Goal: Task Accomplishment & Management: Complete application form

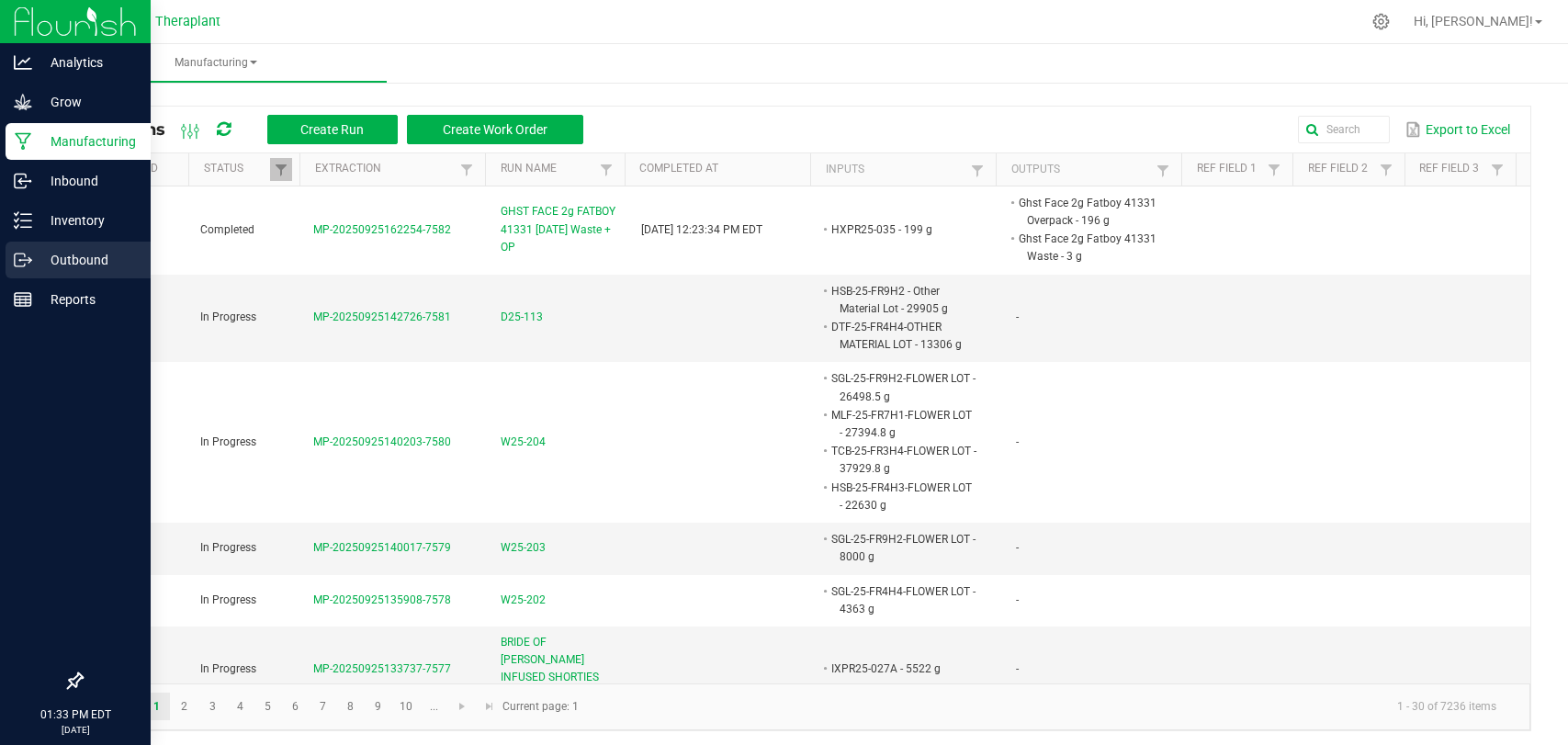
drag, startPoint x: 0, startPoint y: 0, endPoint x: 24, endPoint y: 260, distance: 261.1
click at [13, 270] on div "Outbound" at bounding box center [79, 260] width 146 height 37
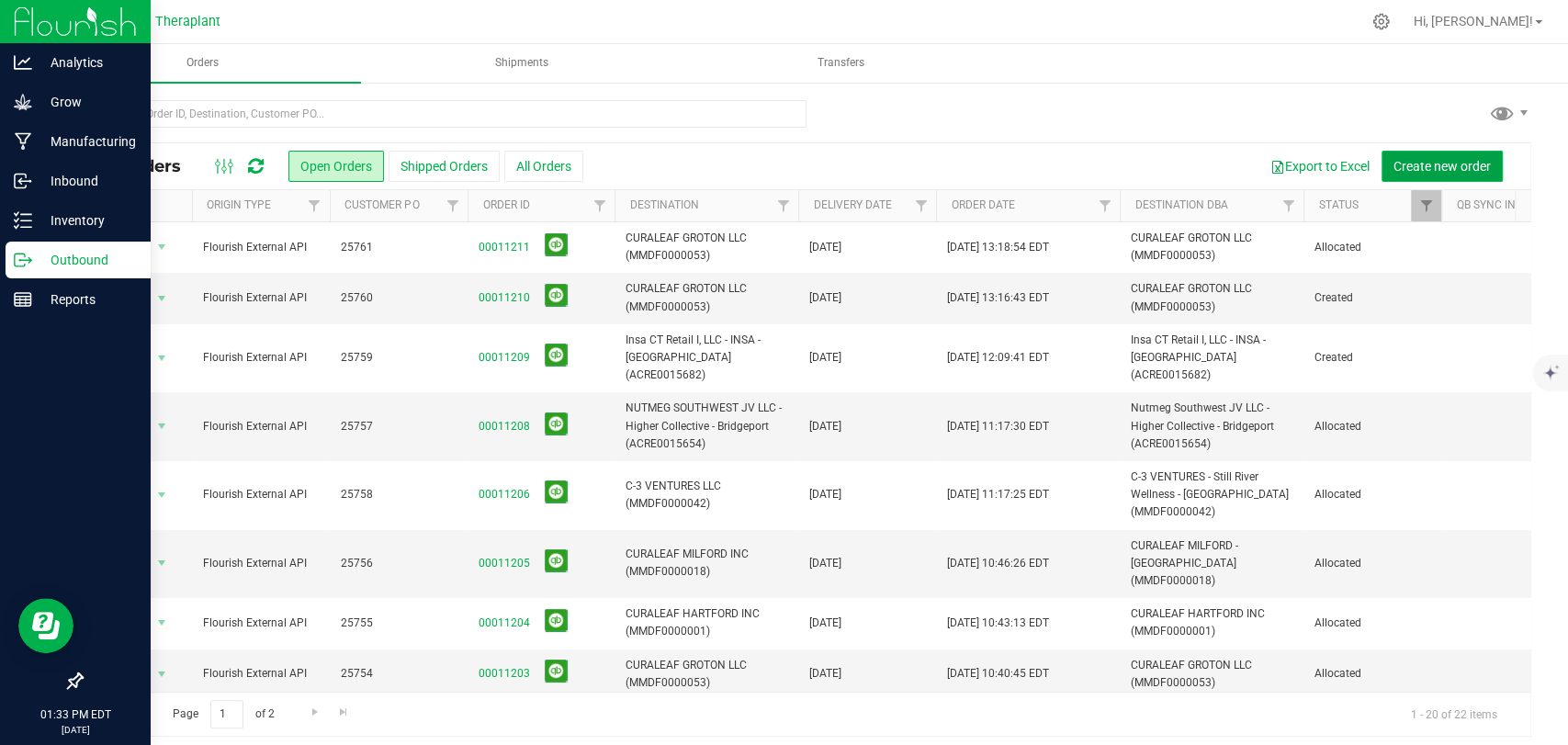
click at [1434, 153] on button "Create new order" at bounding box center [1442, 166] width 121 height 31
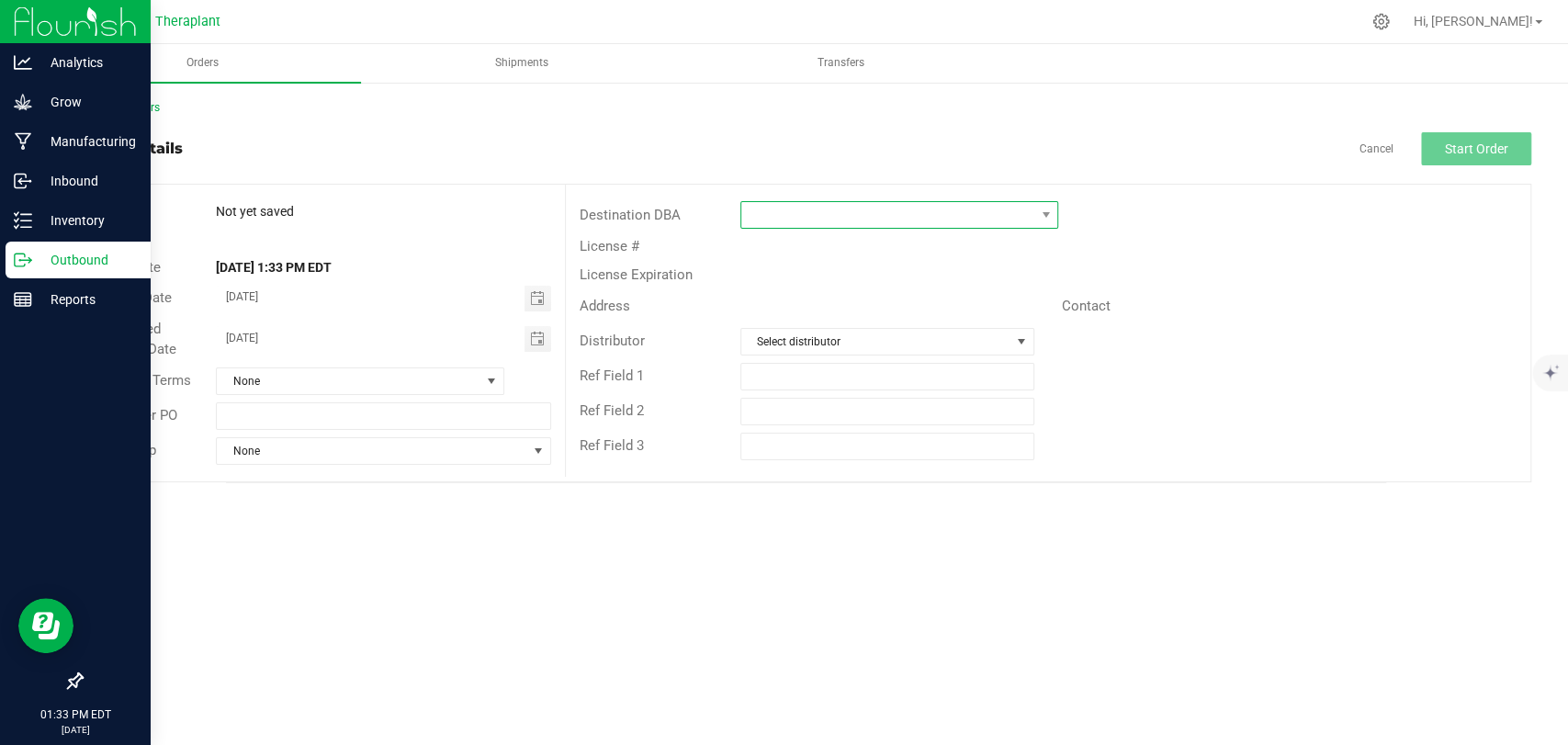
click at [975, 222] on span at bounding box center [888, 214] width 293 height 26
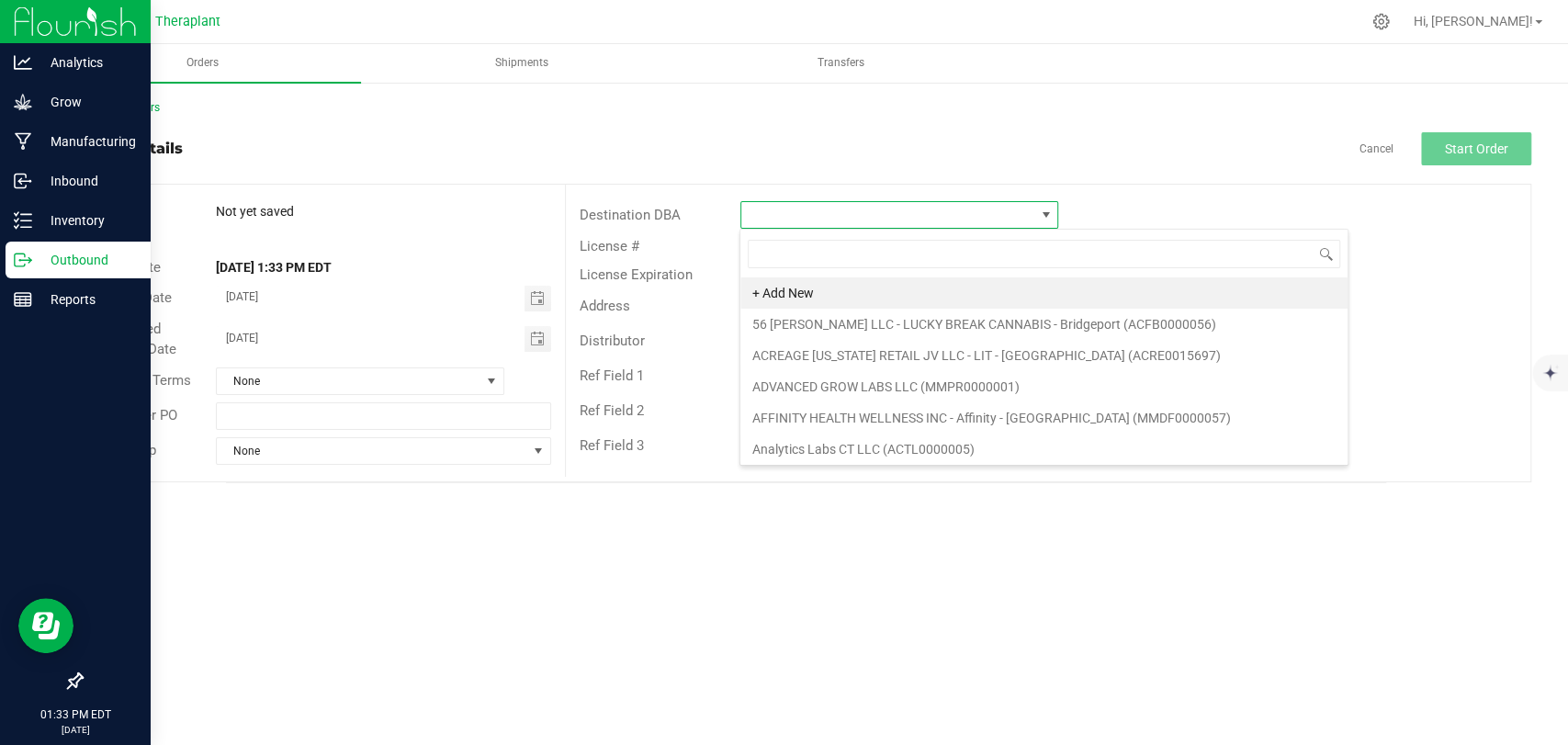
scroll to position [26, 317]
type input "north"
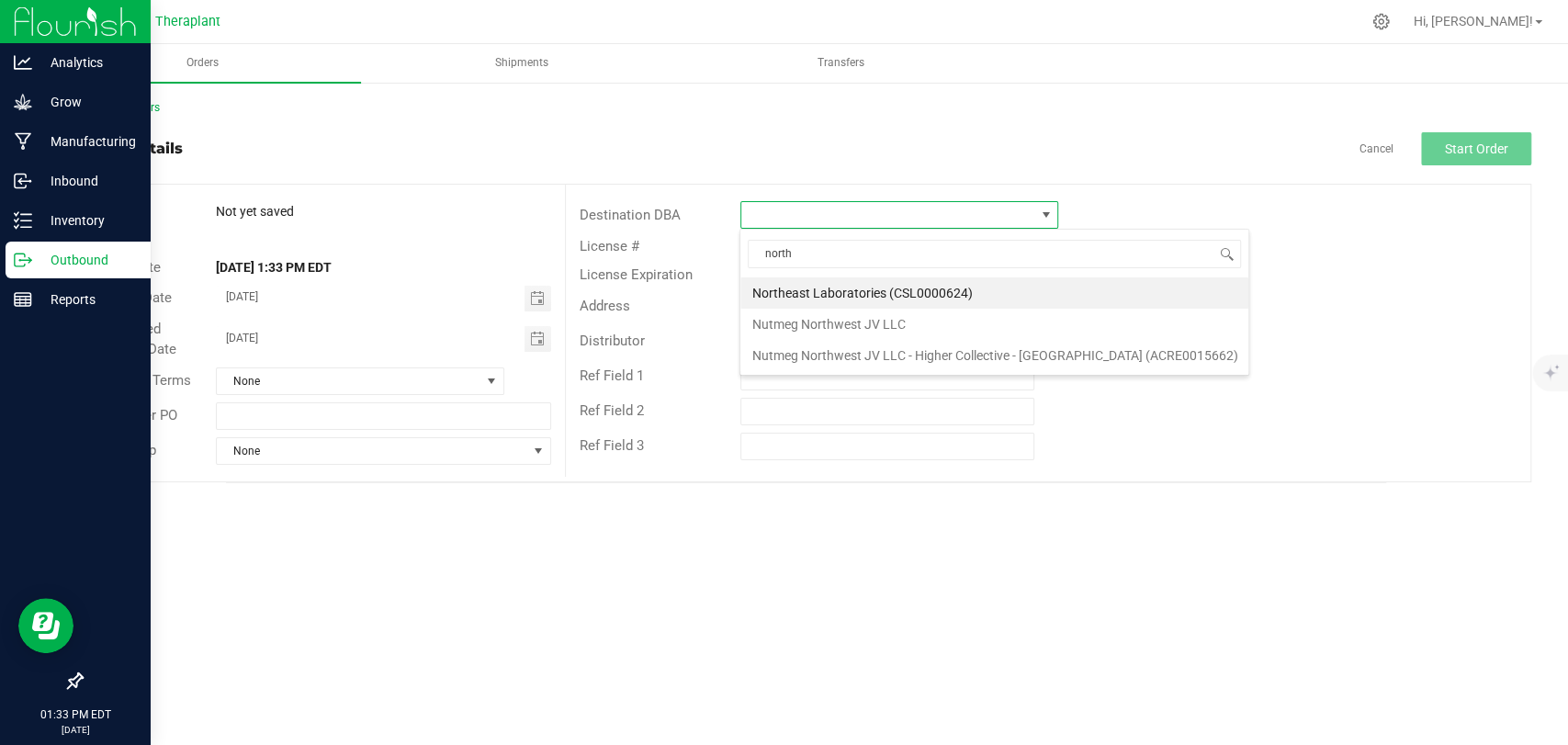
click at [943, 283] on li "Northeast Laboratories (CSL0000624)" at bounding box center [994, 293] width 507 height 31
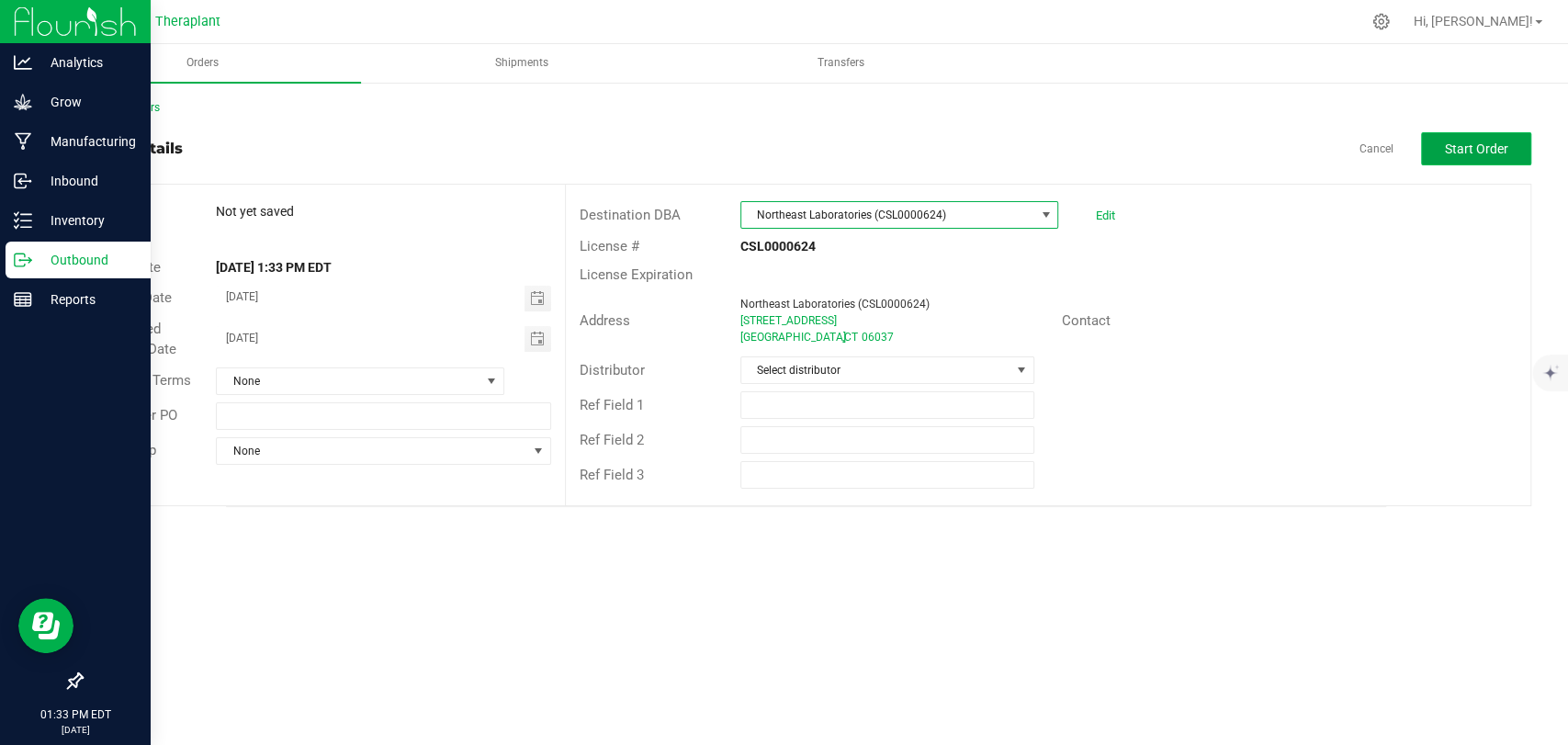
click at [1467, 162] on button "Start Order" at bounding box center [1476, 148] width 111 height 33
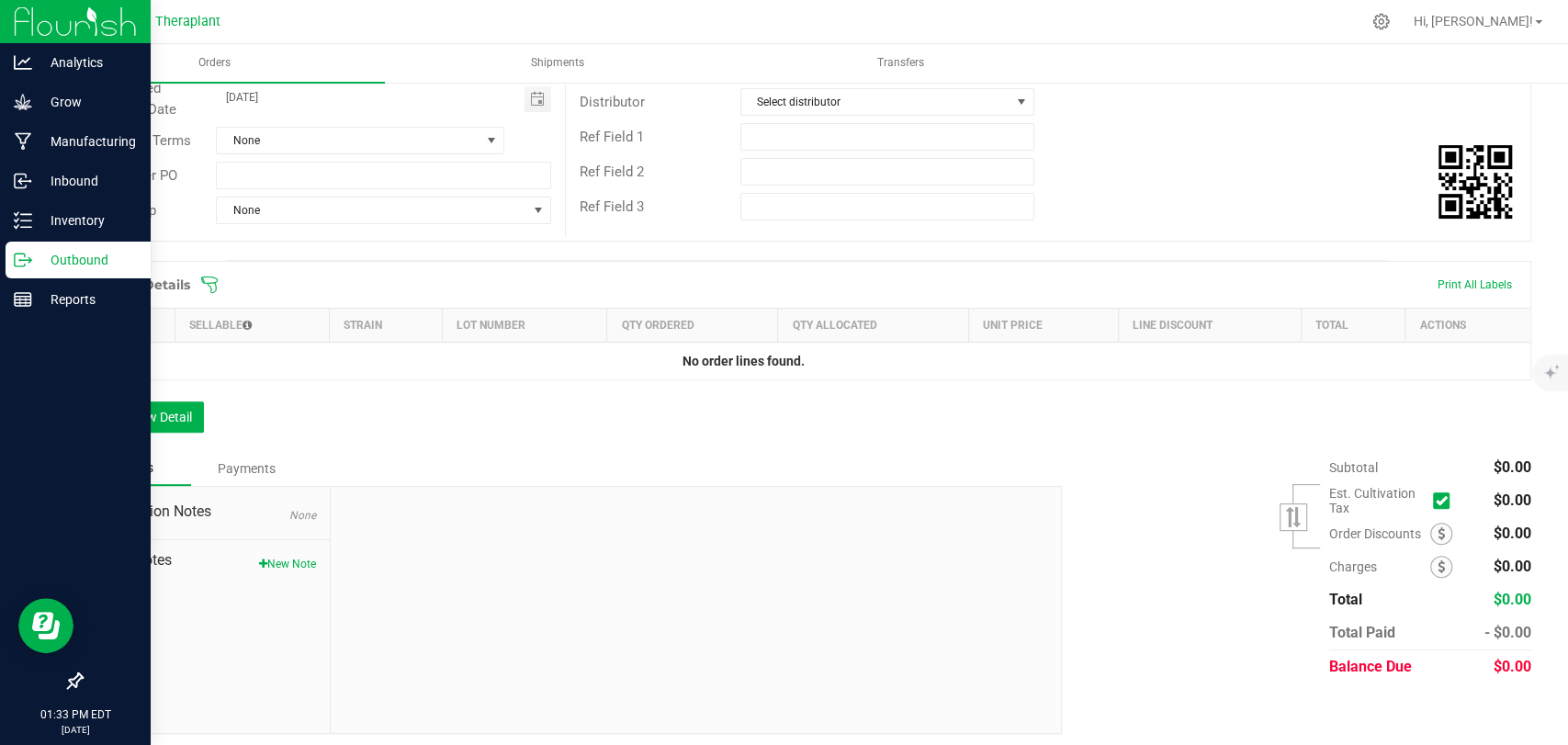
scroll to position [274, 0]
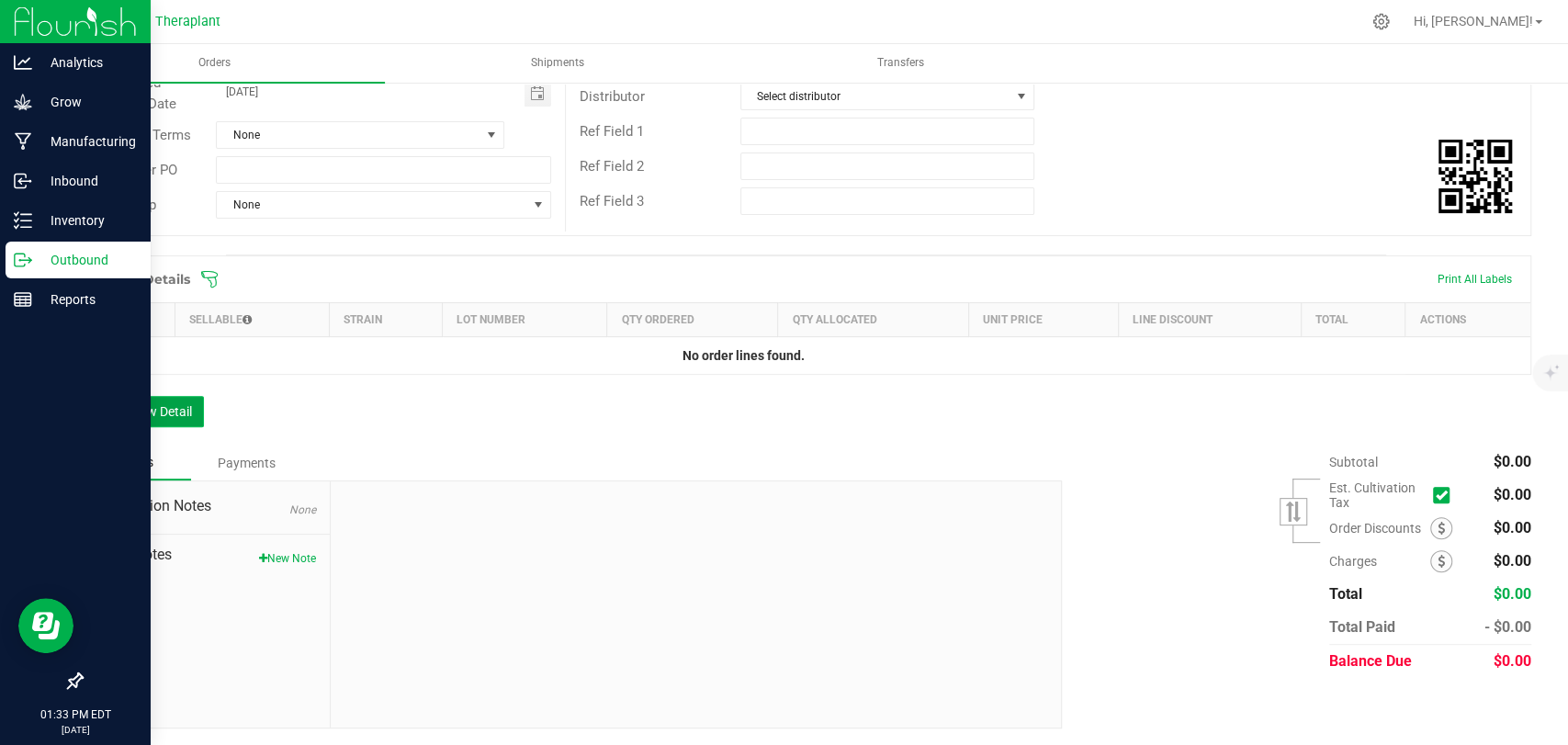
click at [178, 407] on button "Add New Detail" at bounding box center [142, 411] width 123 height 31
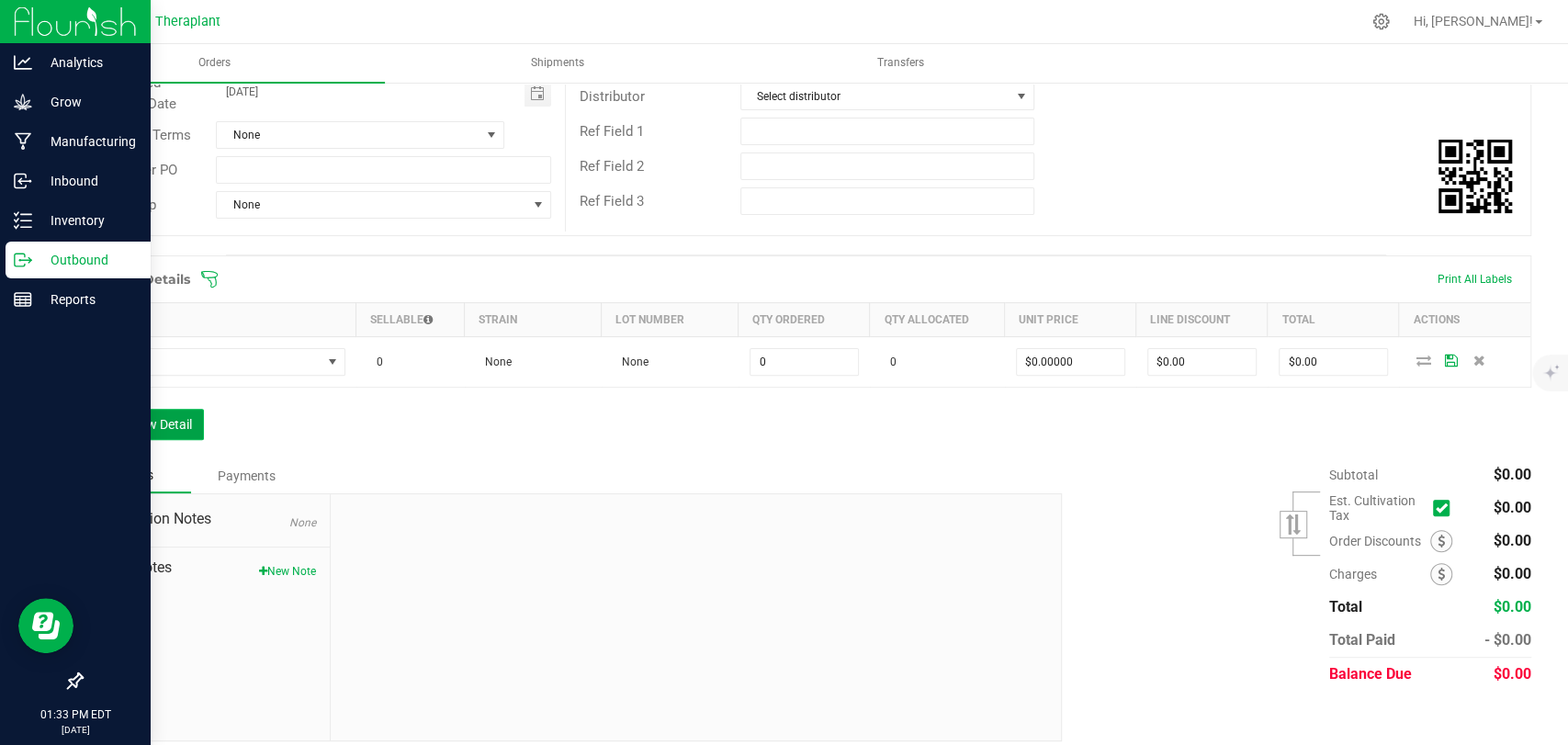
click at [176, 420] on button "Add New Detail" at bounding box center [142, 424] width 123 height 31
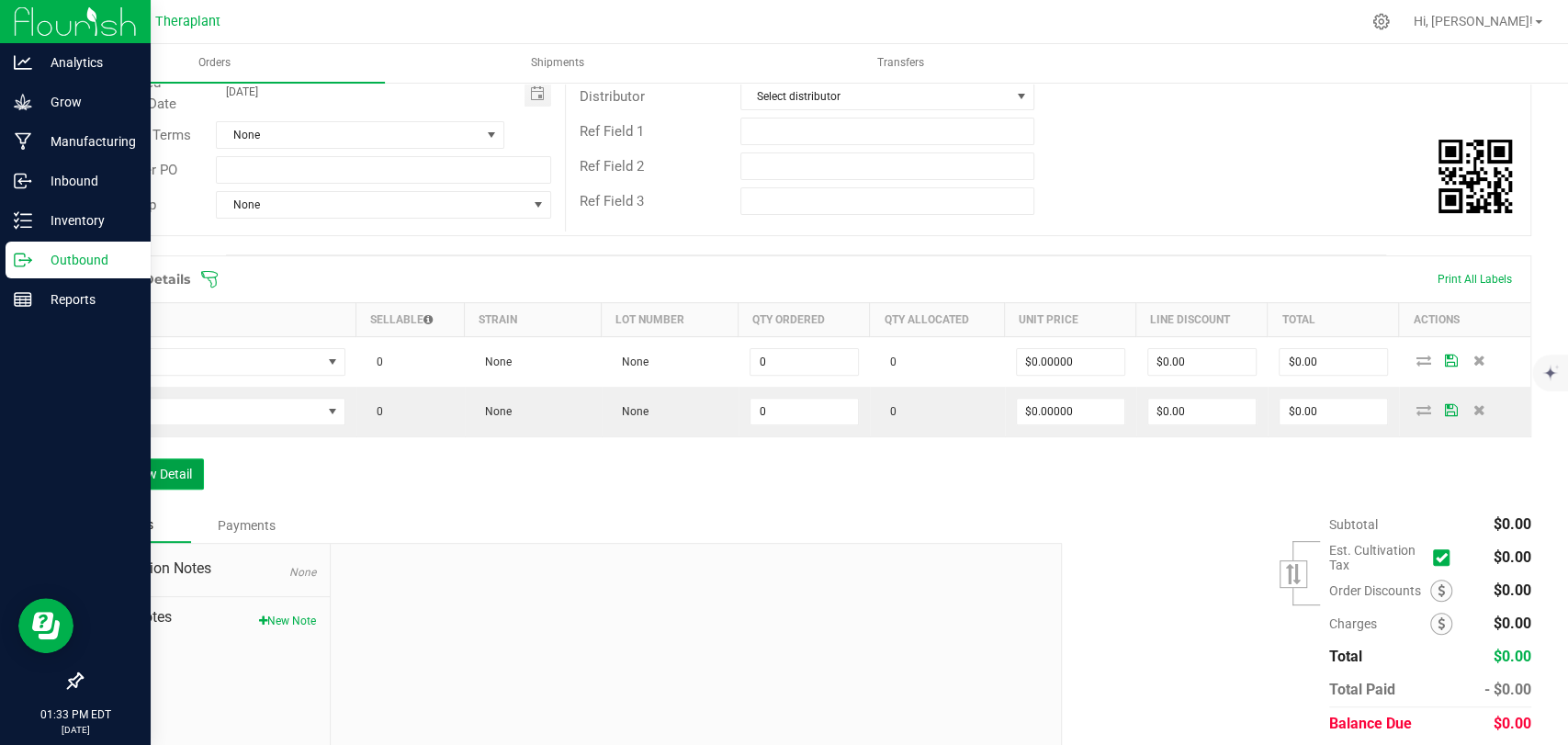
click at [169, 462] on button "Add New Detail" at bounding box center [142, 473] width 123 height 31
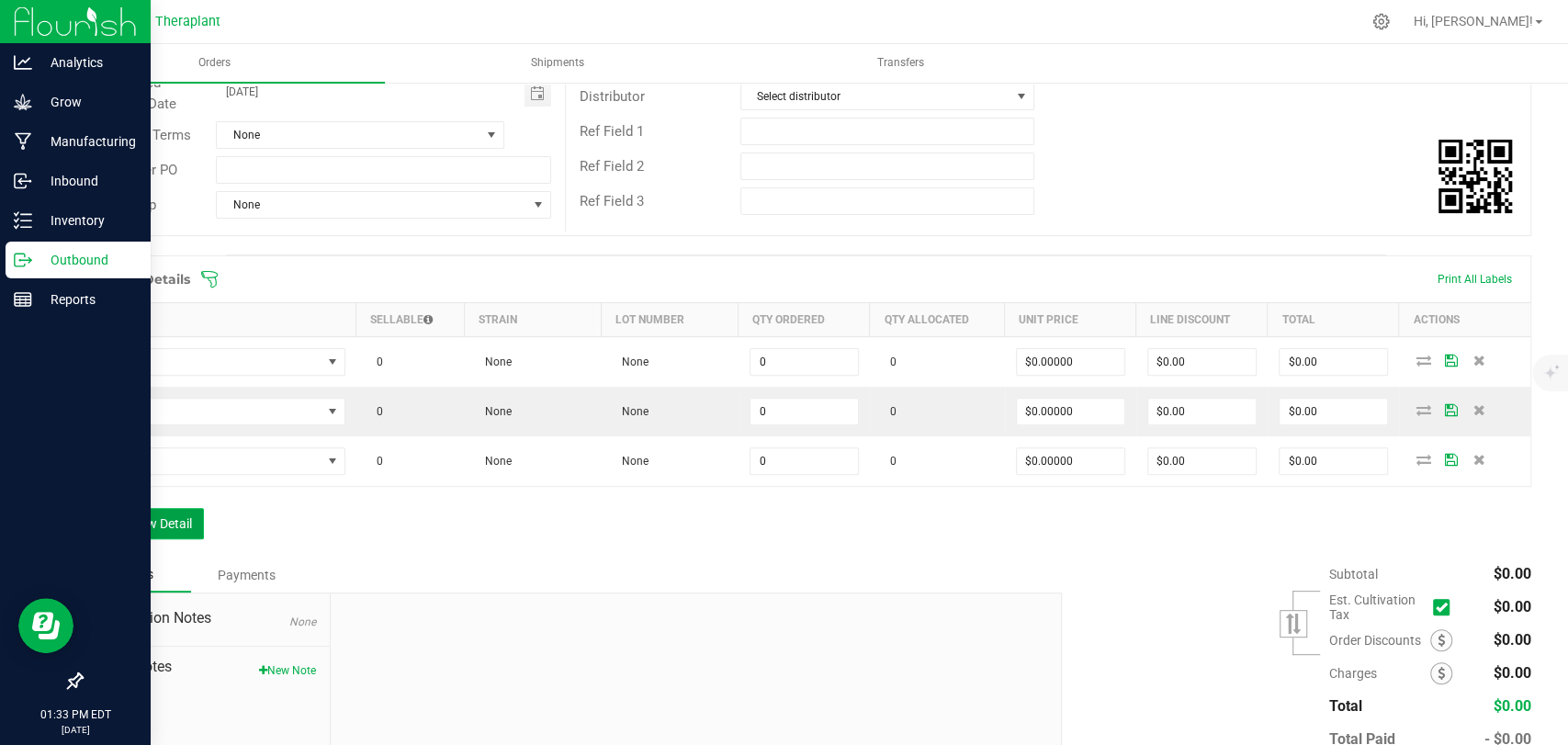
click at [167, 512] on button "Add New Detail" at bounding box center [142, 523] width 123 height 31
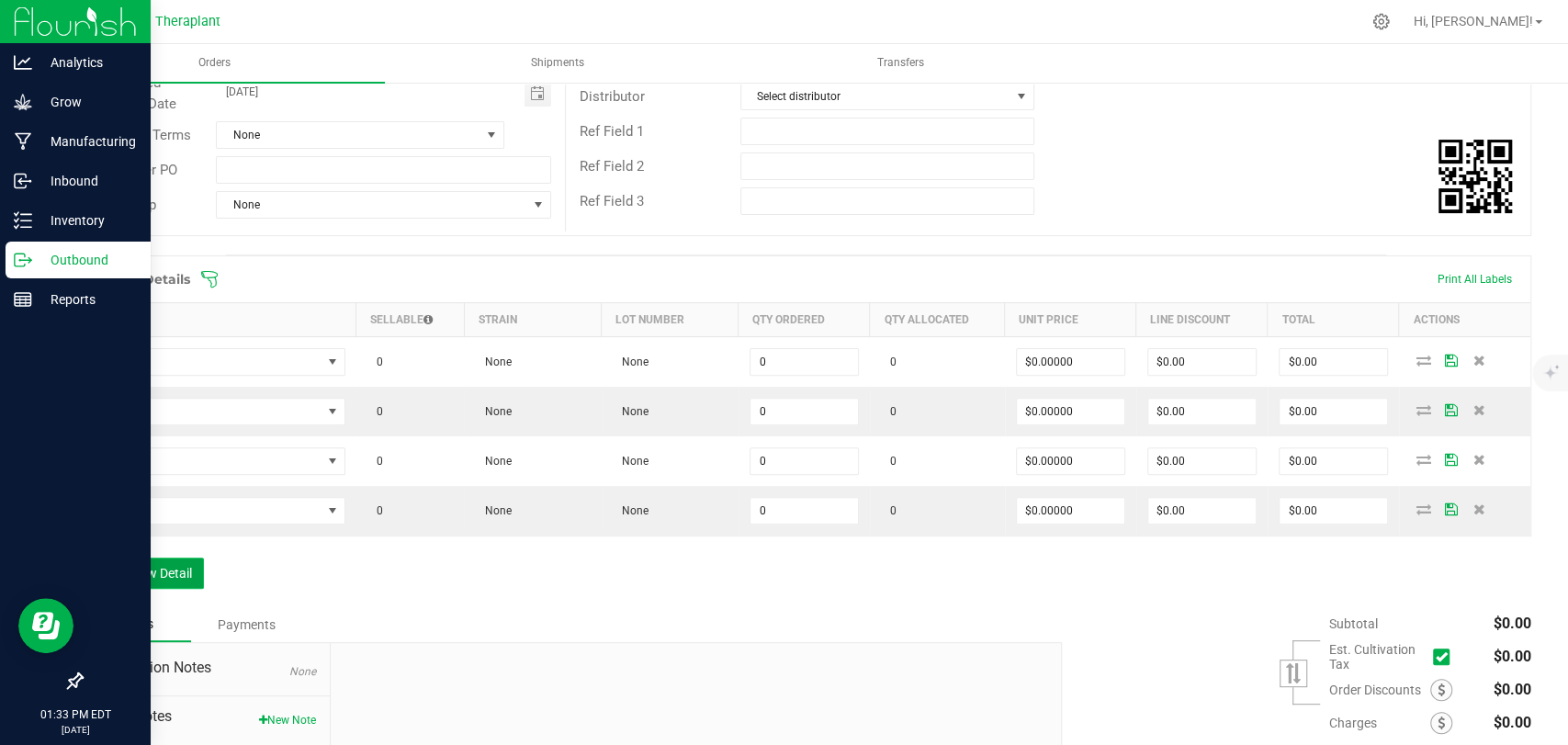
click at [168, 558] on button "Add New Detail" at bounding box center [142, 573] width 123 height 31
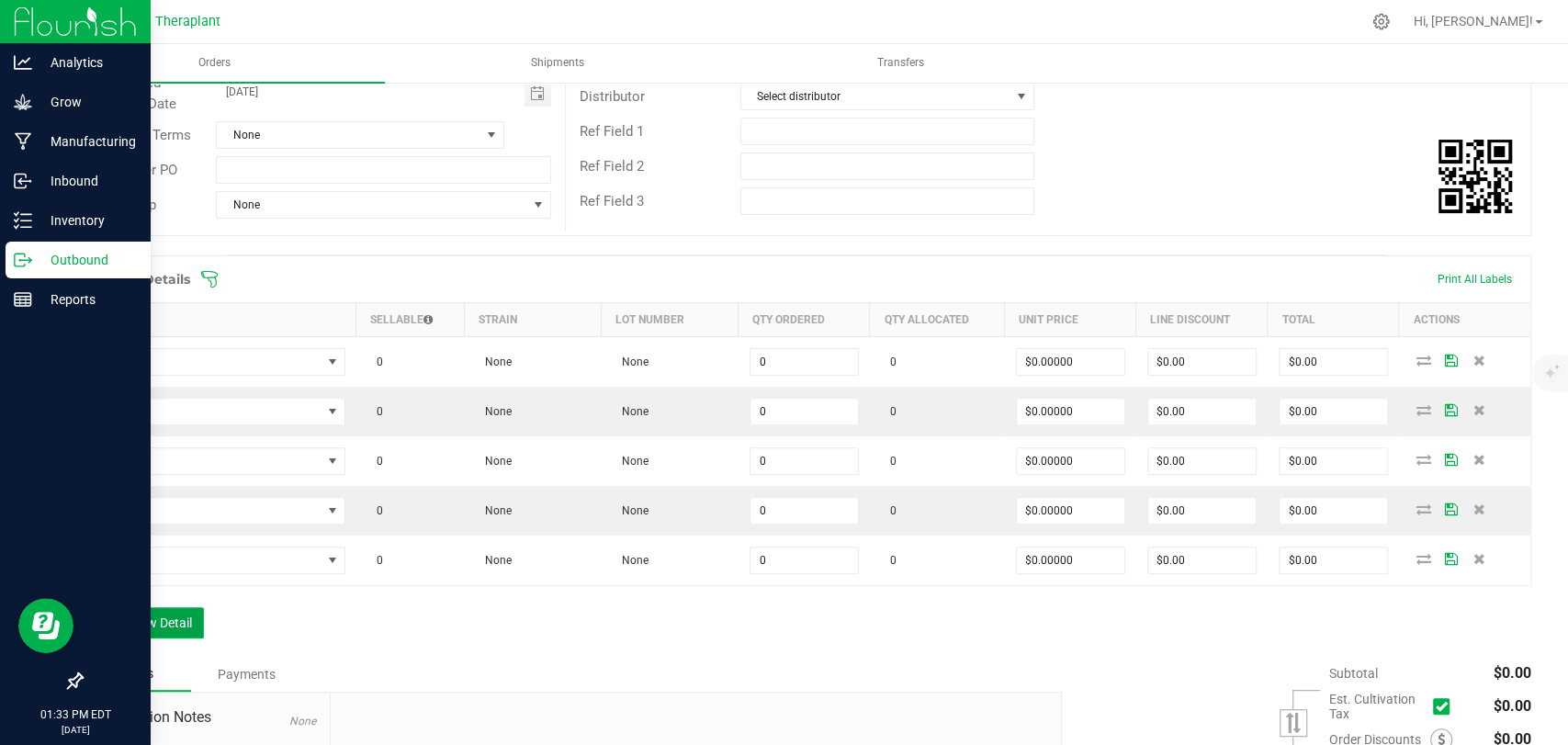
click at [160, 613] on button "Add New Detail" at bounding box center [142, 623] width 123 height 31
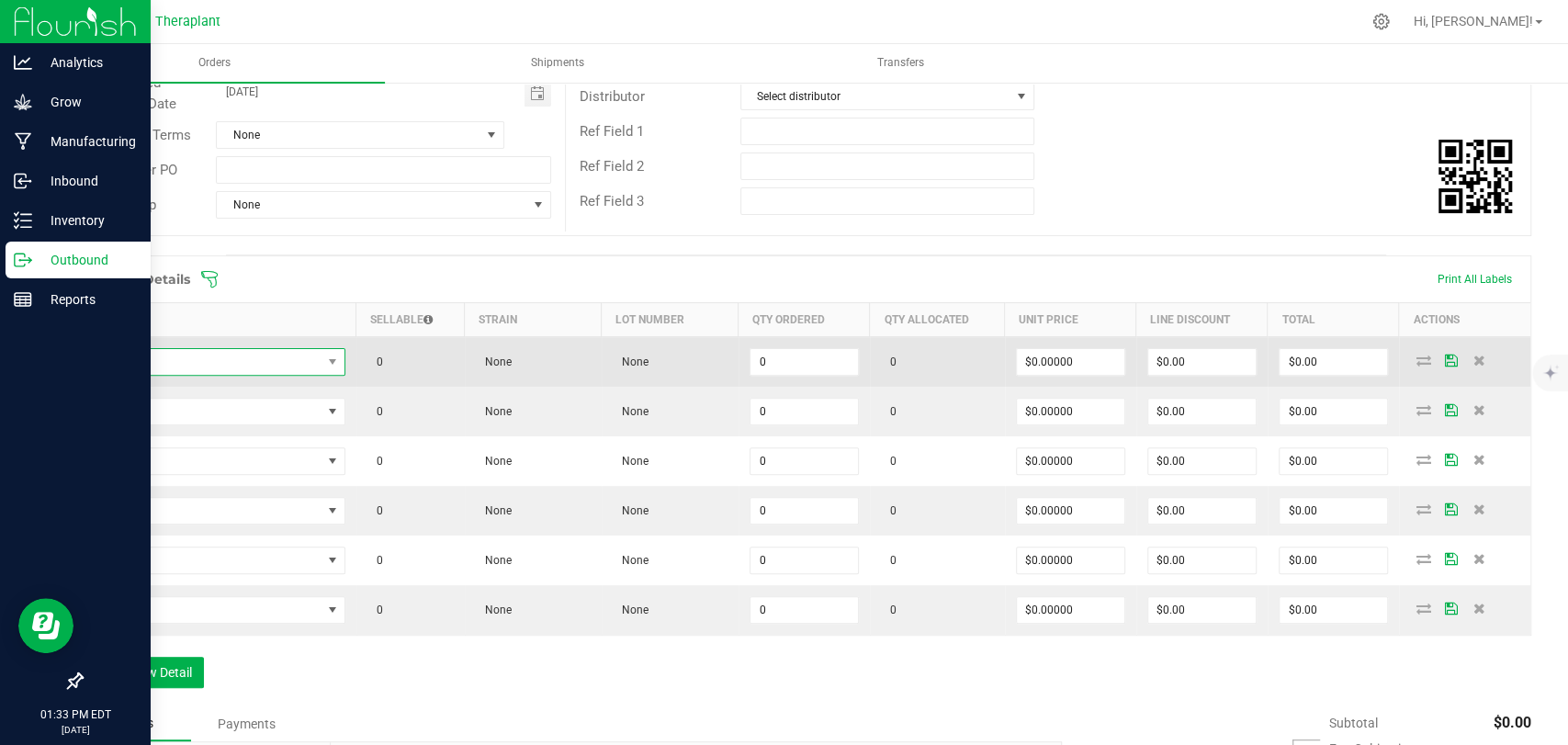
click at [185, 356] on span "NO DATA FOUND" at bounding box center [208, 362] width 227 height 26
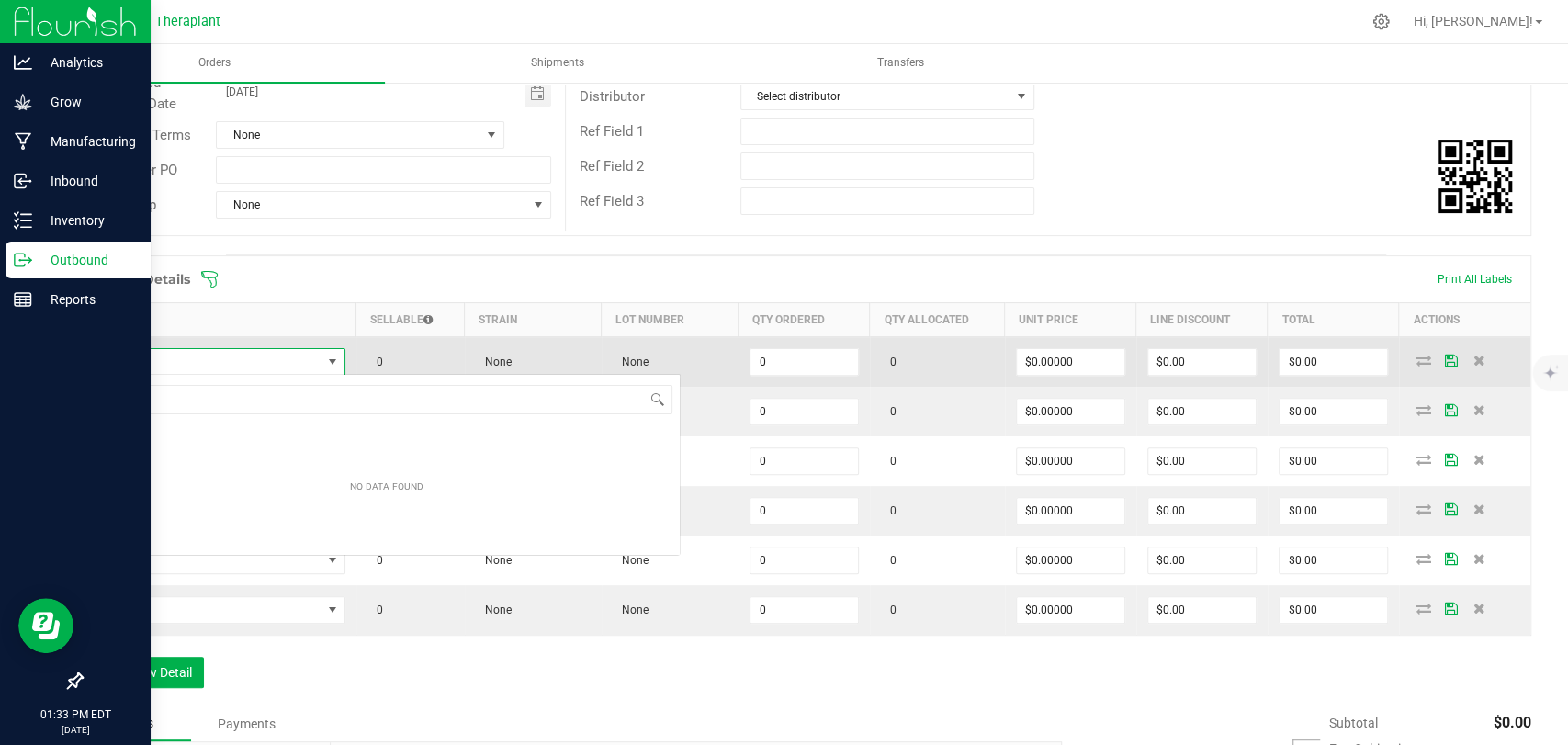
scroll to position [26, 248]
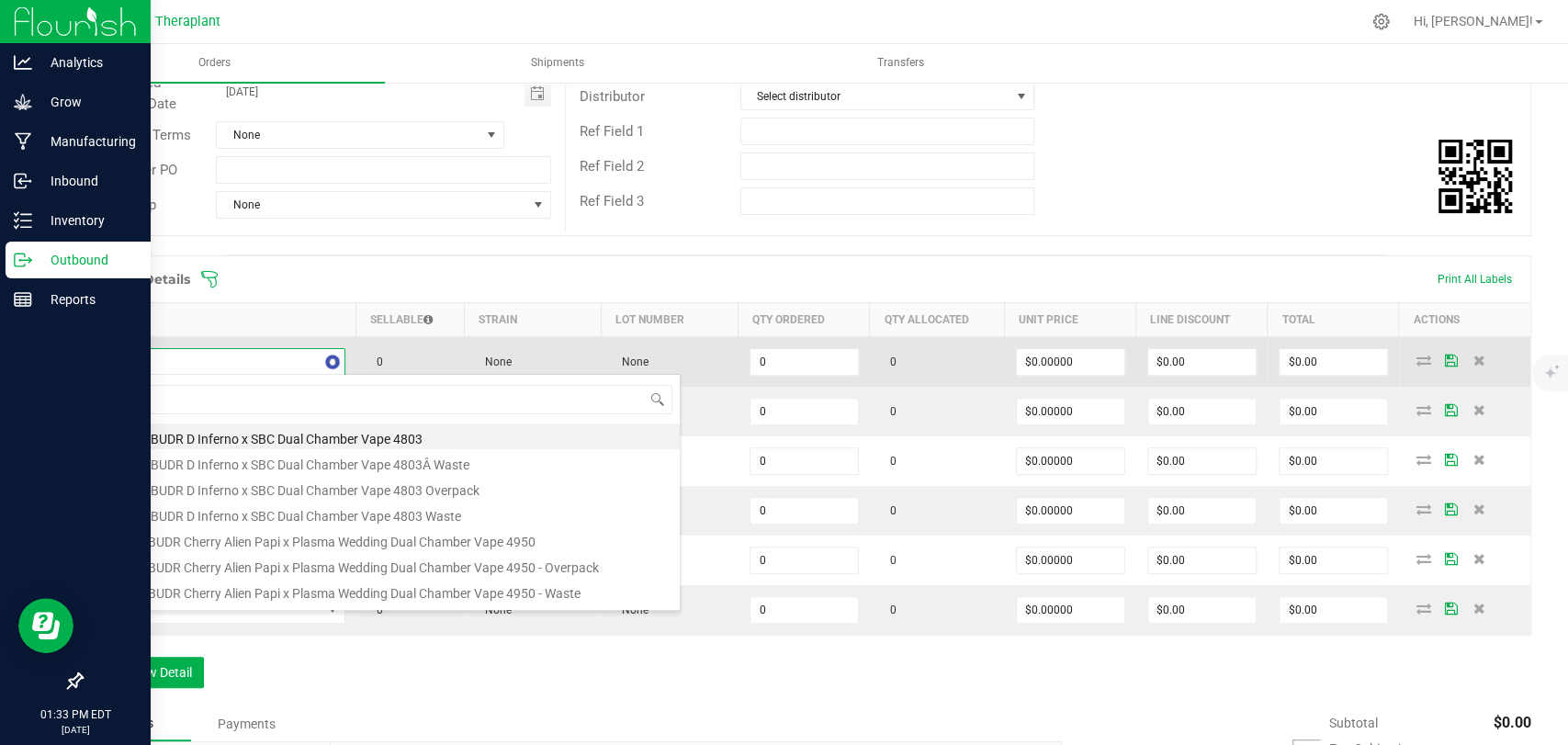
type input "41338"
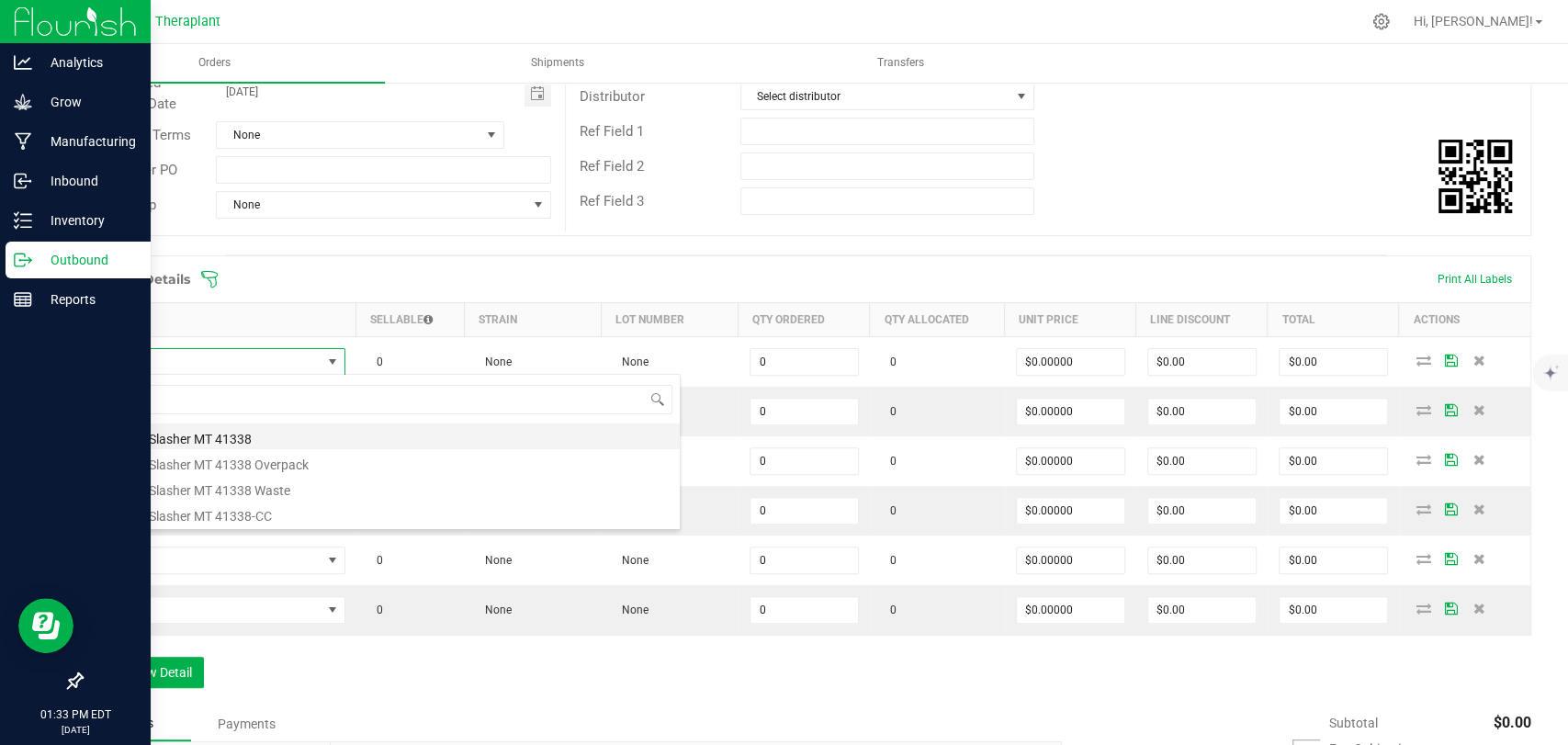
click at [206, 437] on li "Hasher Slasher MT 41338" at bounding box center [387, 436] width 586 height 26
type input "0 ea"
type input "$36.00000"
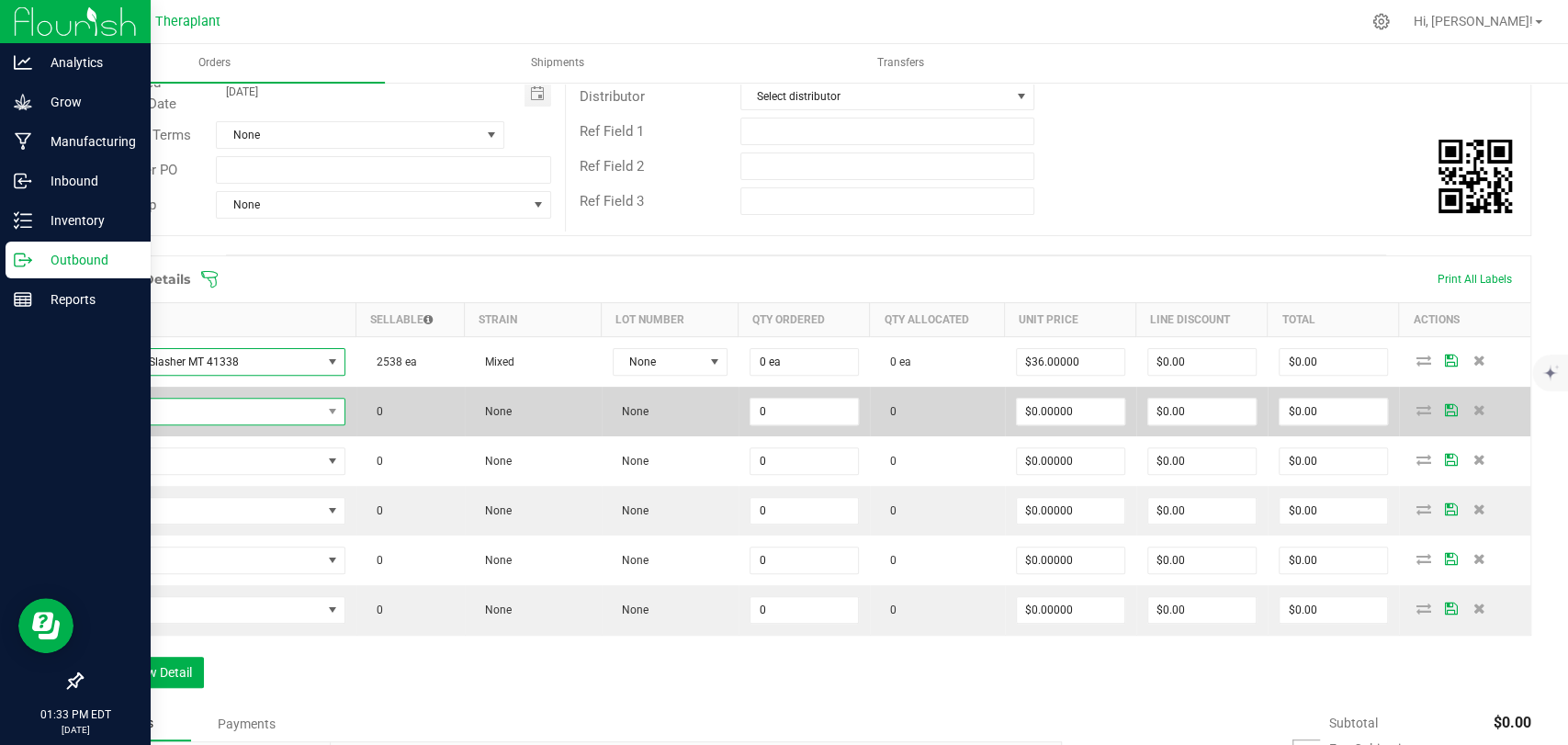
click at [191, 405] on span "NO DATA FOUND" at bounding box center [208, 411] width 227 height 26
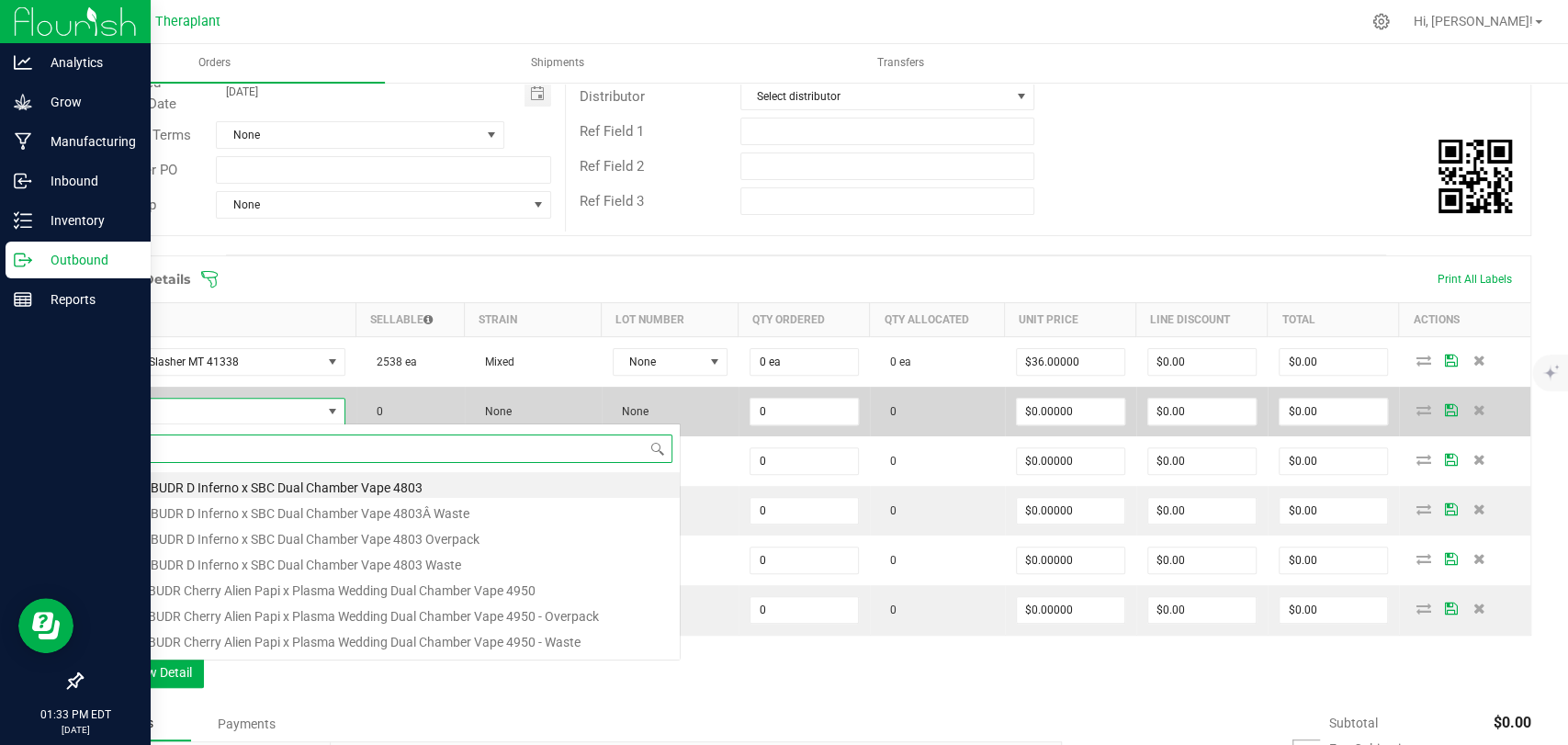
scroll to position [26, 245]
type input "41331"
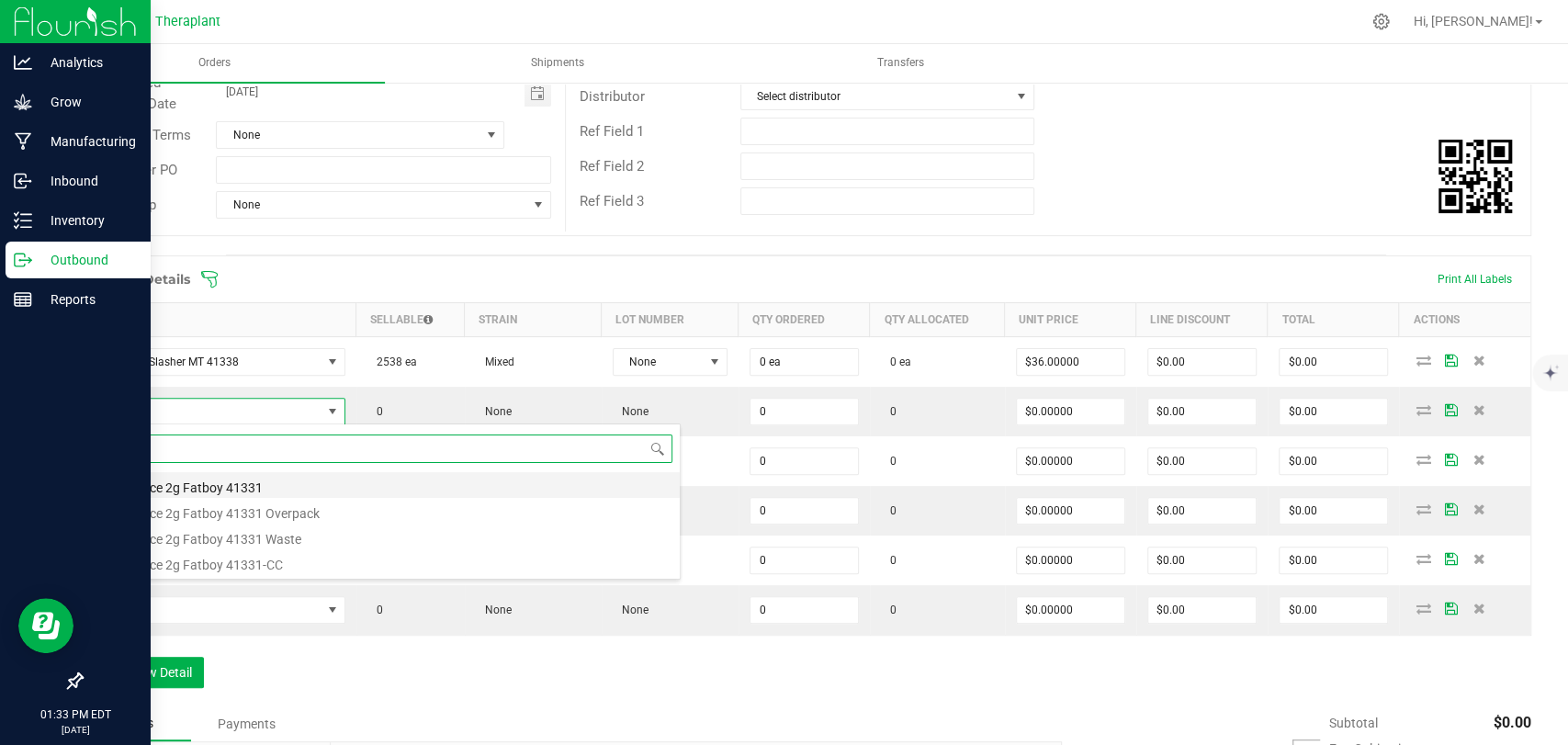
click at [191, 479] on li "Ghst Face 2g Fatboy 41331" at bounding box center [387, 484] width 586 height 26
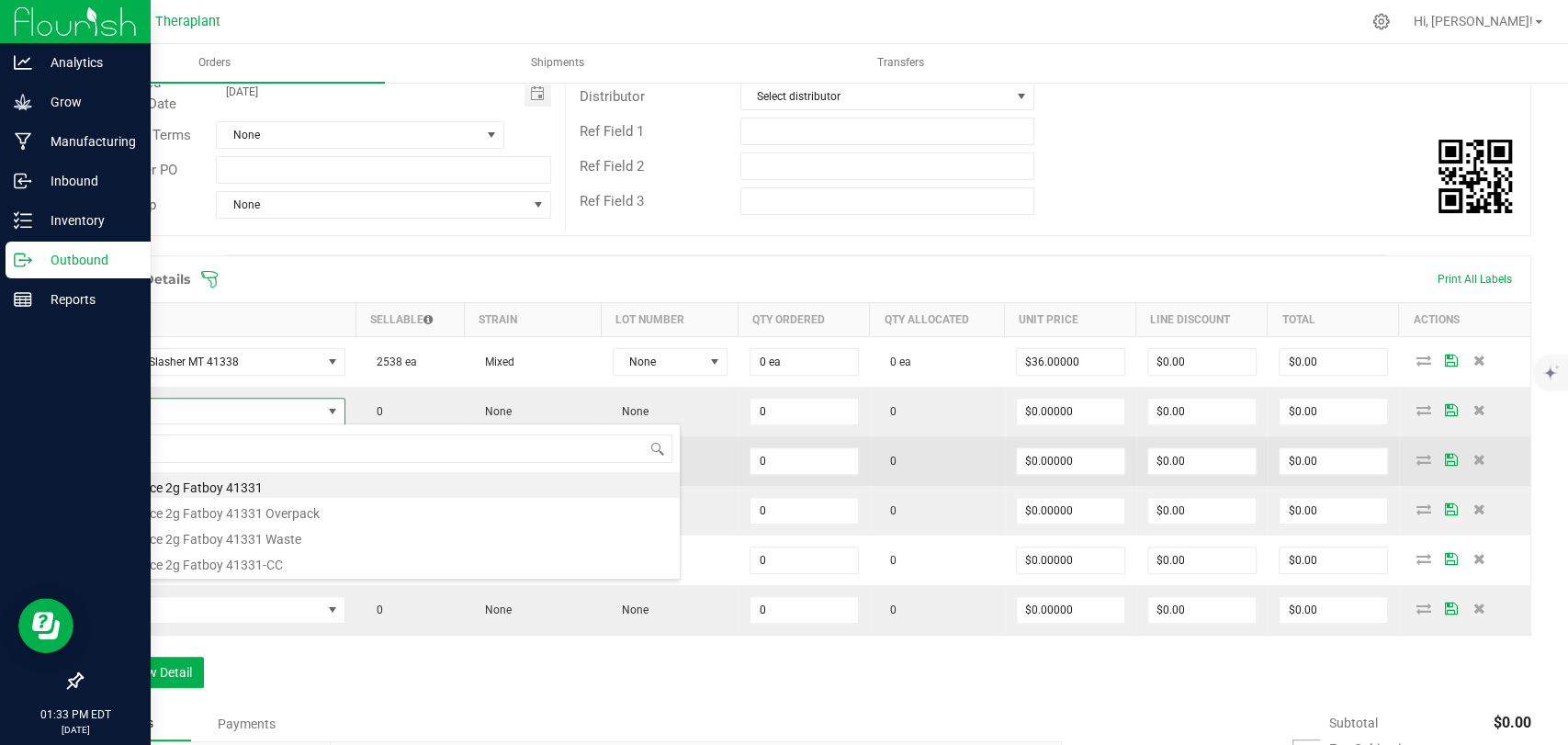
type input "0 ea"
type input "$17.50000"
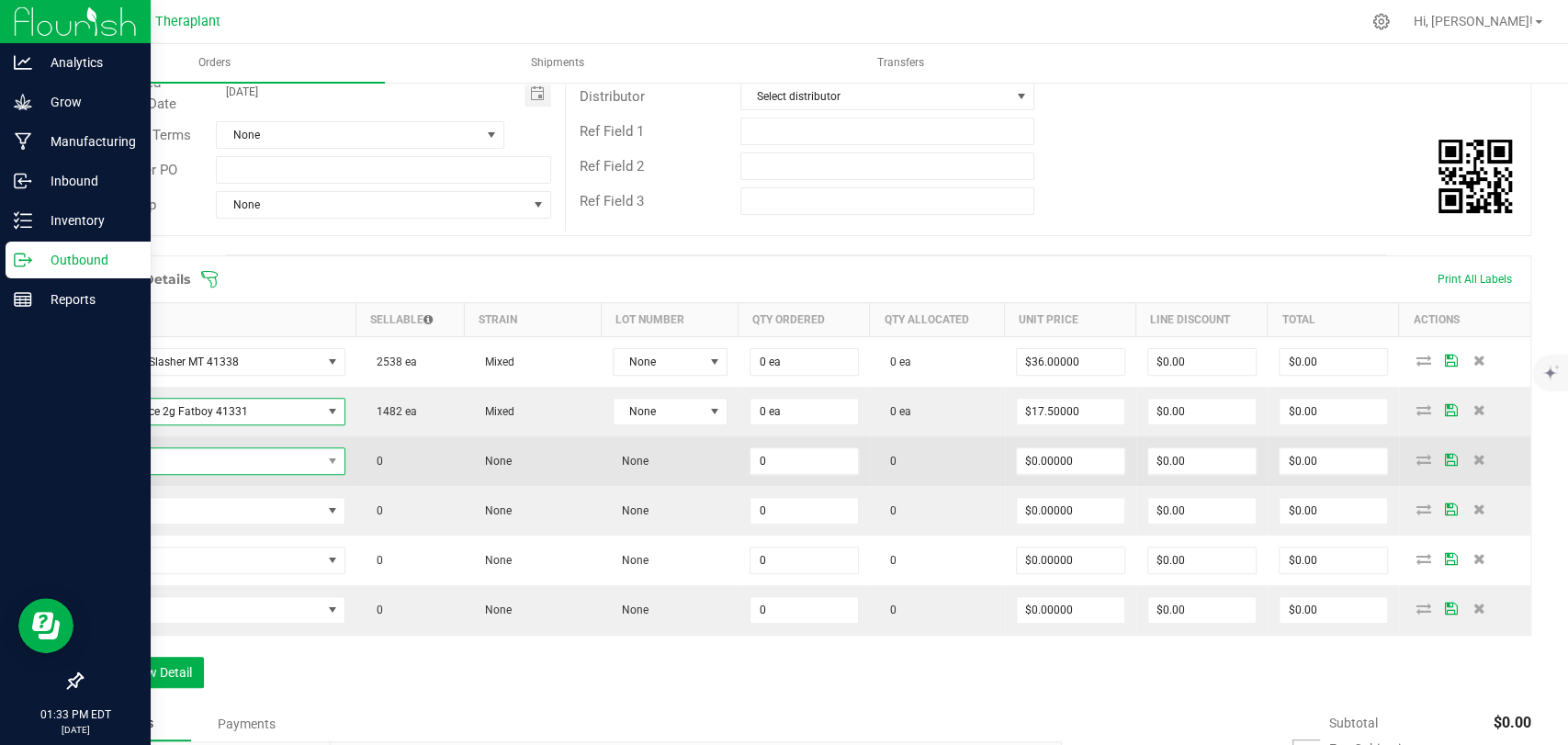
click at [183, 463] on span "NO DATA FOUND" at bounding box center [208, 461] width 227 height 26
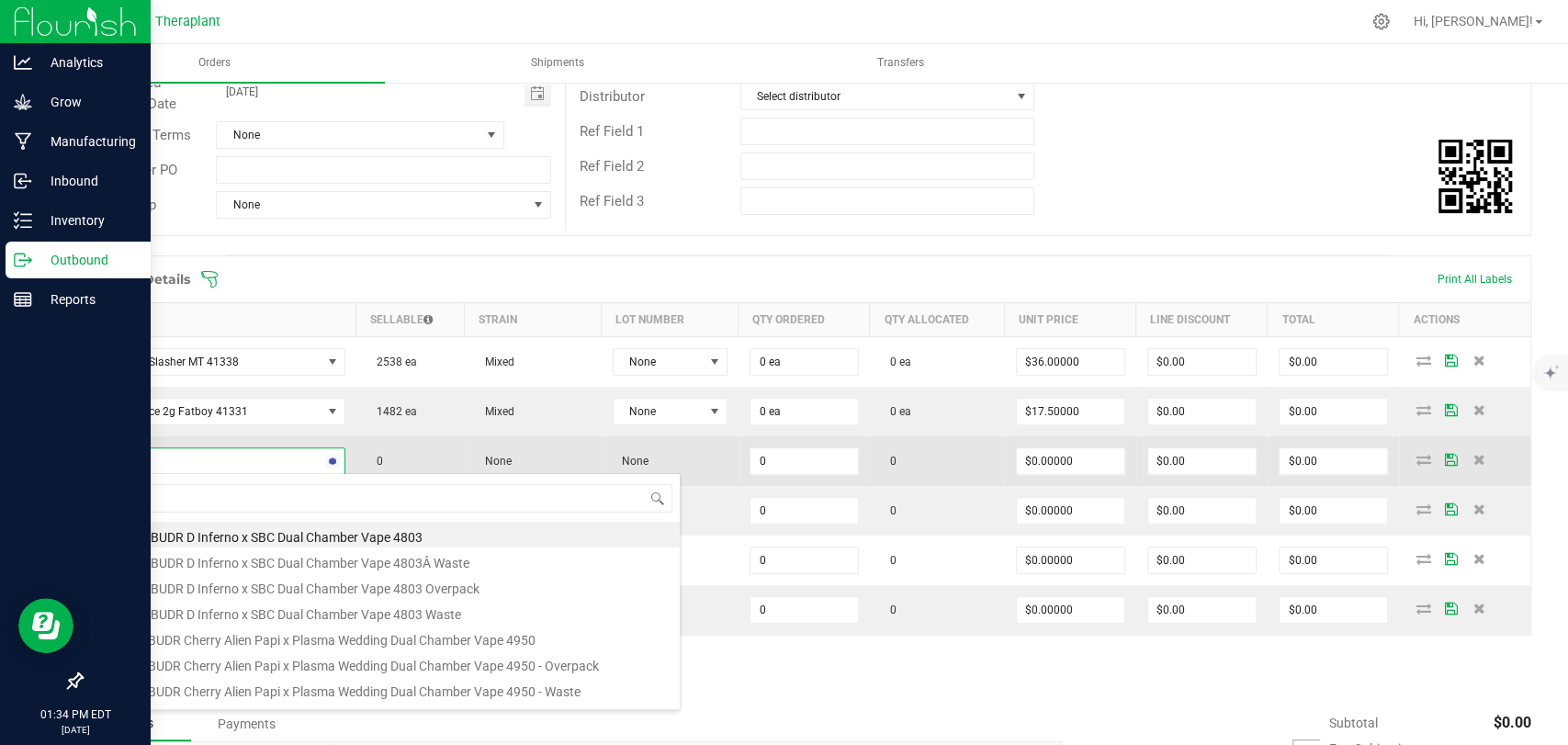
type input "41322"
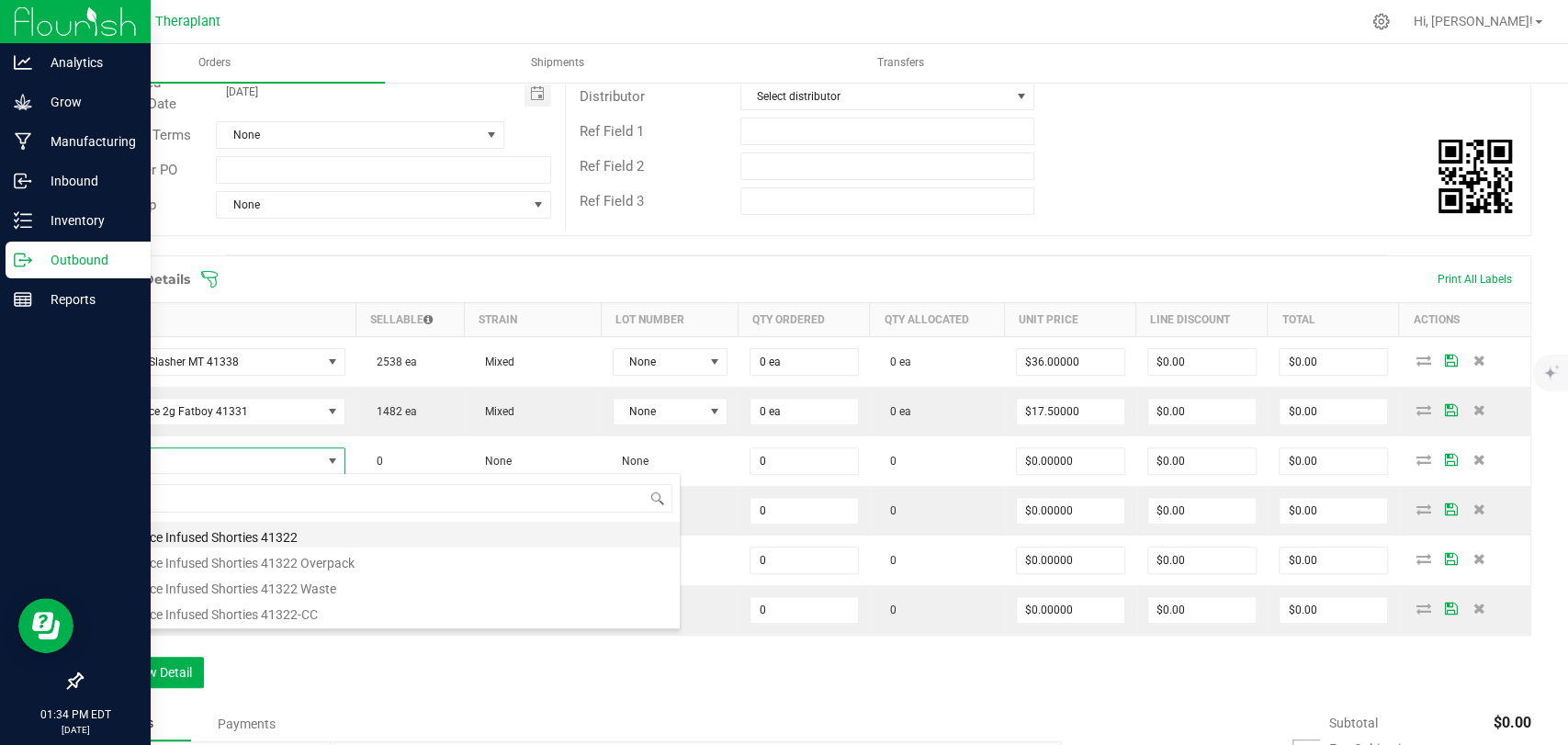
click at [183, 525] on li "Ghst Face Infused Shorties 41322" at bounding box center [387, 534] width 586 height 26
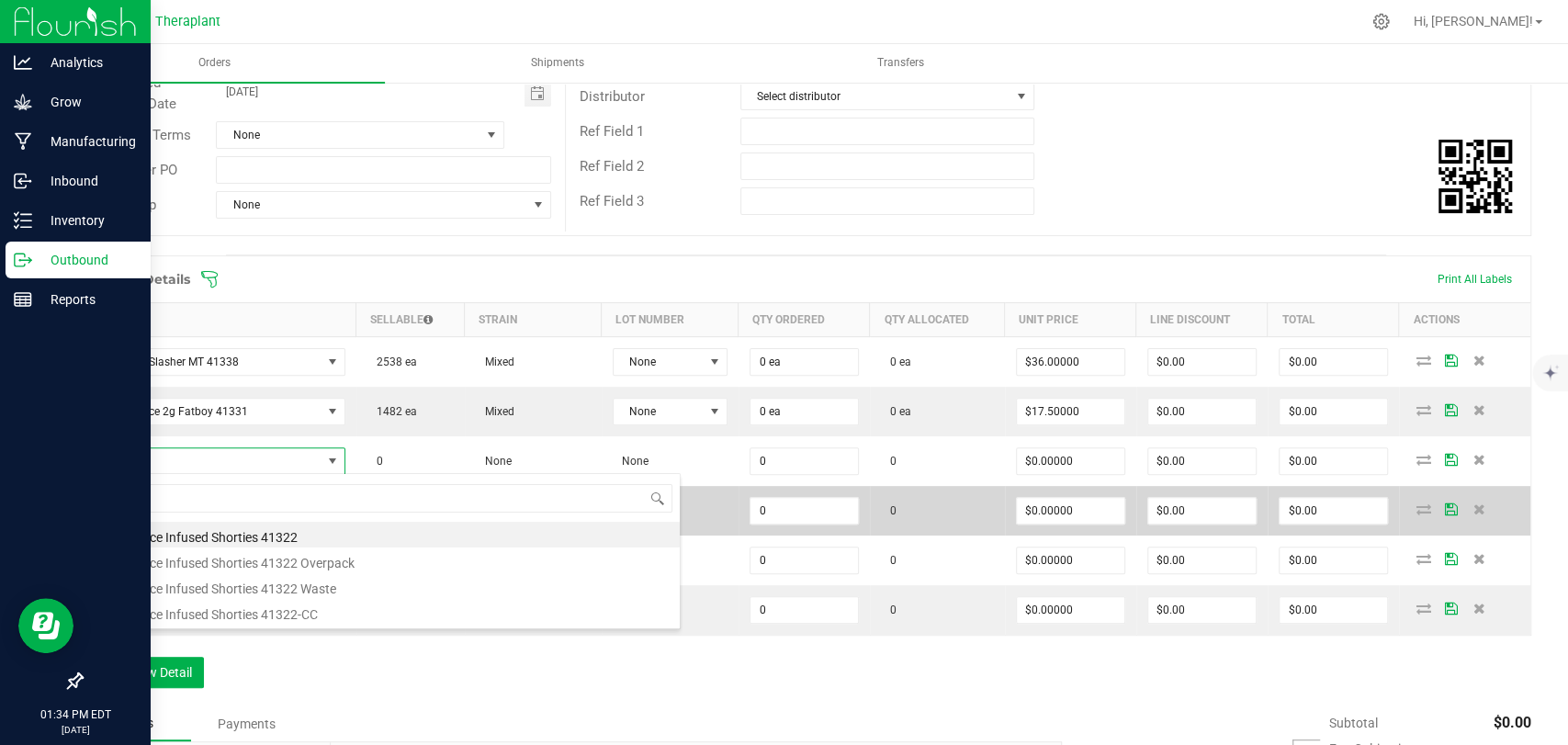
type input "0 ea"
type input "$17.50000"
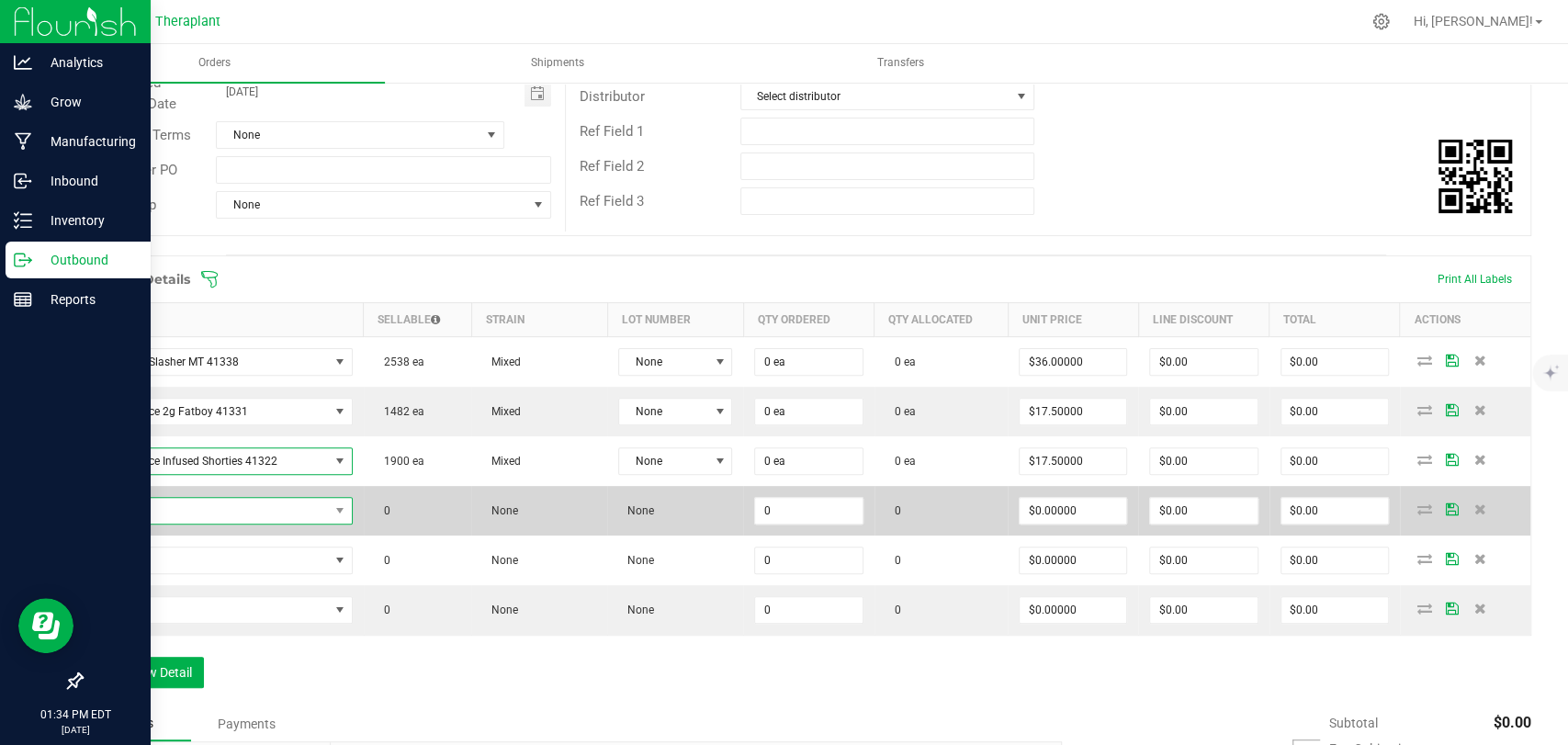
click at [179, 508] on span "NO DATA FOUND" at bounding box center [211, 510] width 234 height 26
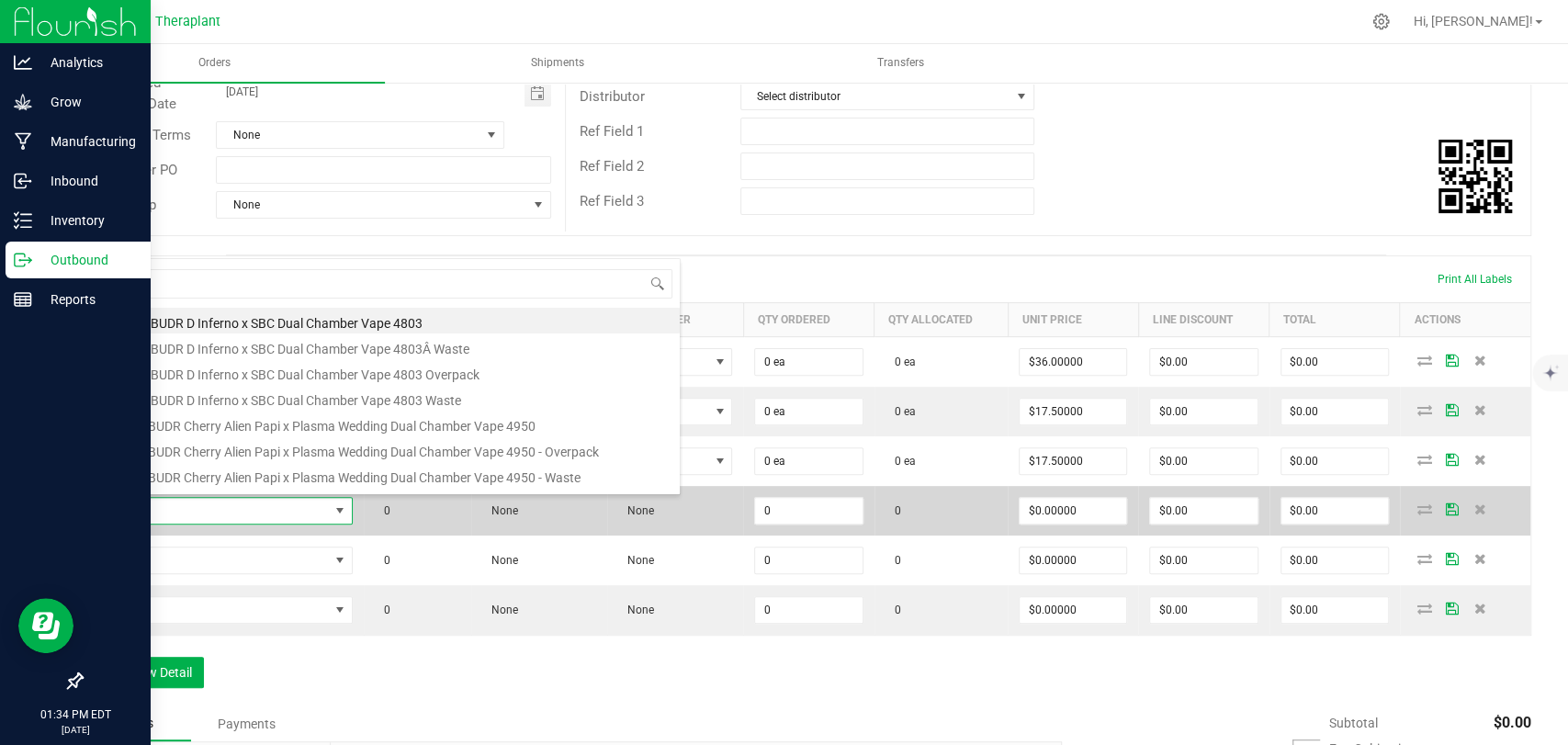
scroll to position [26, 250]
type input "41339"
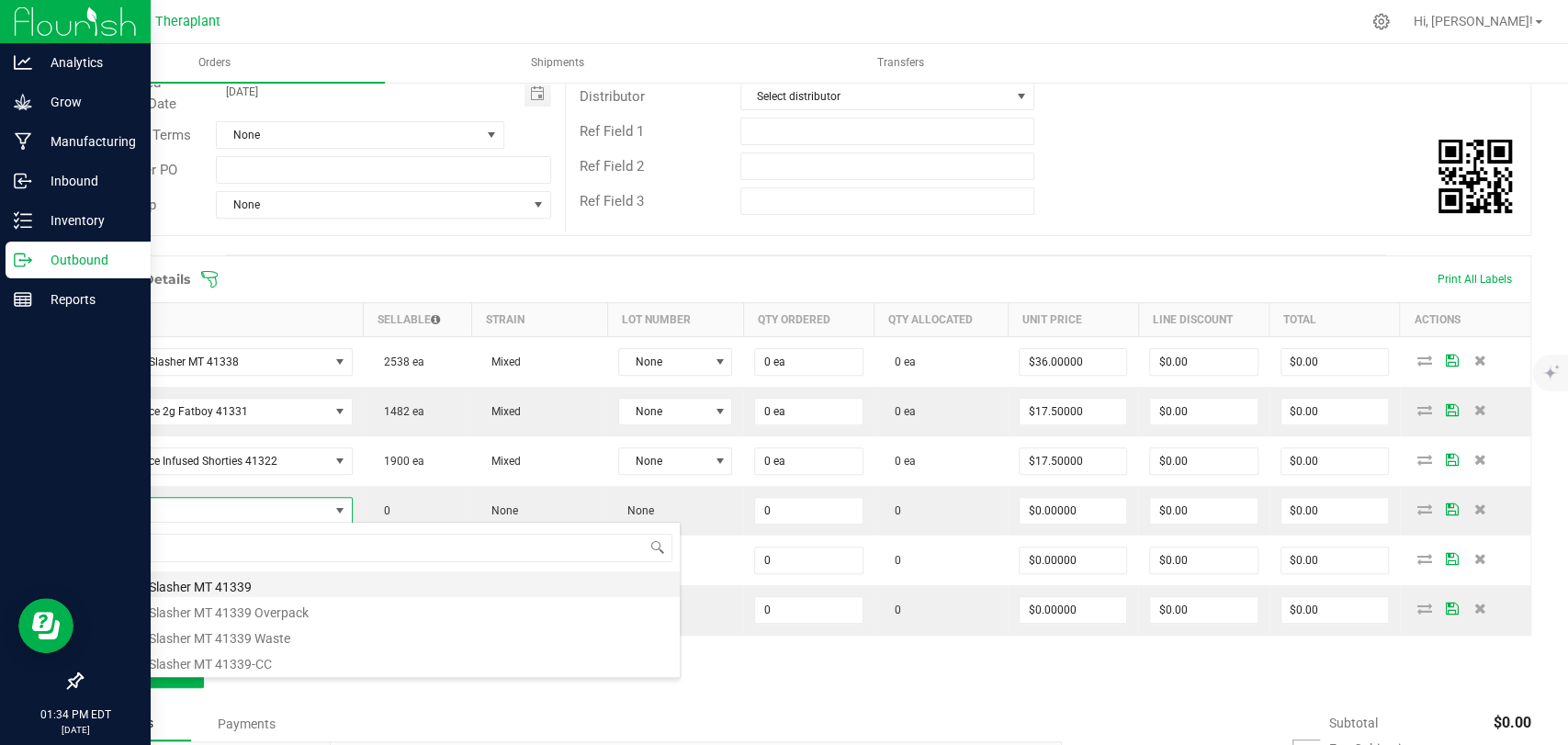
click at [191, 580] on li "Hasher Slasher MT 41339" at bounding box center [387, 584] width 586 height 26
type input "0 ea"
type input "$22.50000"
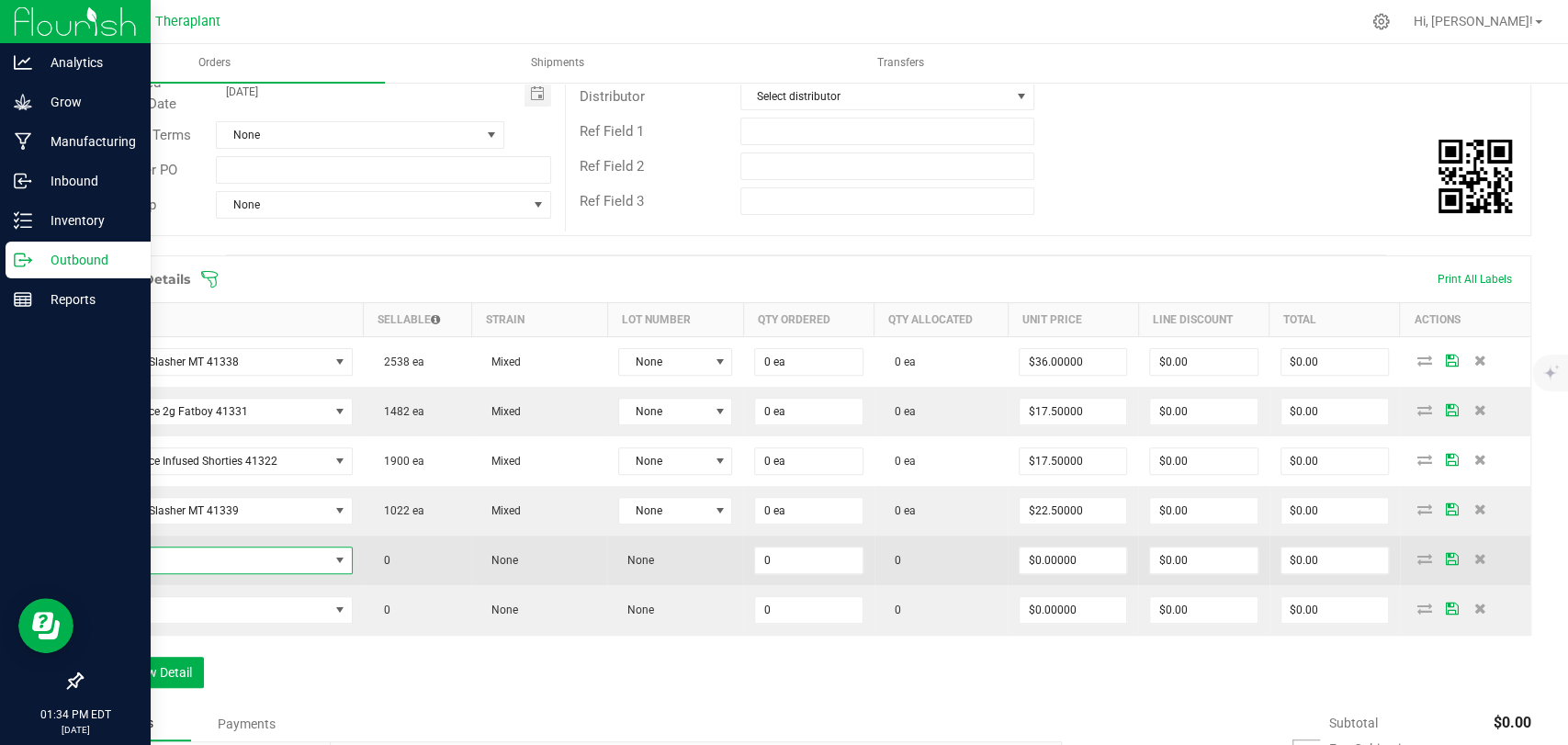
click at [185, 560] on span "NO DATA FOUND" at bounding box center [211, 560] width 234 height 26
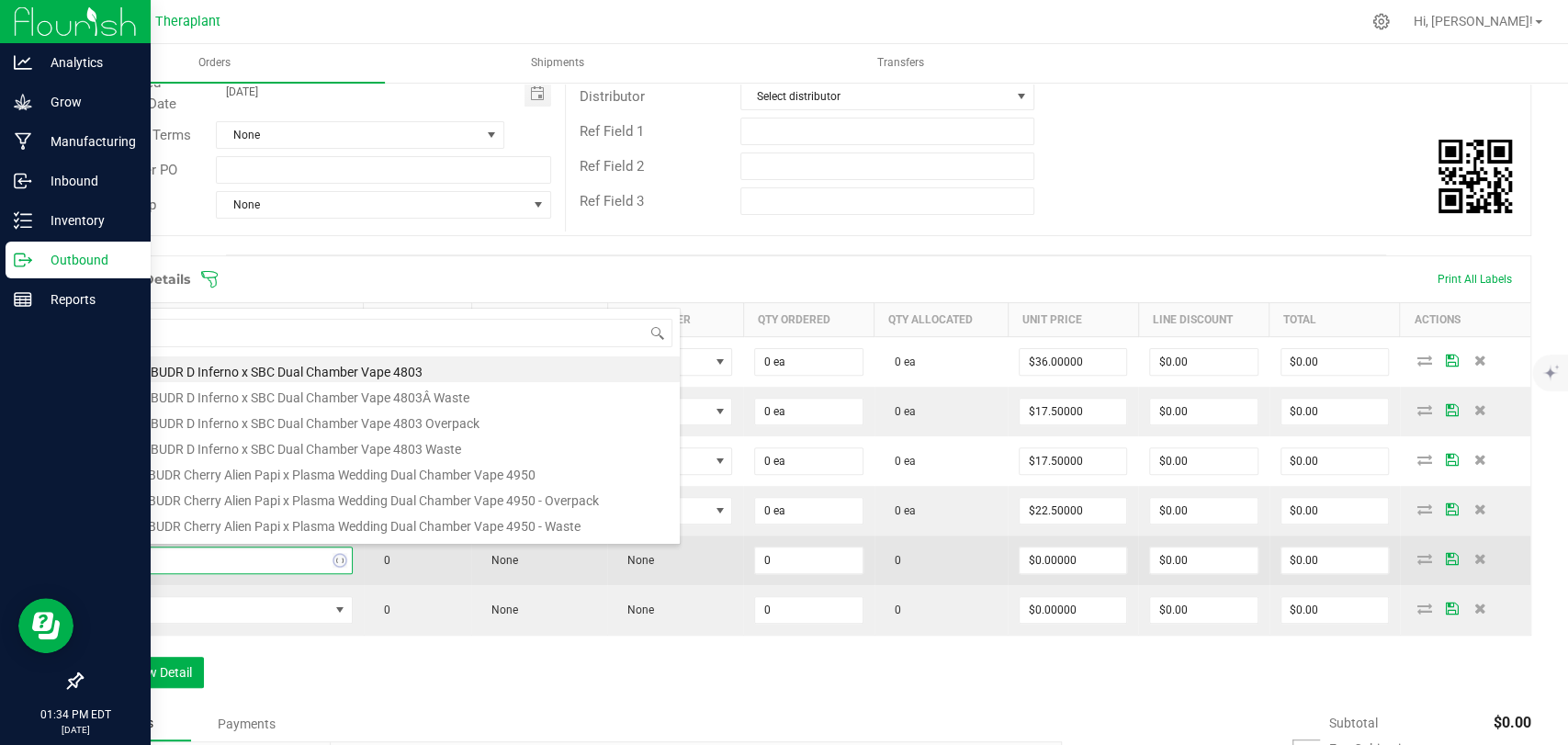
type input "41335"
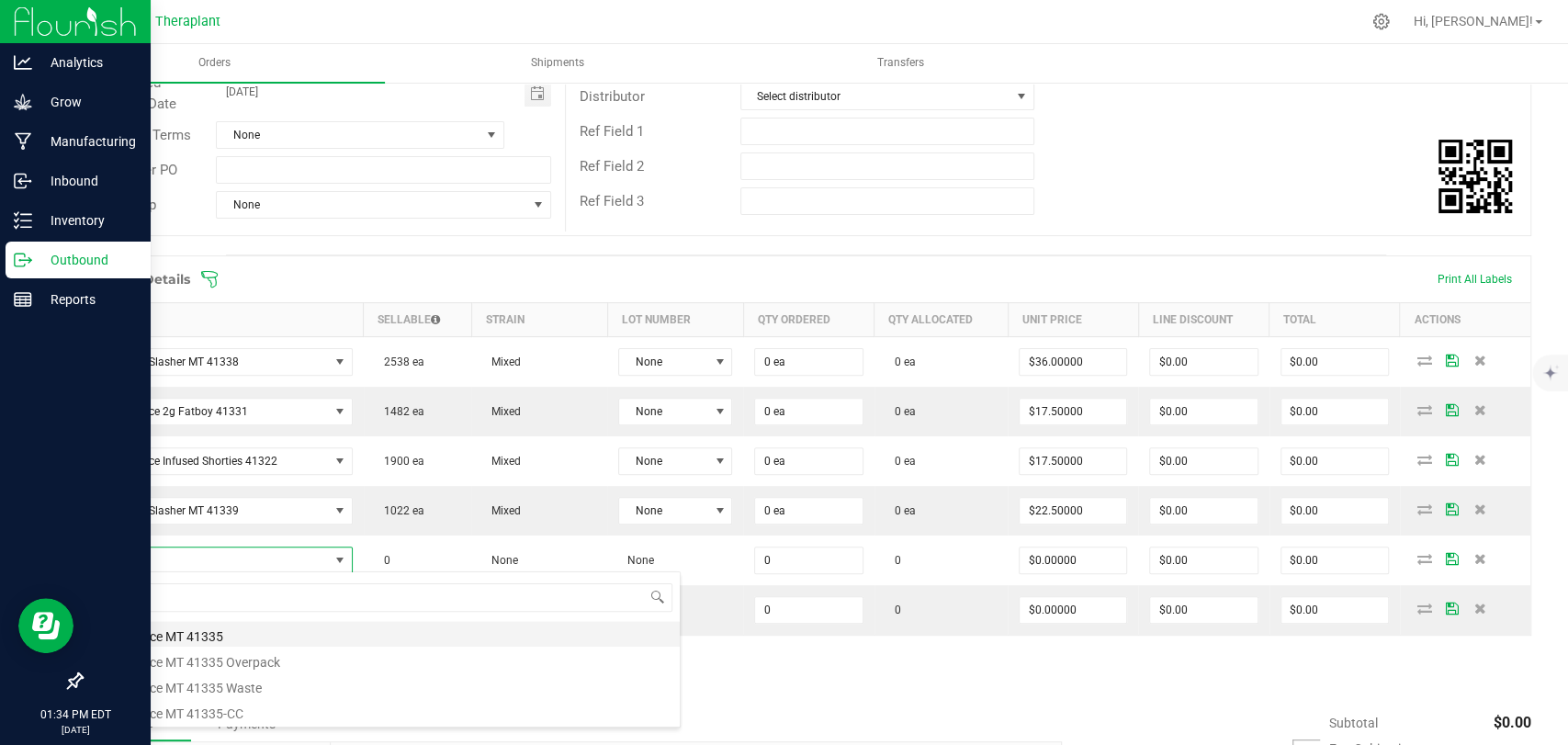
click at [169, 638] on li "Ghst Face MT 41335" at bounding box center [387, 633] width 586 height 26
type input "0 ea"
type input "$22.50000"
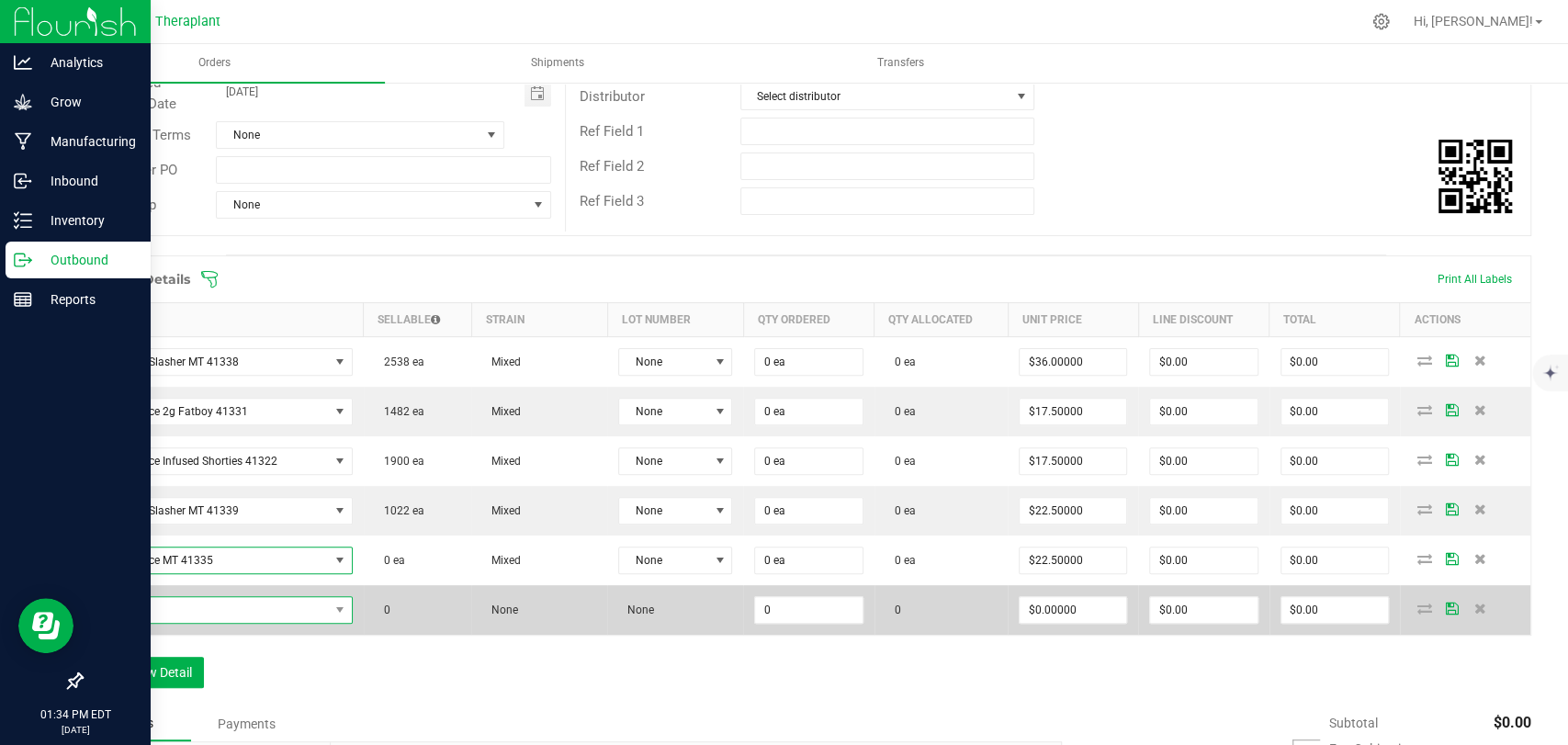
click at [167, 608] on span "NO DATA FOUND" at bounding box center [211, 609] width 234 height 26
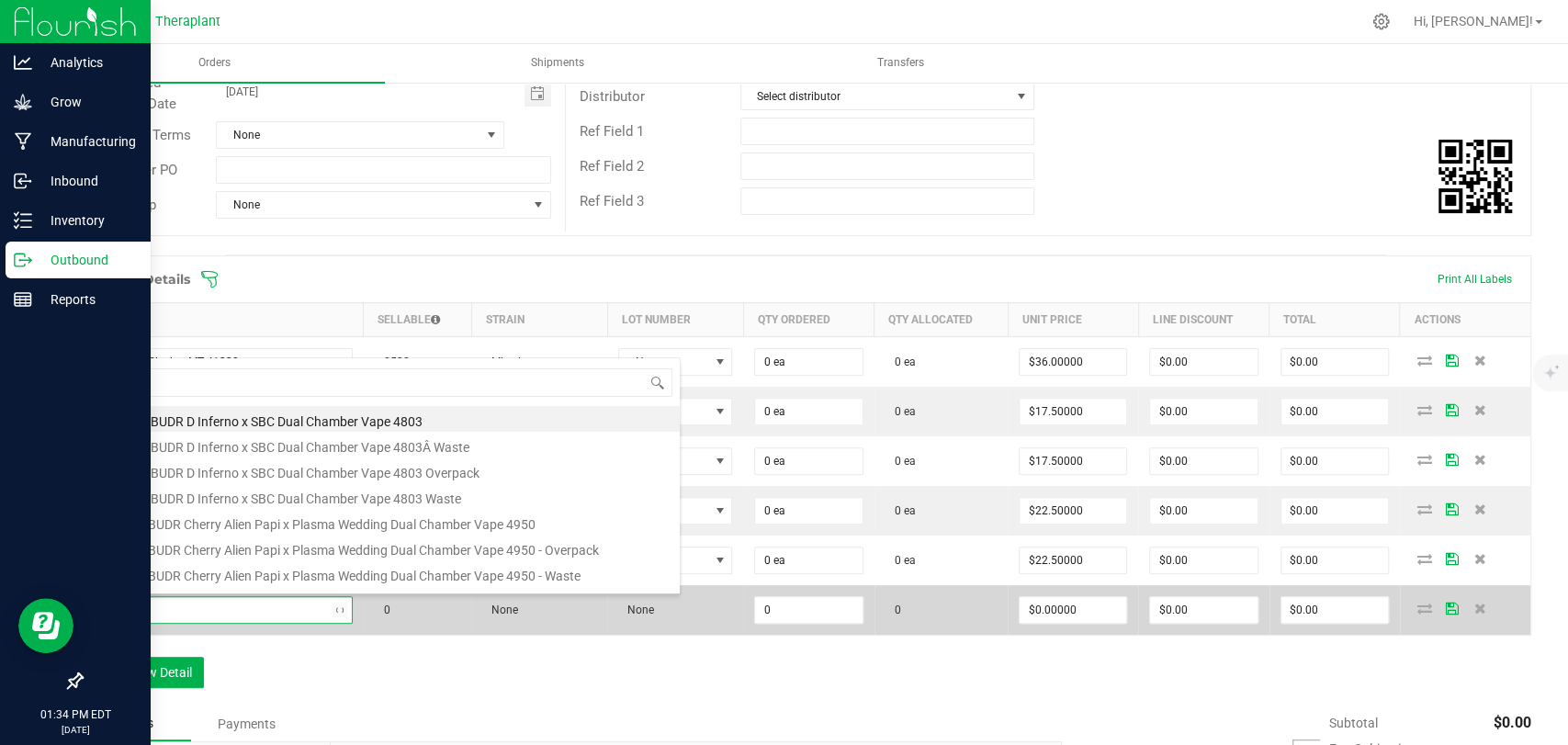
type input "41337"
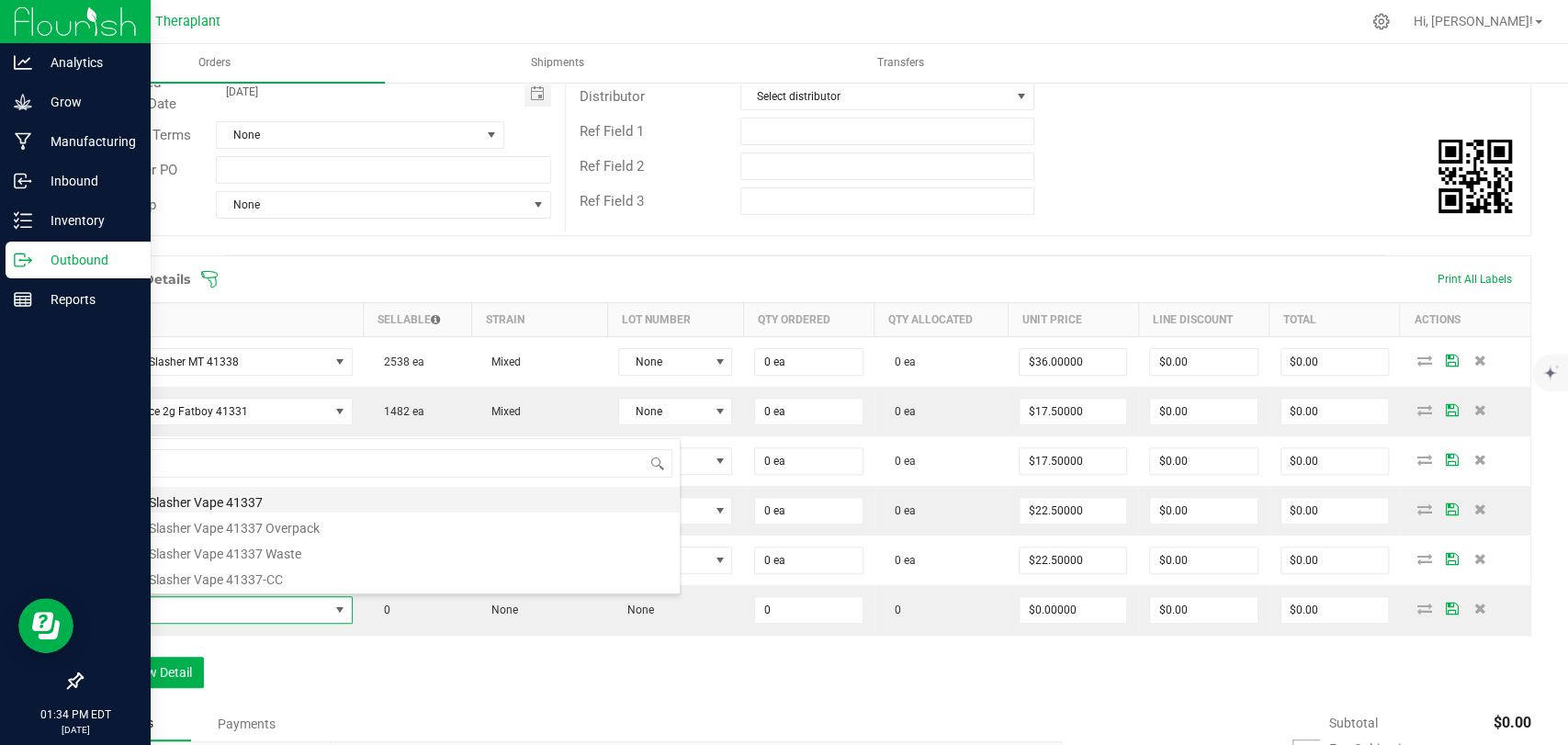
click at [196, 501] on li "Hasher Slasher Vape 41337" at bounding box center [387, 500] width 586 height 26
type input "0 ea"
type input "$20.00000"
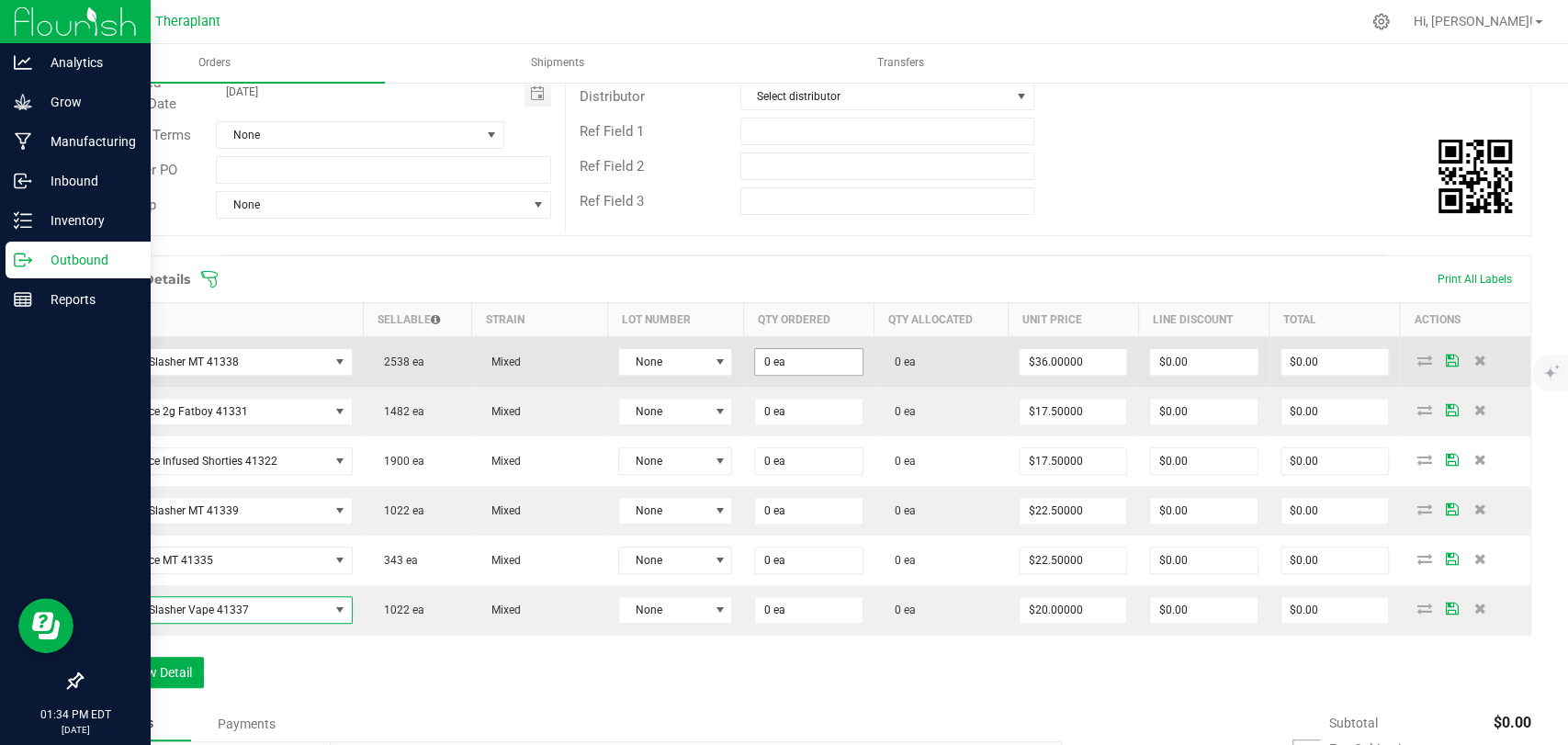
click at [809, 359] on input "0 ea" at bounding box center [808, 362] width 107 height 26
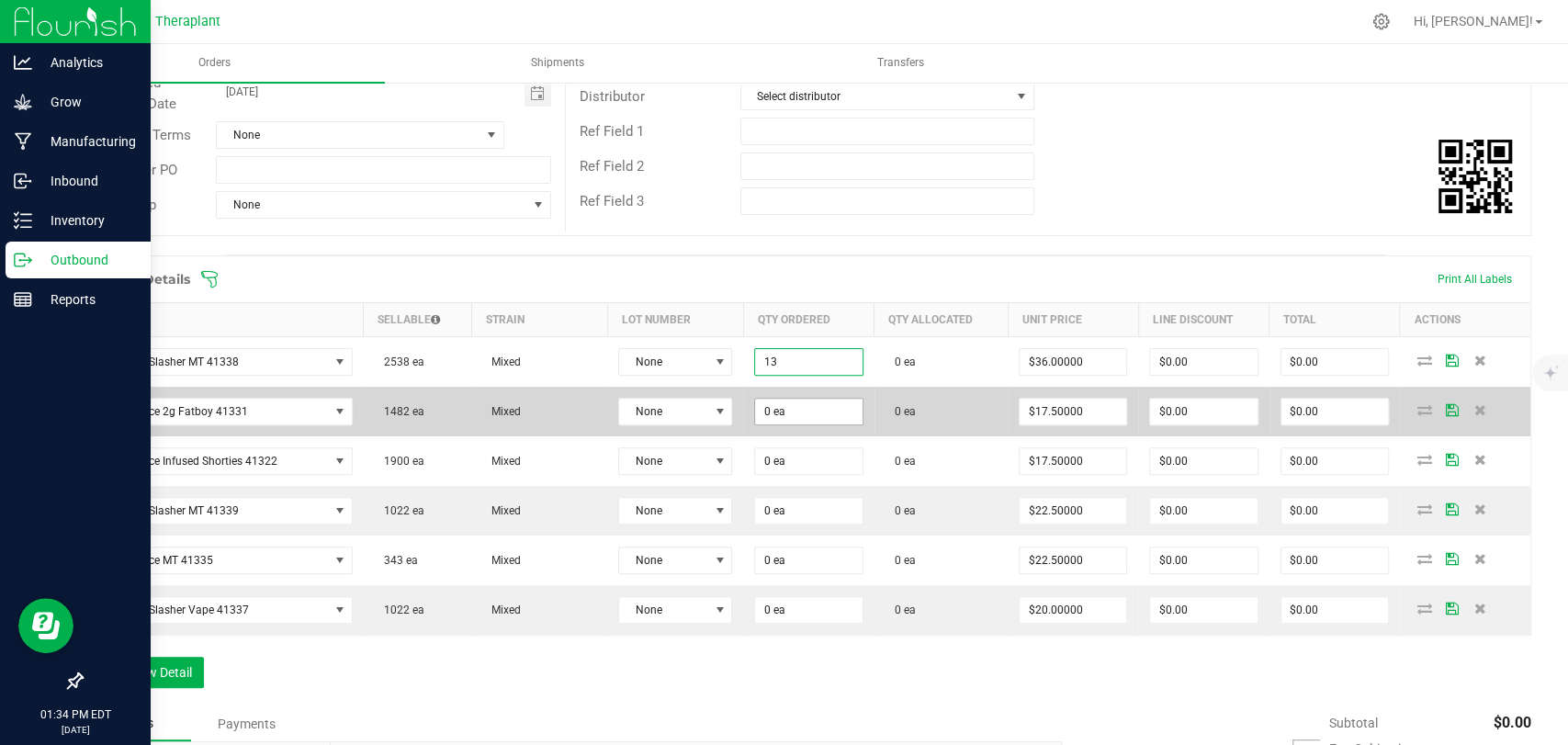
click at [808, 421] on span "0 ea" at bounding box center [808, 411] width 109 height 27
type input "13 ea"
type input "$468.00"
click at [805, 413] on input "0 ea" at bounding box center [808, 411] width 107 height 26
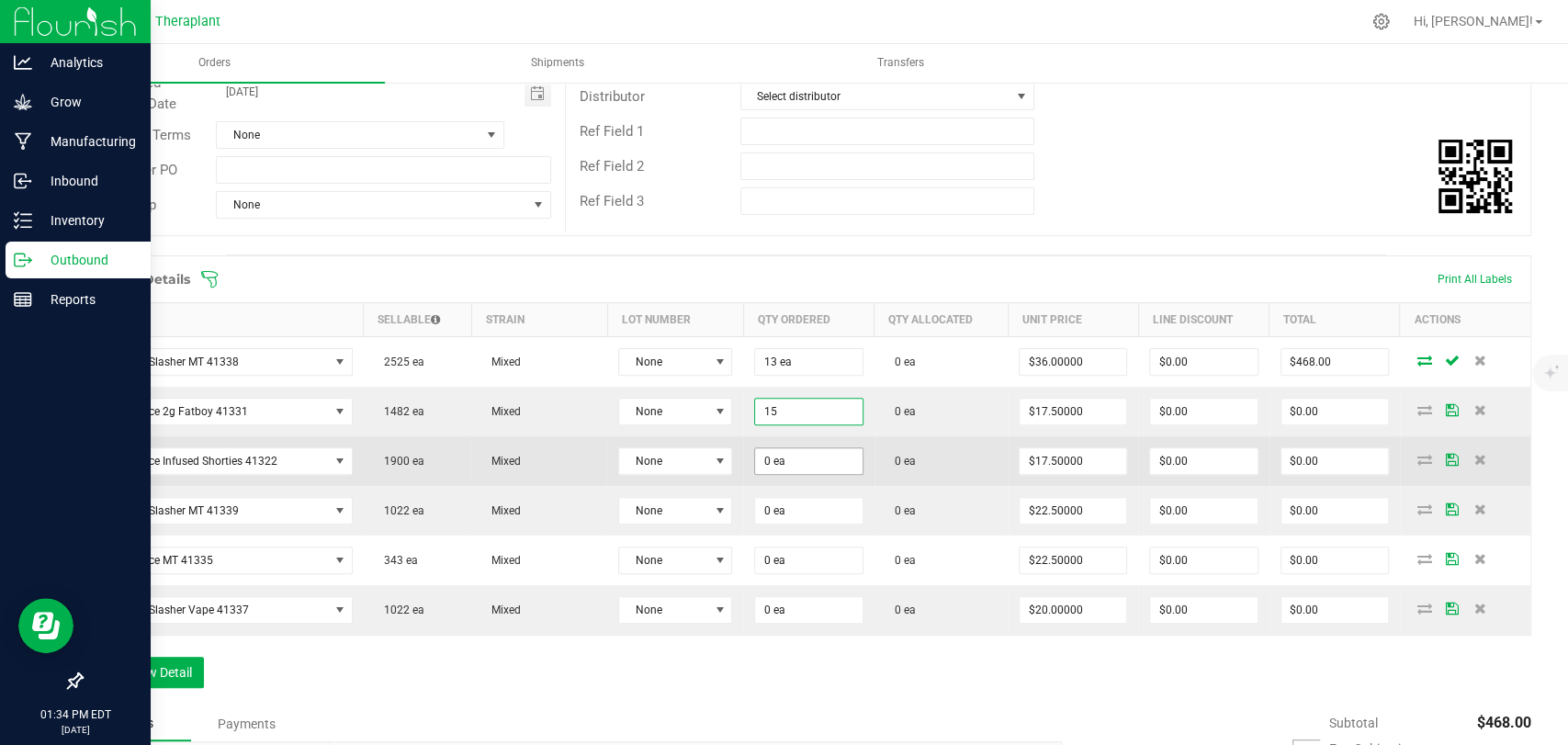
click at [800, 455] on input "0 ea" at bounding box center [808, 461] width 107 height 26
type input "15 ea"
type input "$262.50"
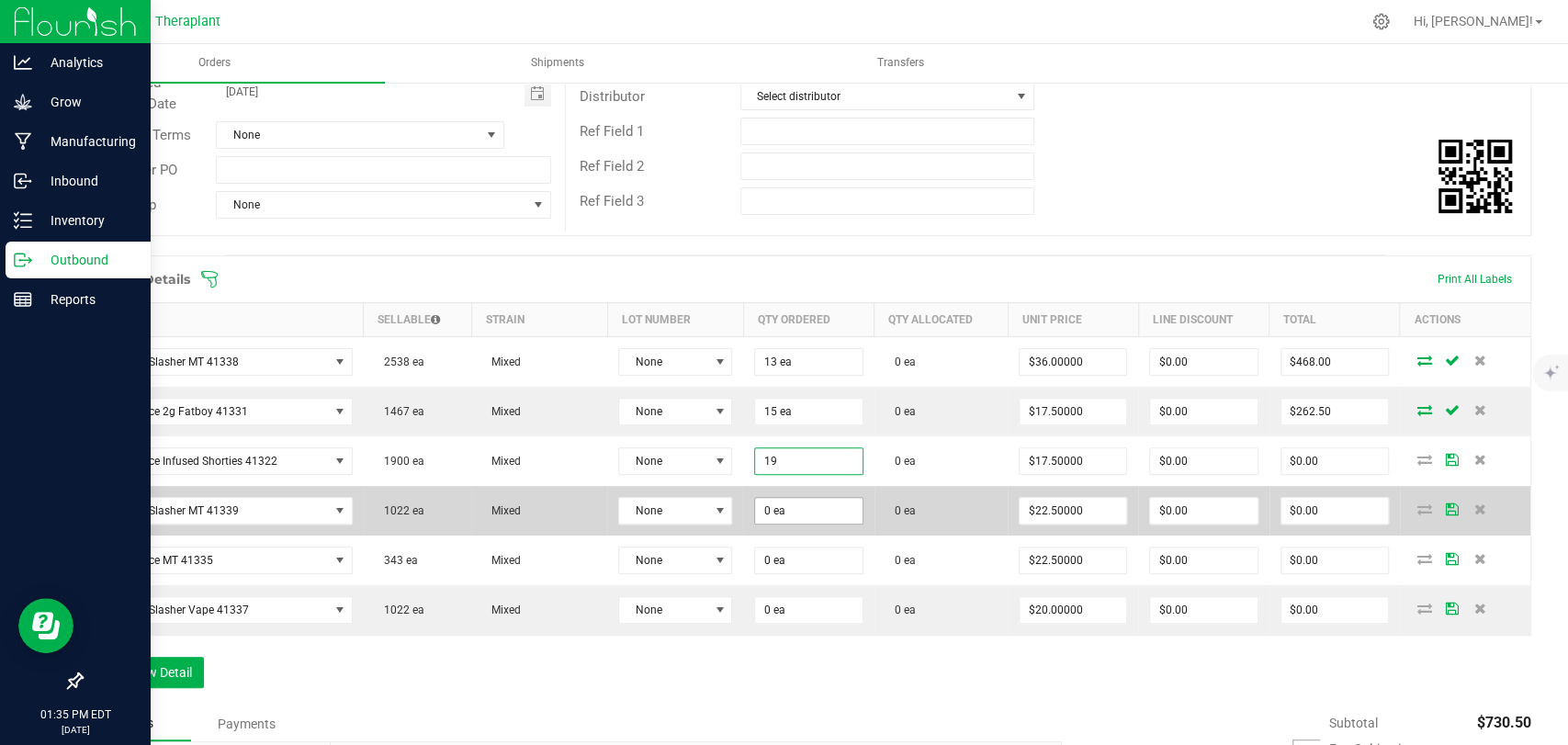
click at [776, 514] on input "0 ea" at bounding box center [808, 510] width 107 height 26
type input "19 ea"
type input "$332.50"
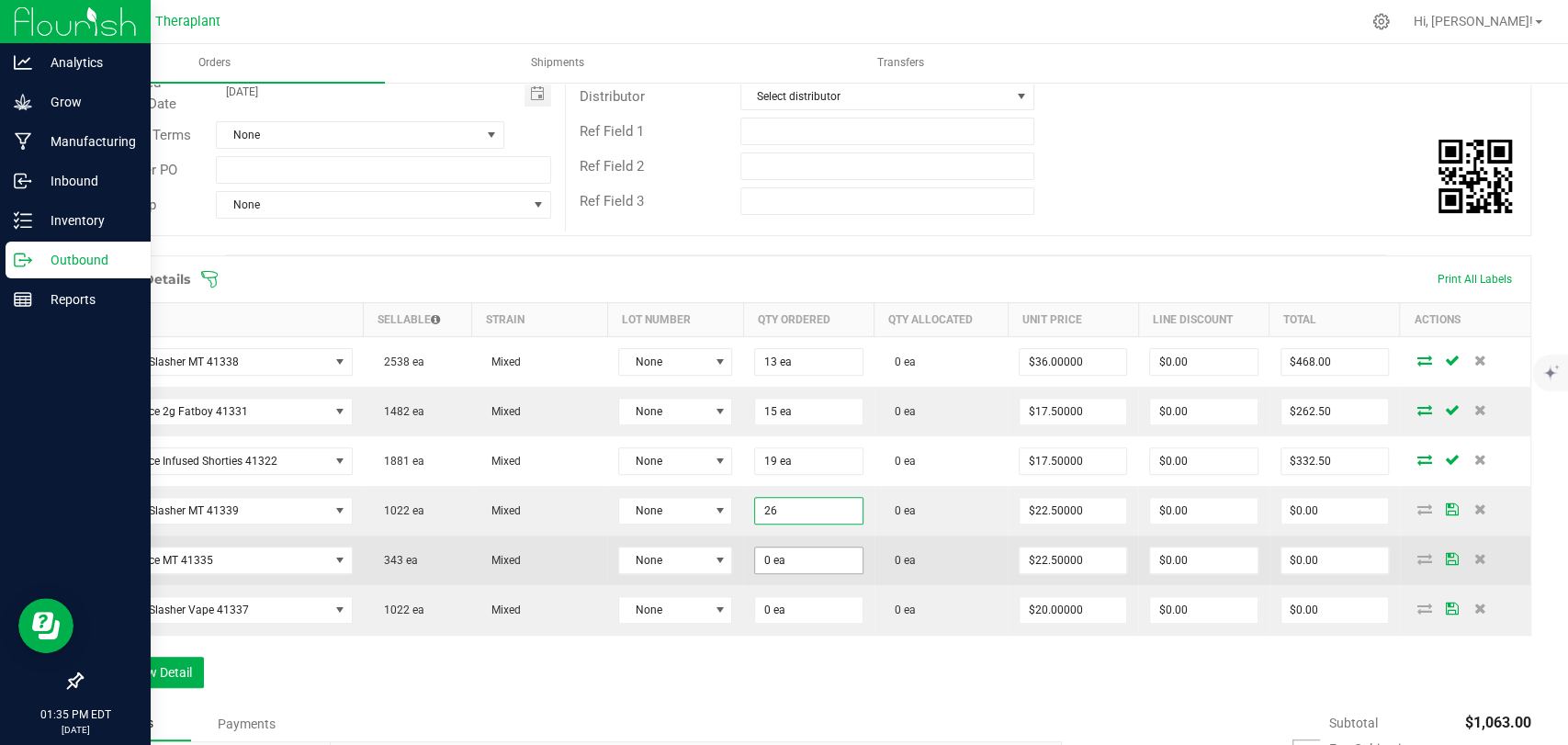
click at [786, 550] on input "0 ea" at bounding box center [808, 560] width 107 height 26
type input "26 ea"
type input "$585.00"
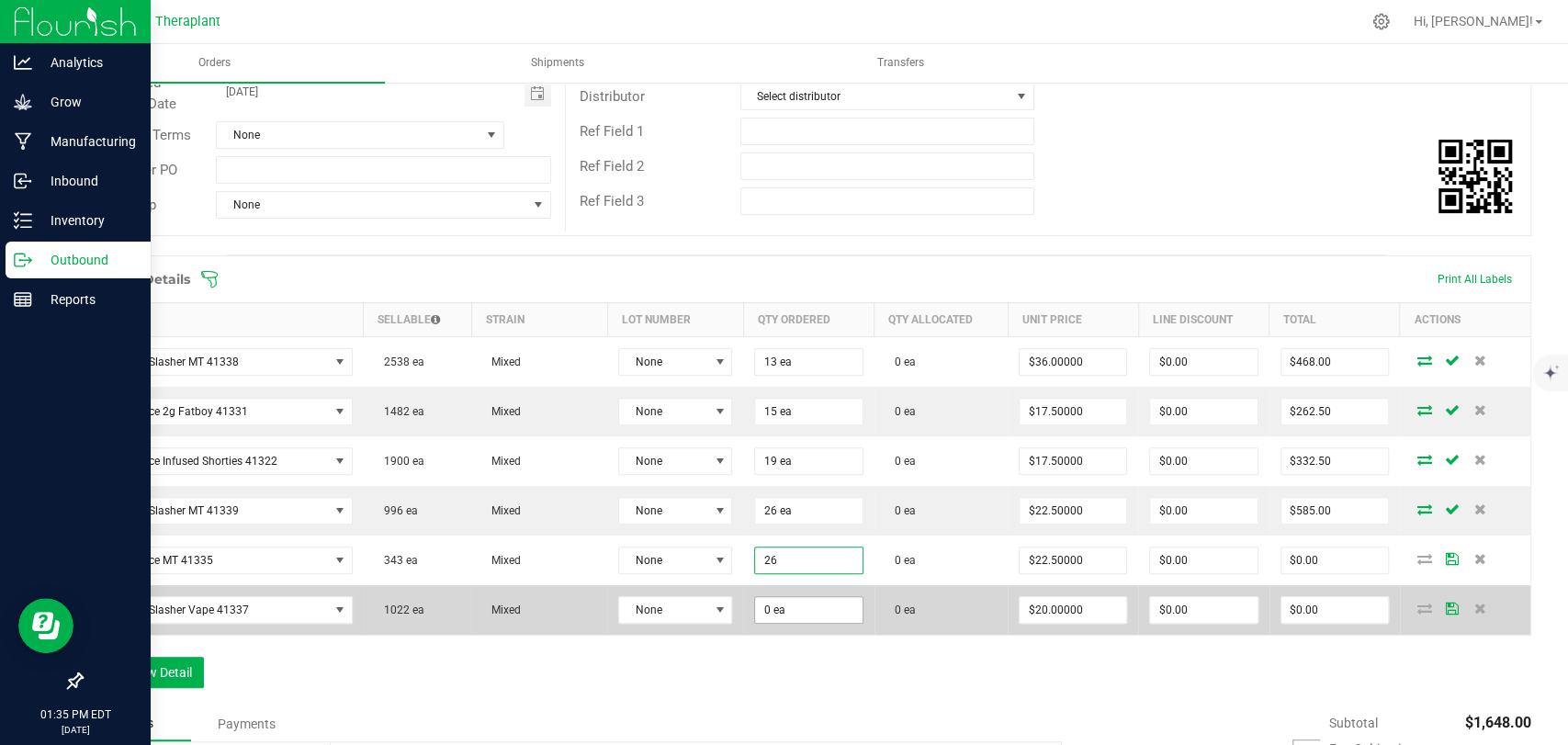
type input "26 ea"
type input "$585.00"
click at [793, 607] on input "0" at bounding box center [808, 609] width 107 height 26
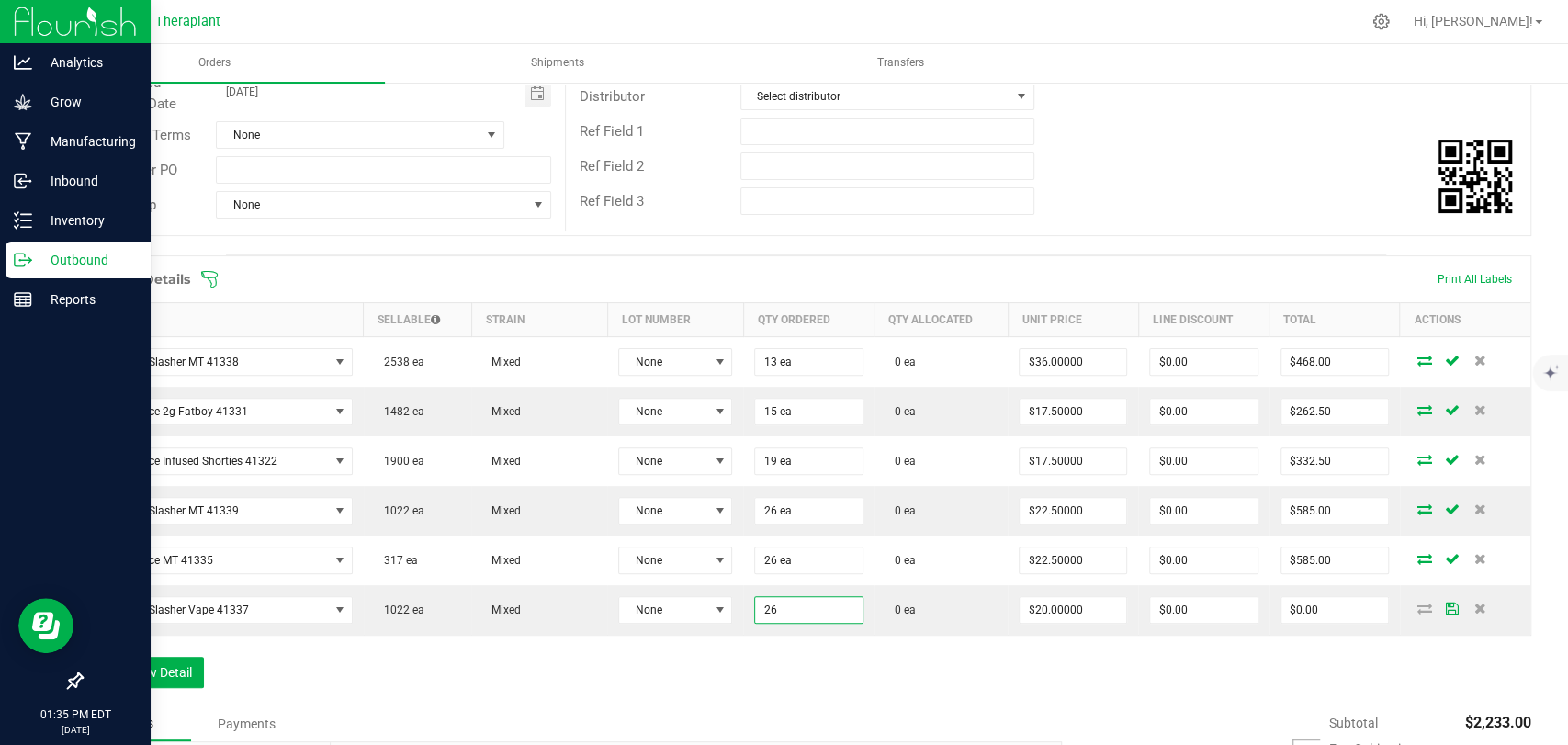
type input "26 ea"
type input "$520.00"
click at [793, 645] on div "Order Details Print All Labels Item Sellable Strain Lot Number Qty Ordered Qty …" at bounding box center [805, 480] width 1451 height 451
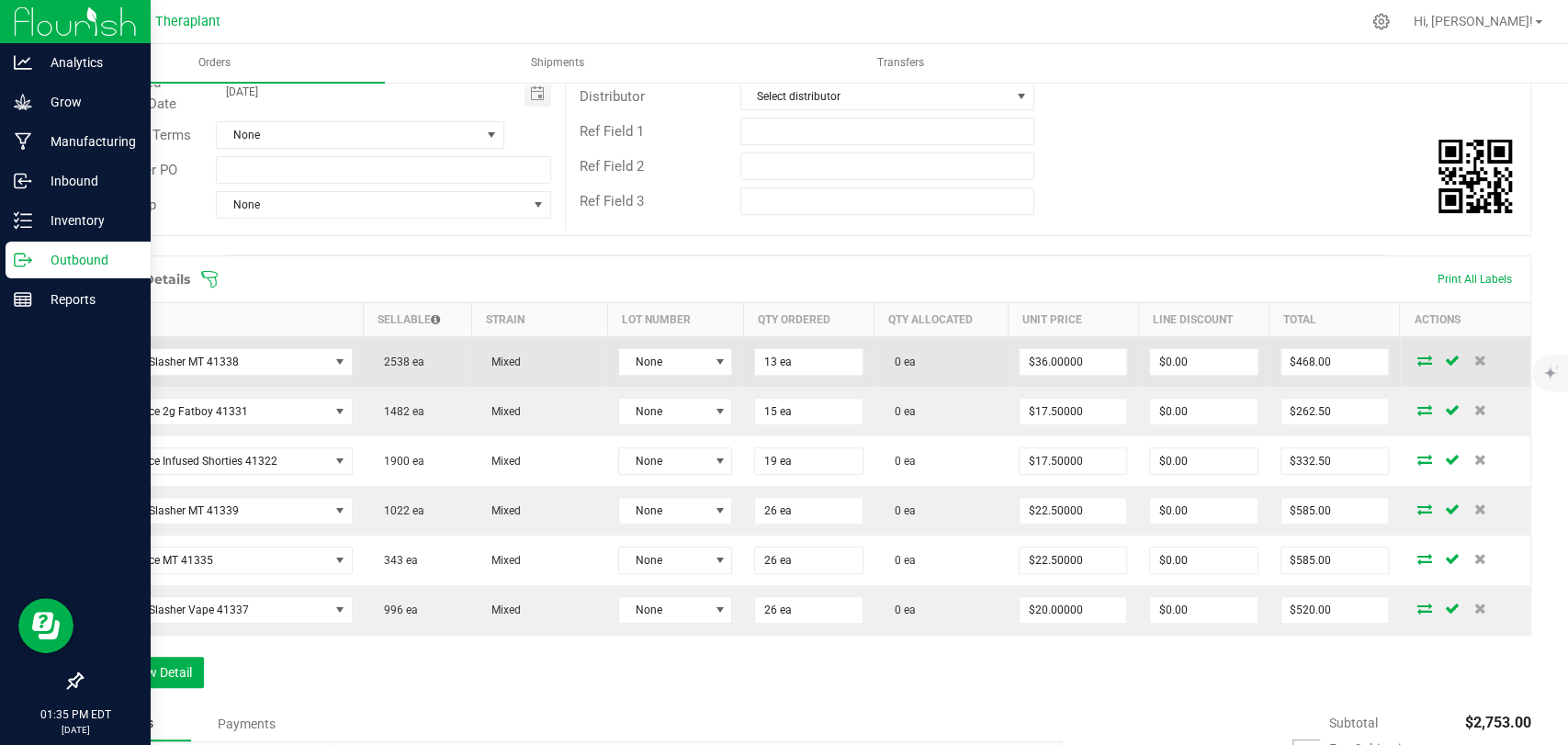
click at [1417, 362] on icon at bounding box center [1423, 359] width 15 height 11
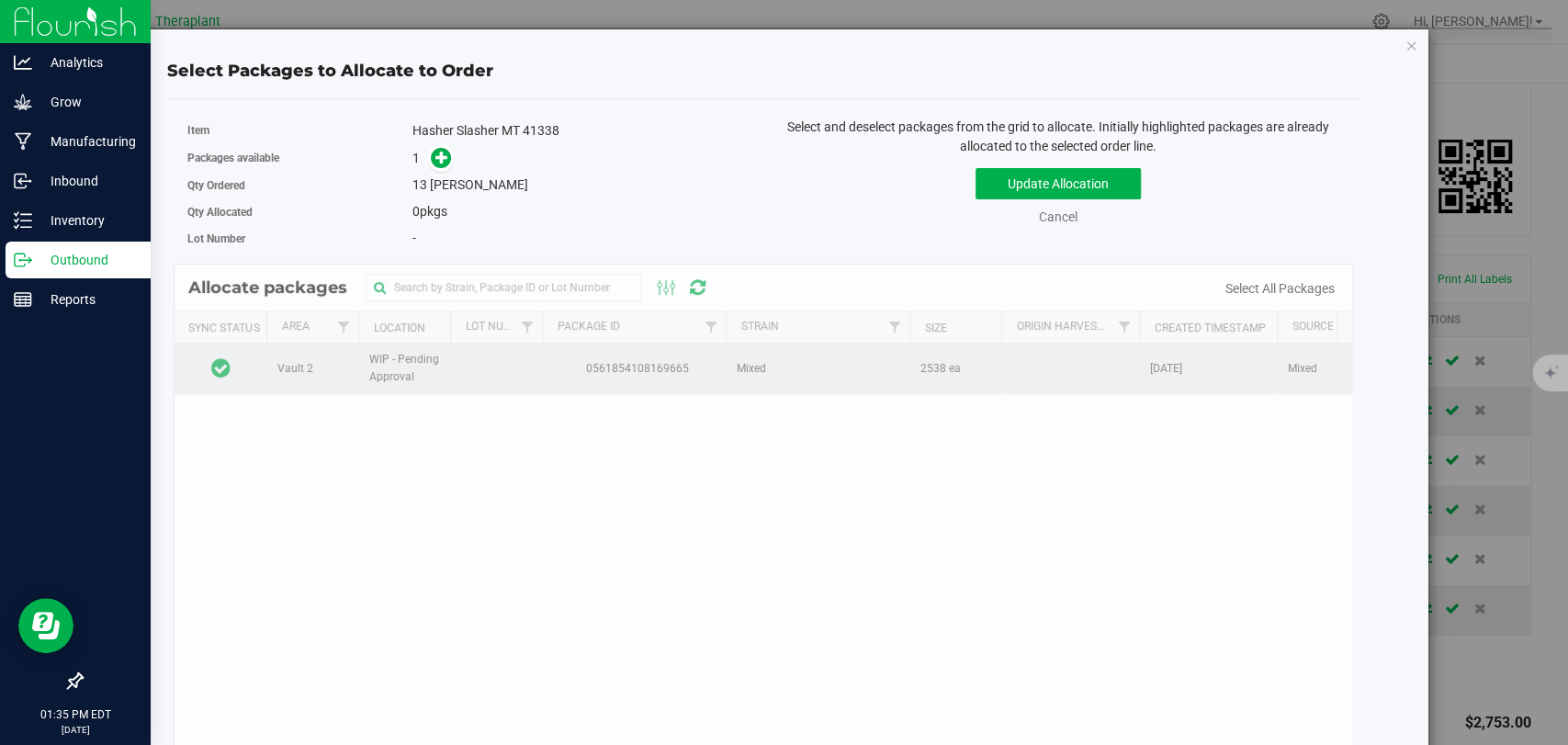
click at [246, 348] on td at bounding box center [220, 368] width 92 height 49
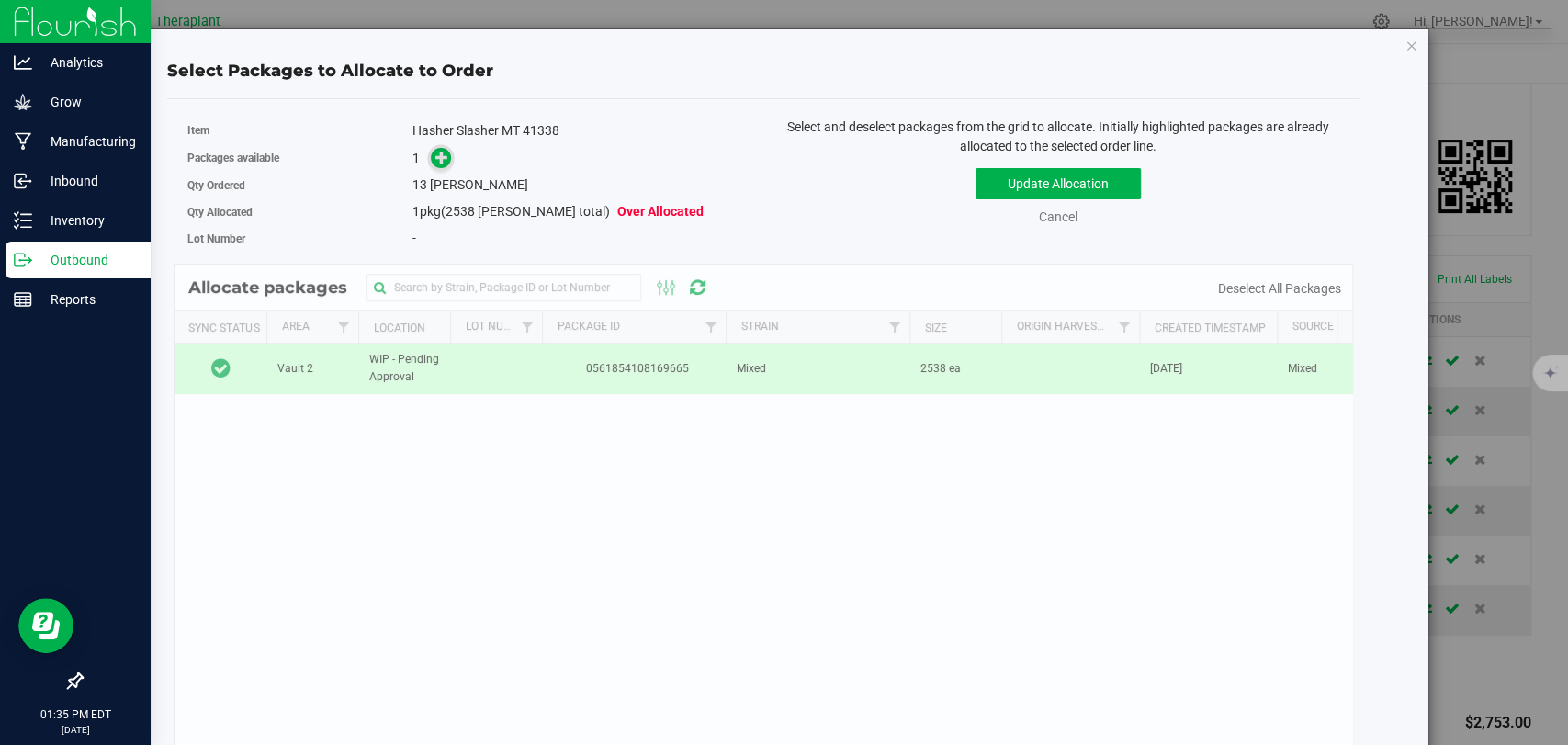
click at [442, 156] on icon at bounding box center [442, 156] width 14 height 14
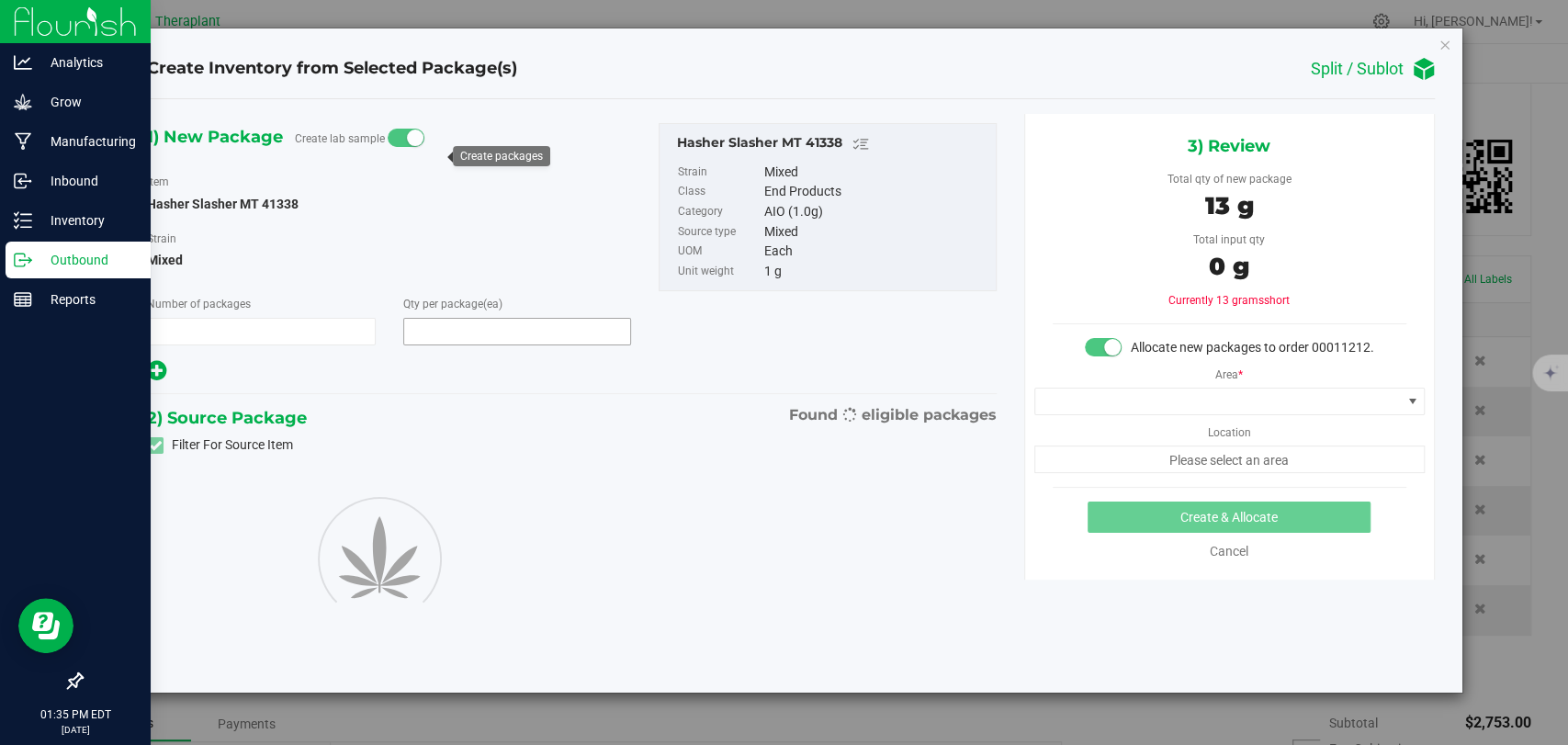
type input "1"
type input "13"
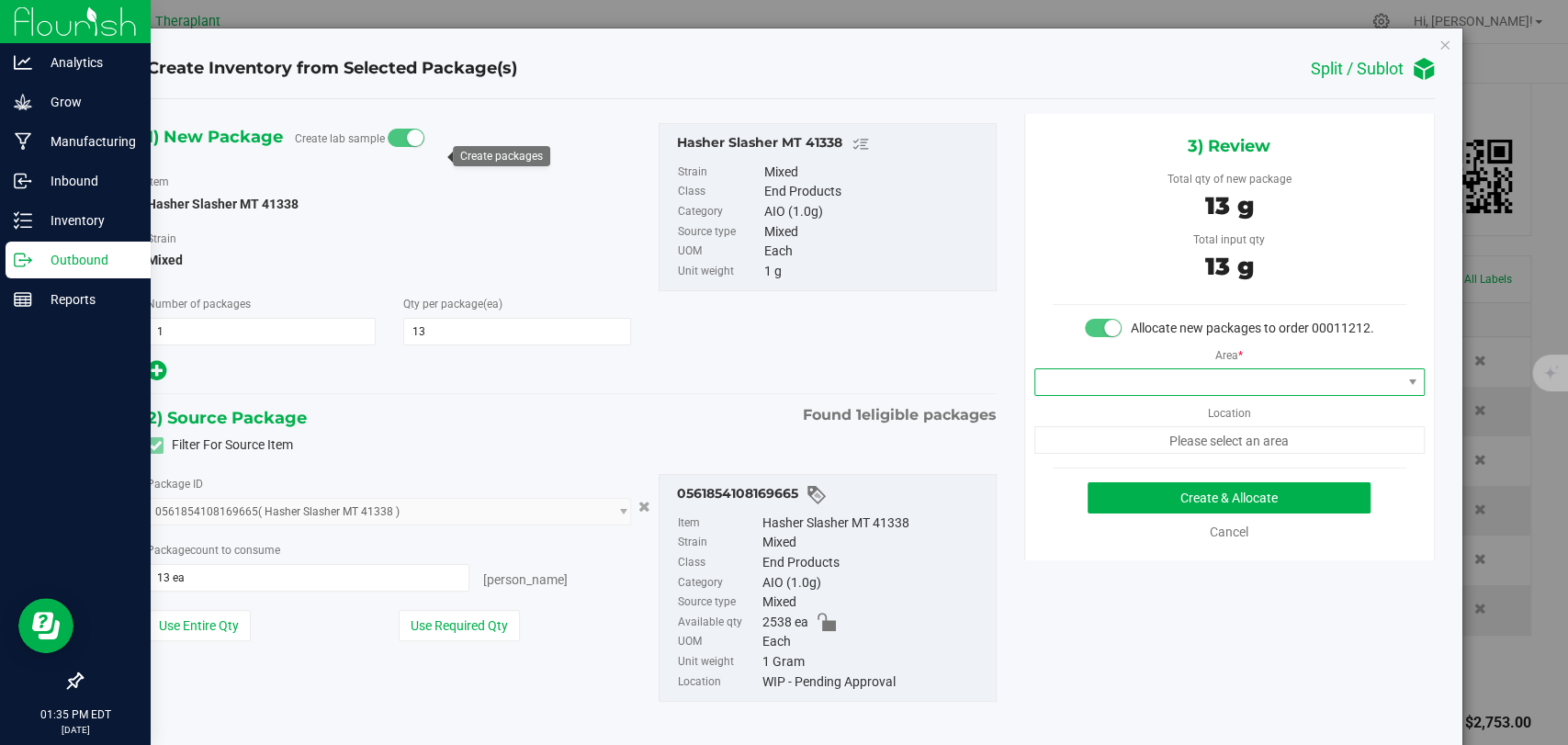
click at [1138, 395] on span at bounding box center [1218, 381] width 366 height 26
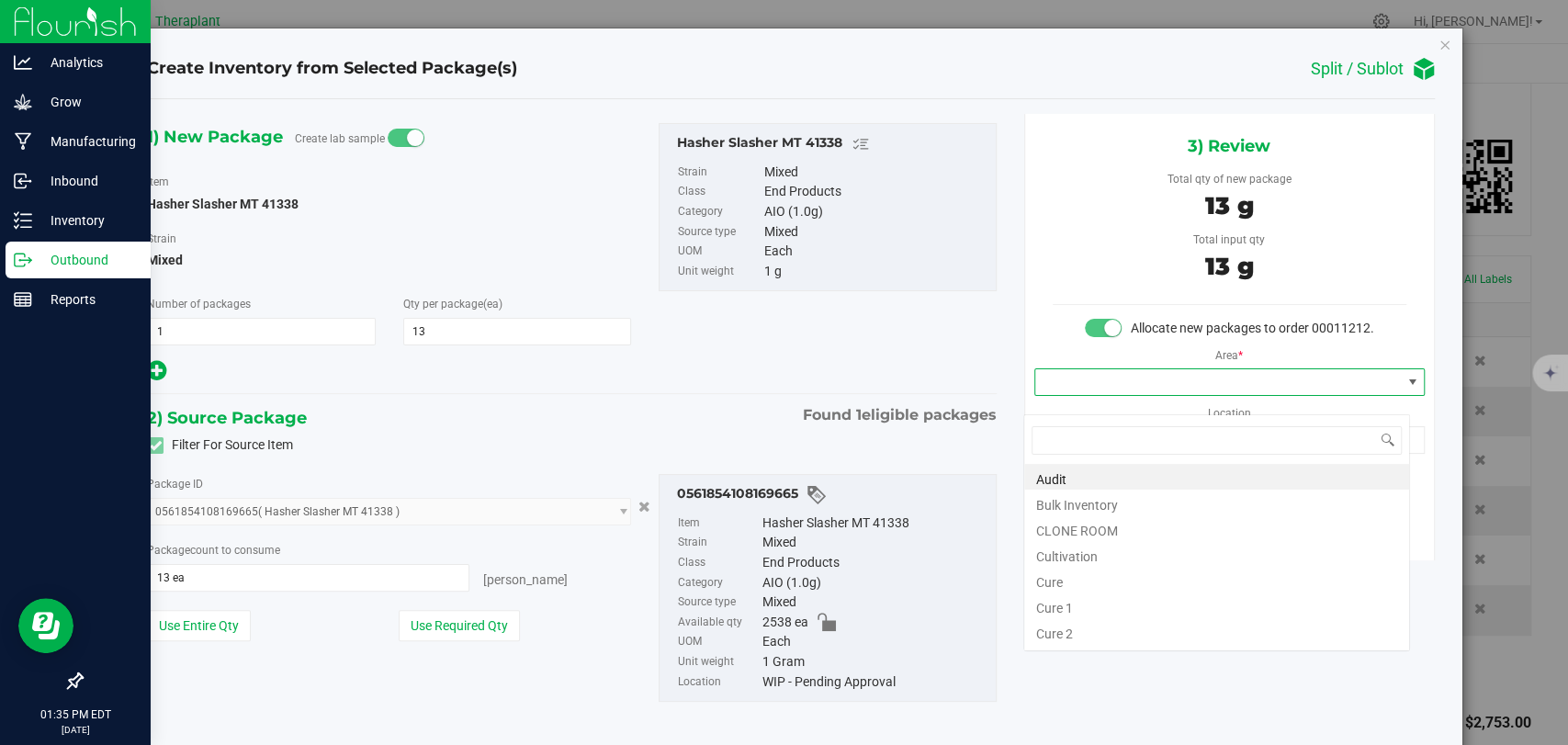
scroll to position [26, 386]
click at [1089, 502] on li "Bulk Inventory" at bounding box center [1216, 502] width 385 height 26
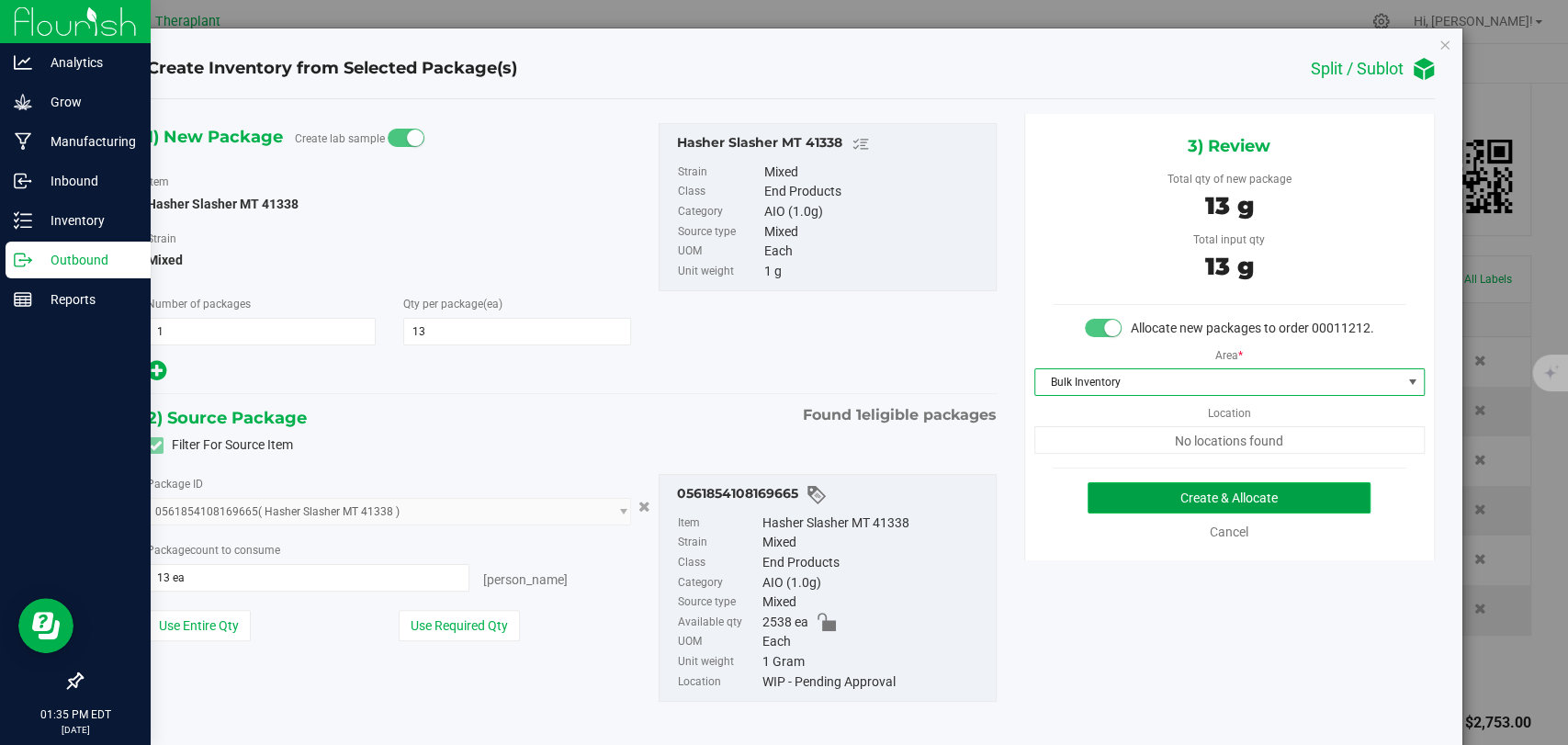
click at [1181, 512] on button "Create & Allocate" at bounding box center [1229, 498] width 283 height 31
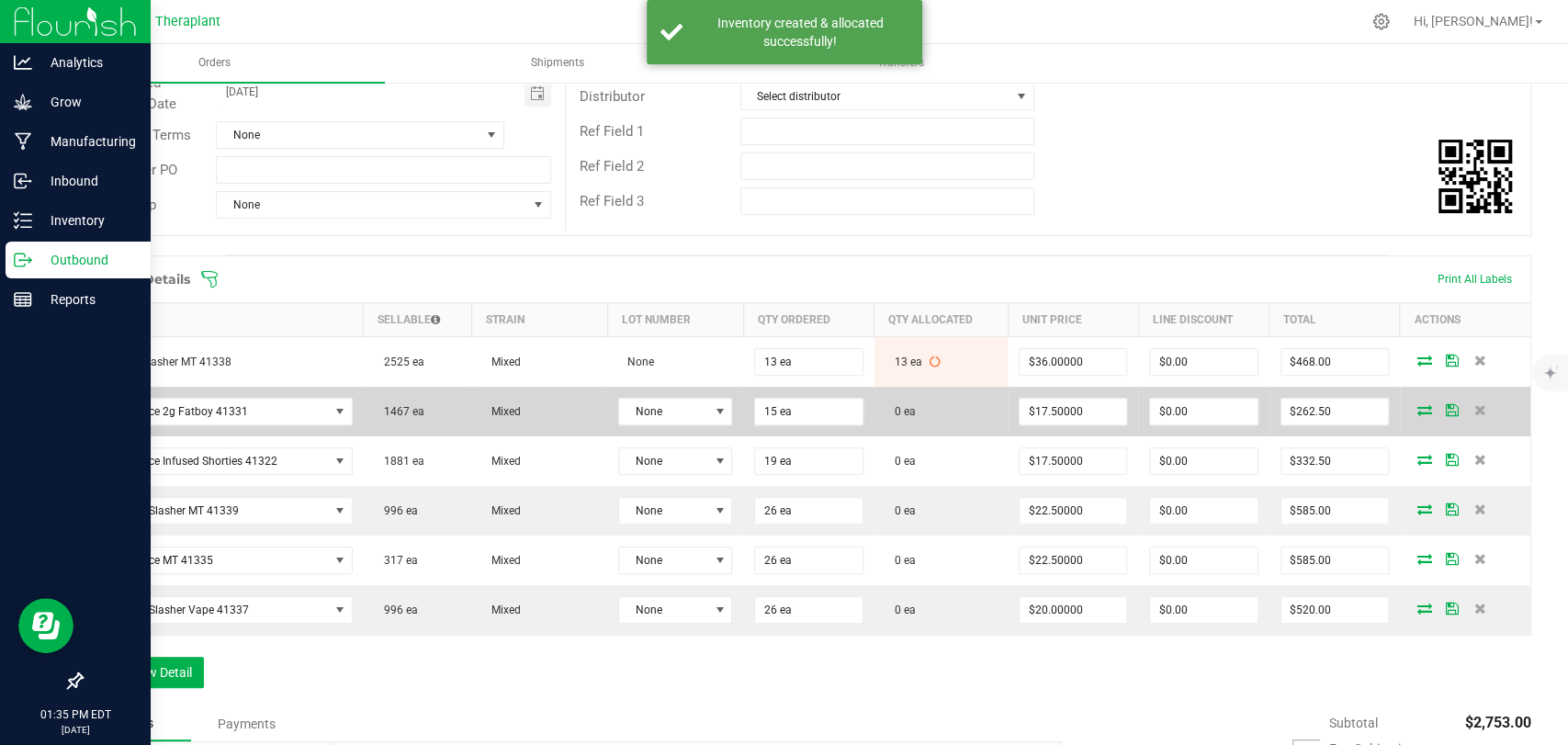
click at [1417, 406] on icon at bounding box center [1423, 408] width 15 height 11
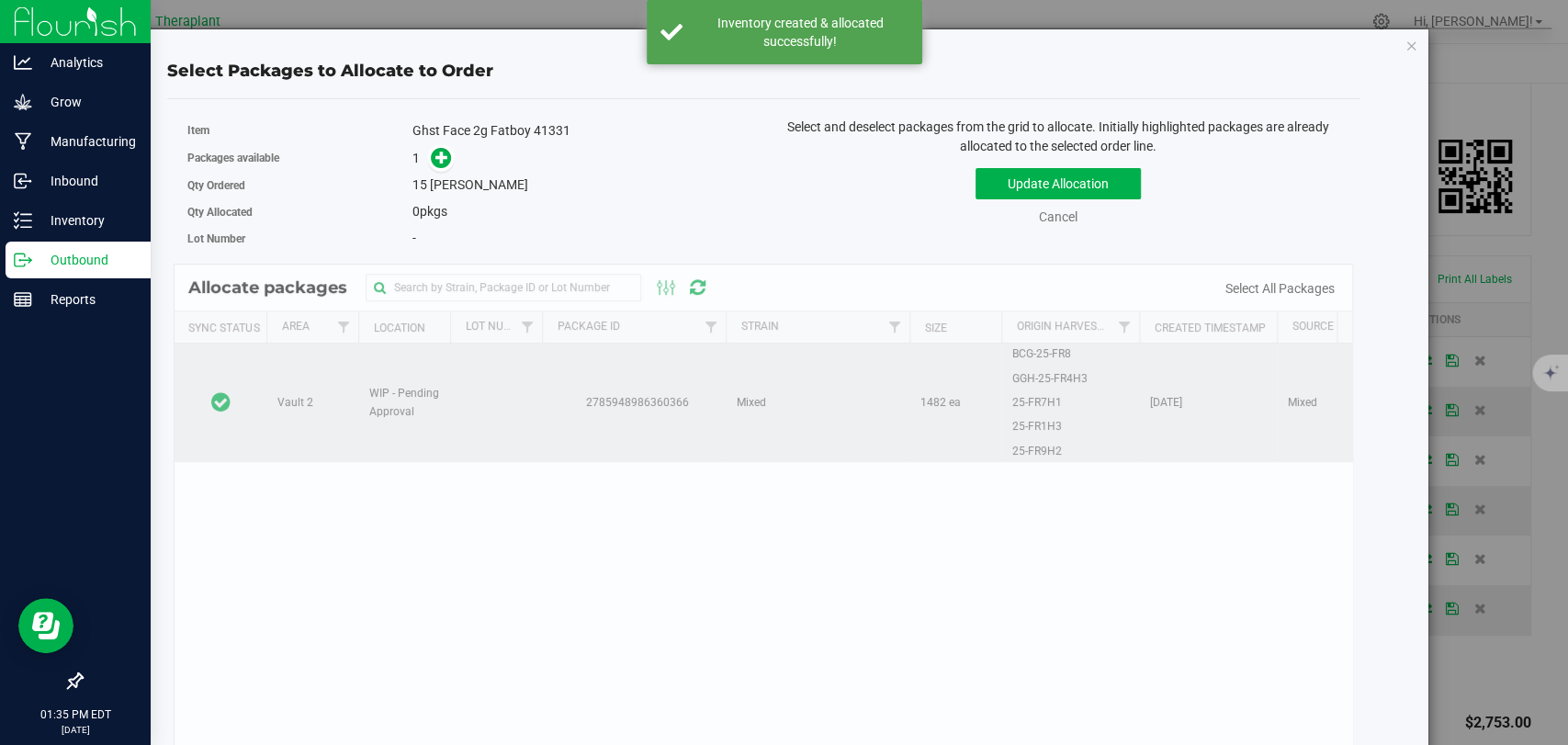
click at [243, 362] on td at bounding box center [220, 403] width 92 height 118
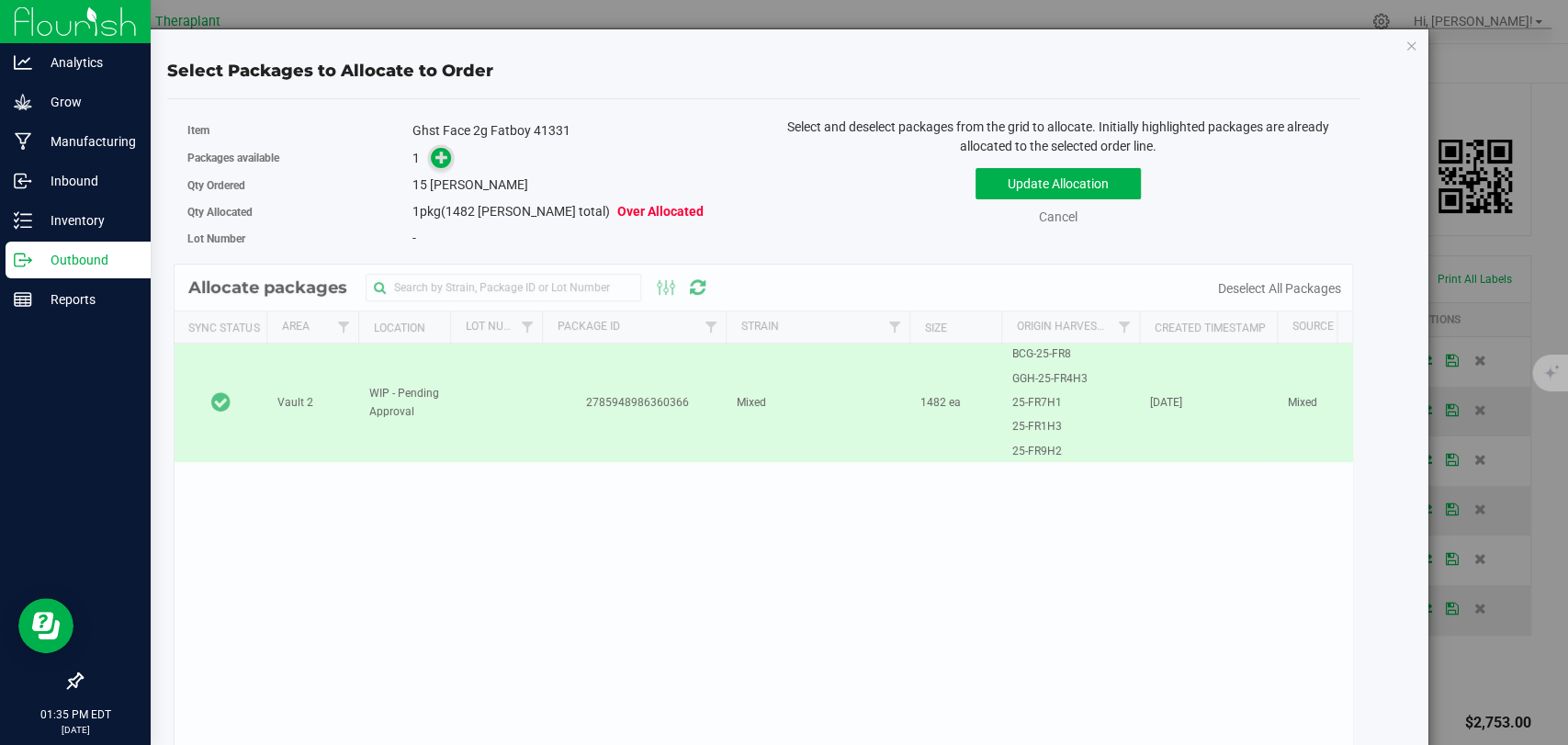
click at [440, 163] on span at bounding box center [441, 158] width 21 height 21
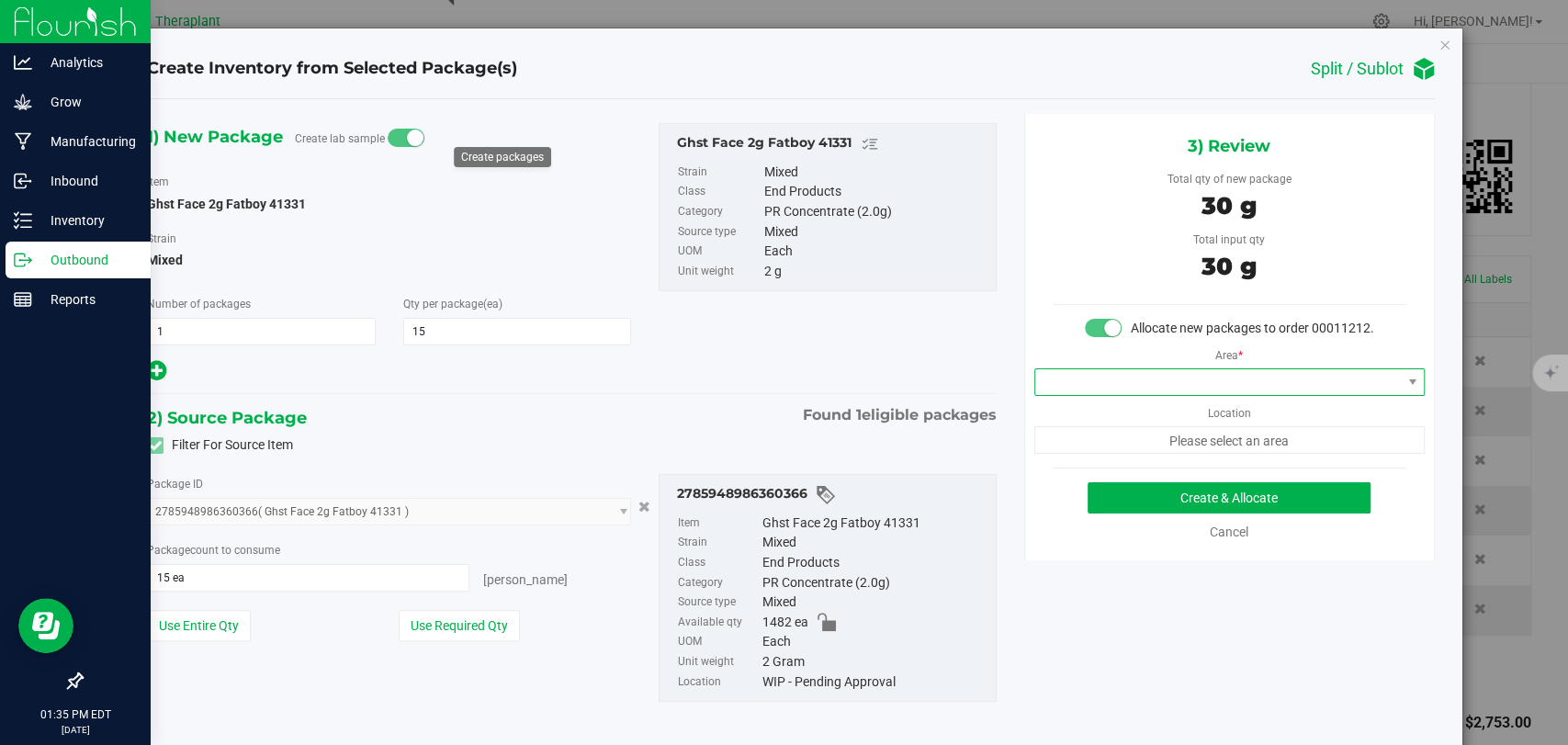
click at [1085, 395] on span at bounding box center [1218, 381] width 366 height 26
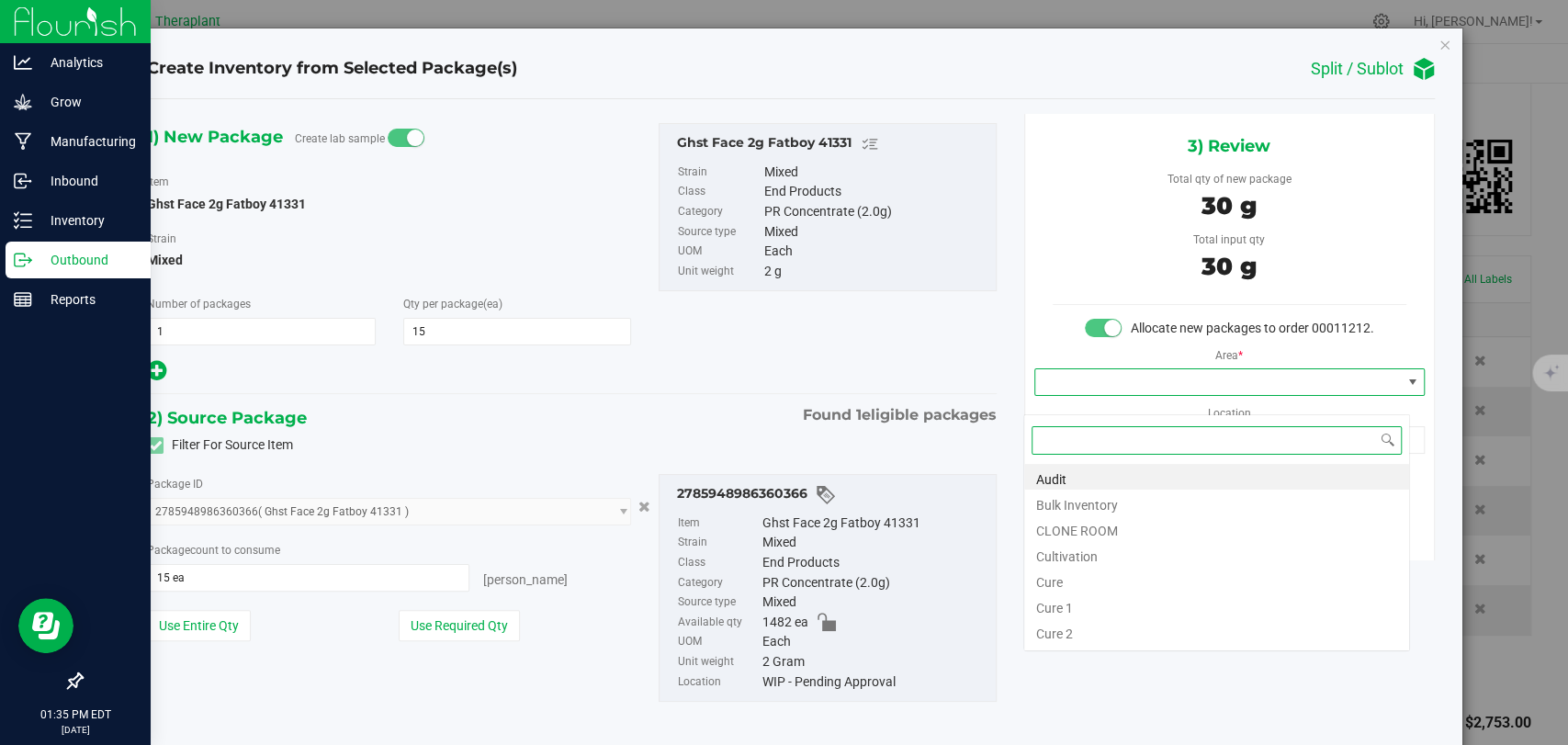
scroll to position [26, 386]
click at [1075, 502] on li "Bulk Inventory" at bounding box center [1216, 502] width 385 height 26
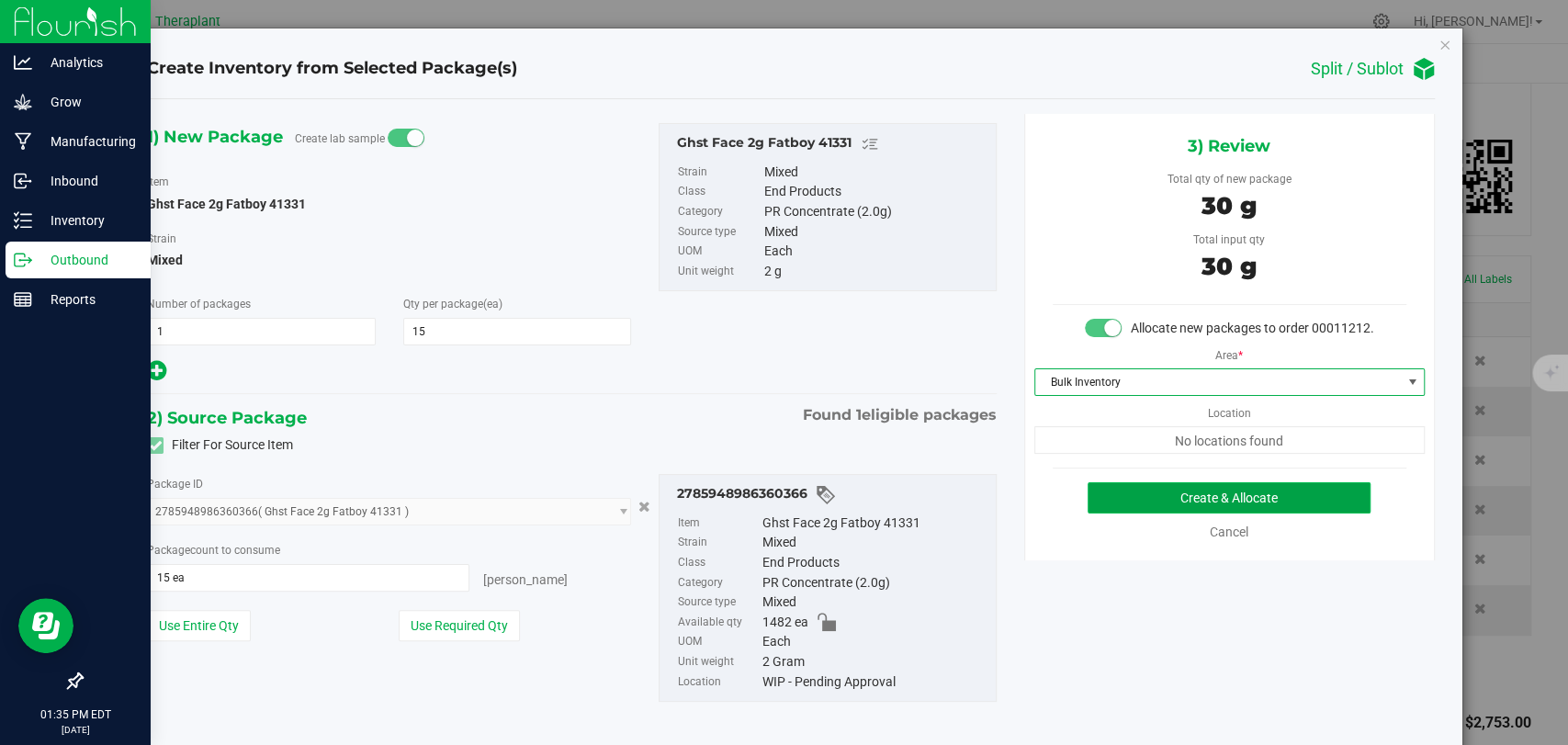
click at [1160, 509] on button "Create & Allocate" at bounding box center [1229, 498] width 283 height 31
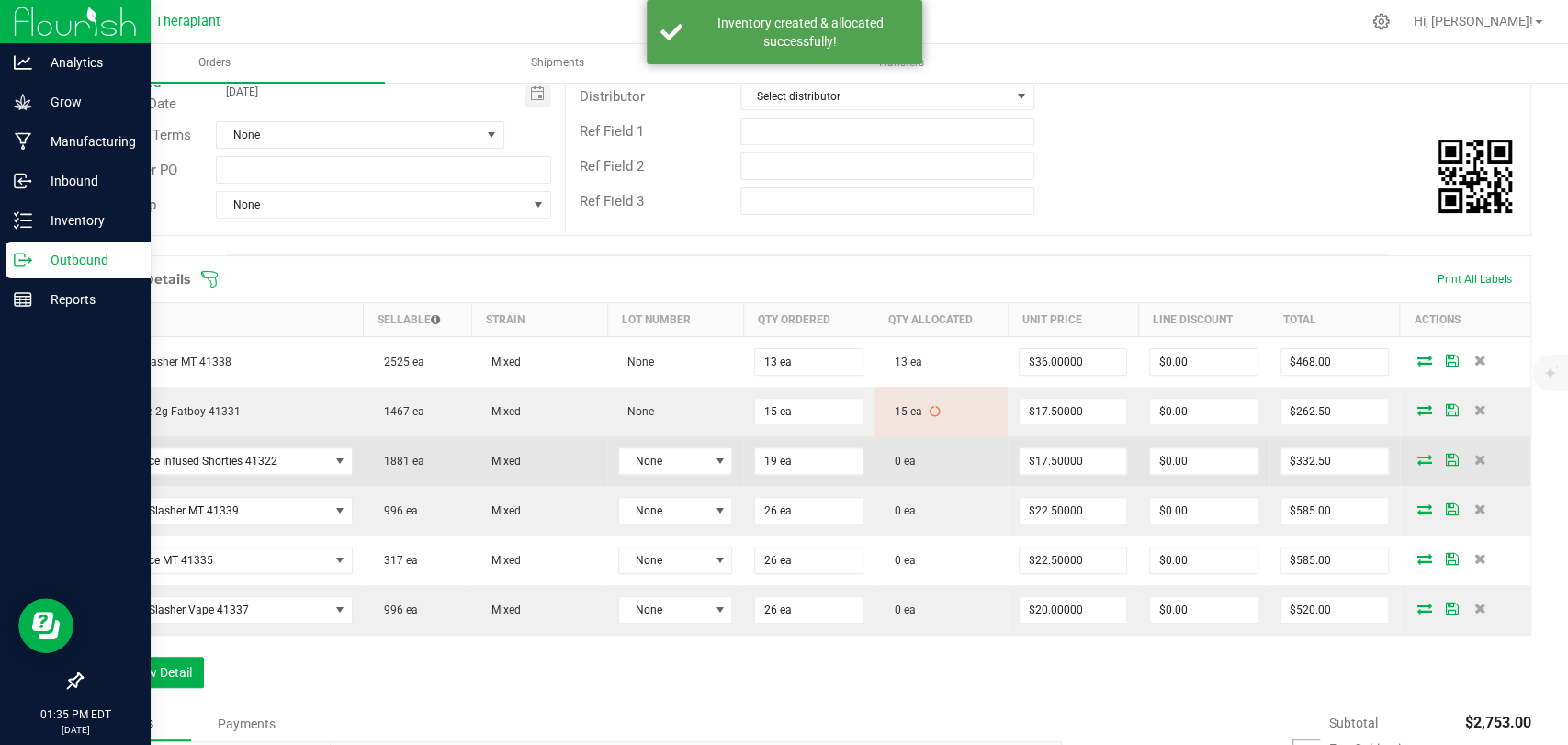
click at [1417, 456] on icon at bounding box center [1423, 459] width 15 height 11
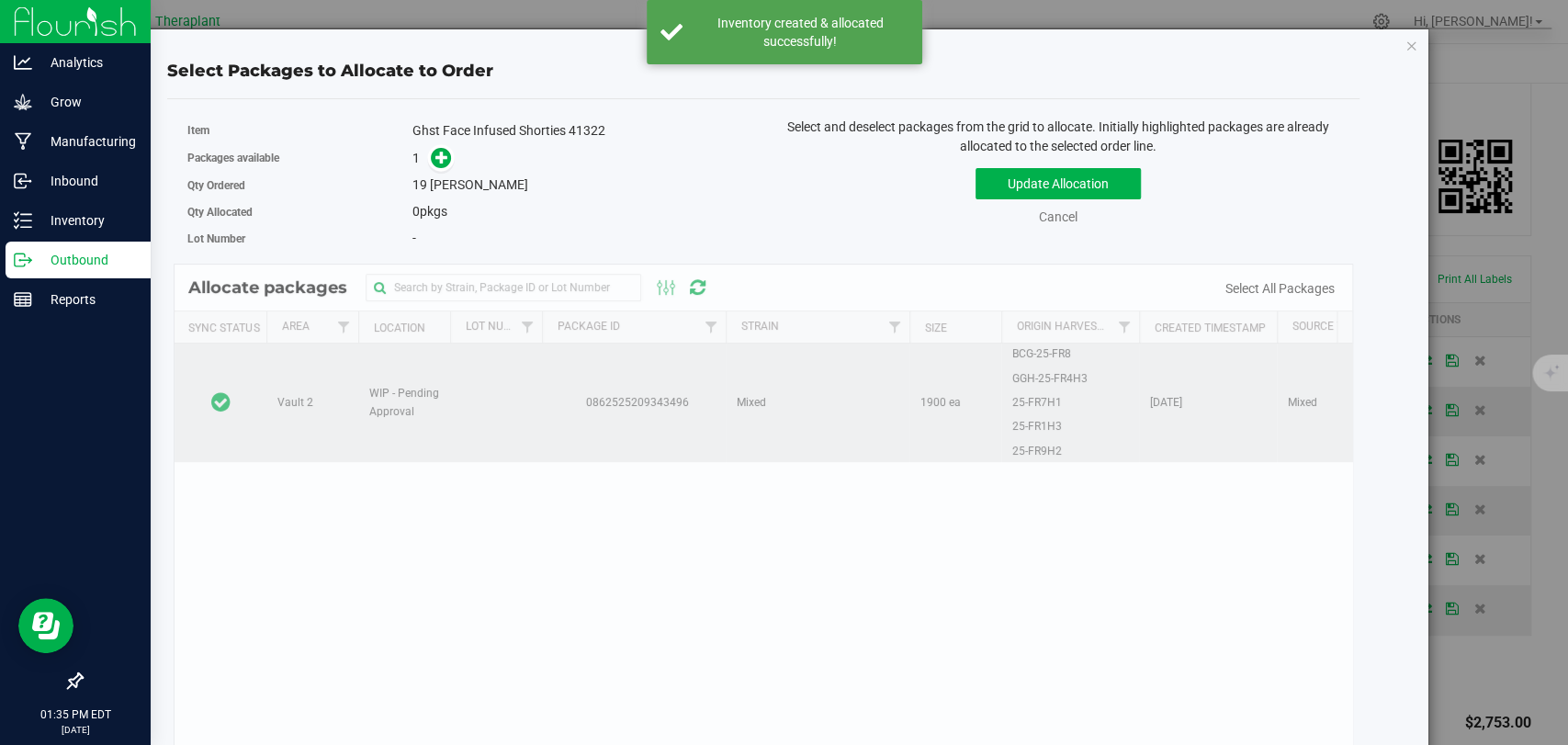
click at [255, 367] on td at bounding box center [220, 403] width 92 height 118
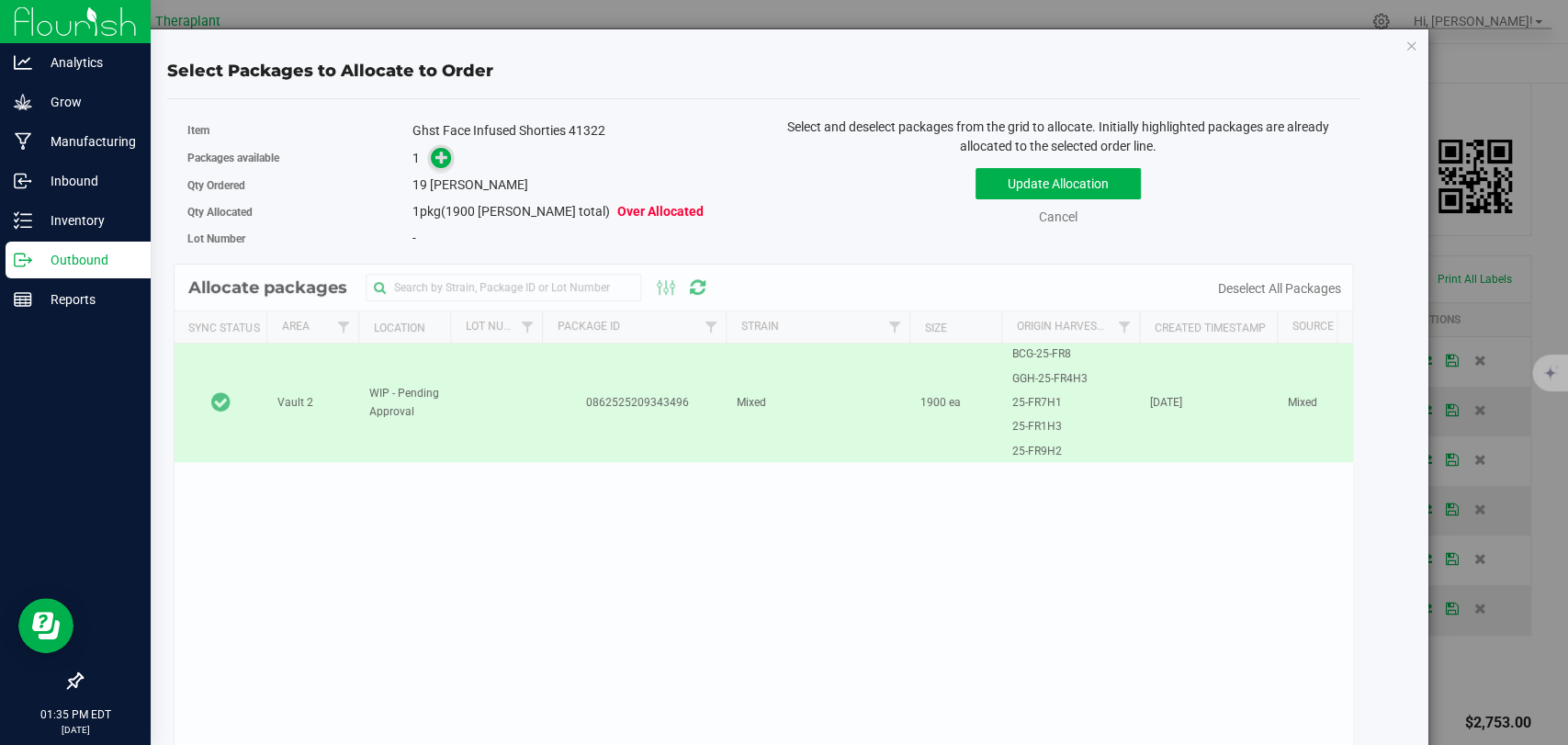
click at [441, 157] on icon at bounding box center [442, 156] width 14 height 14
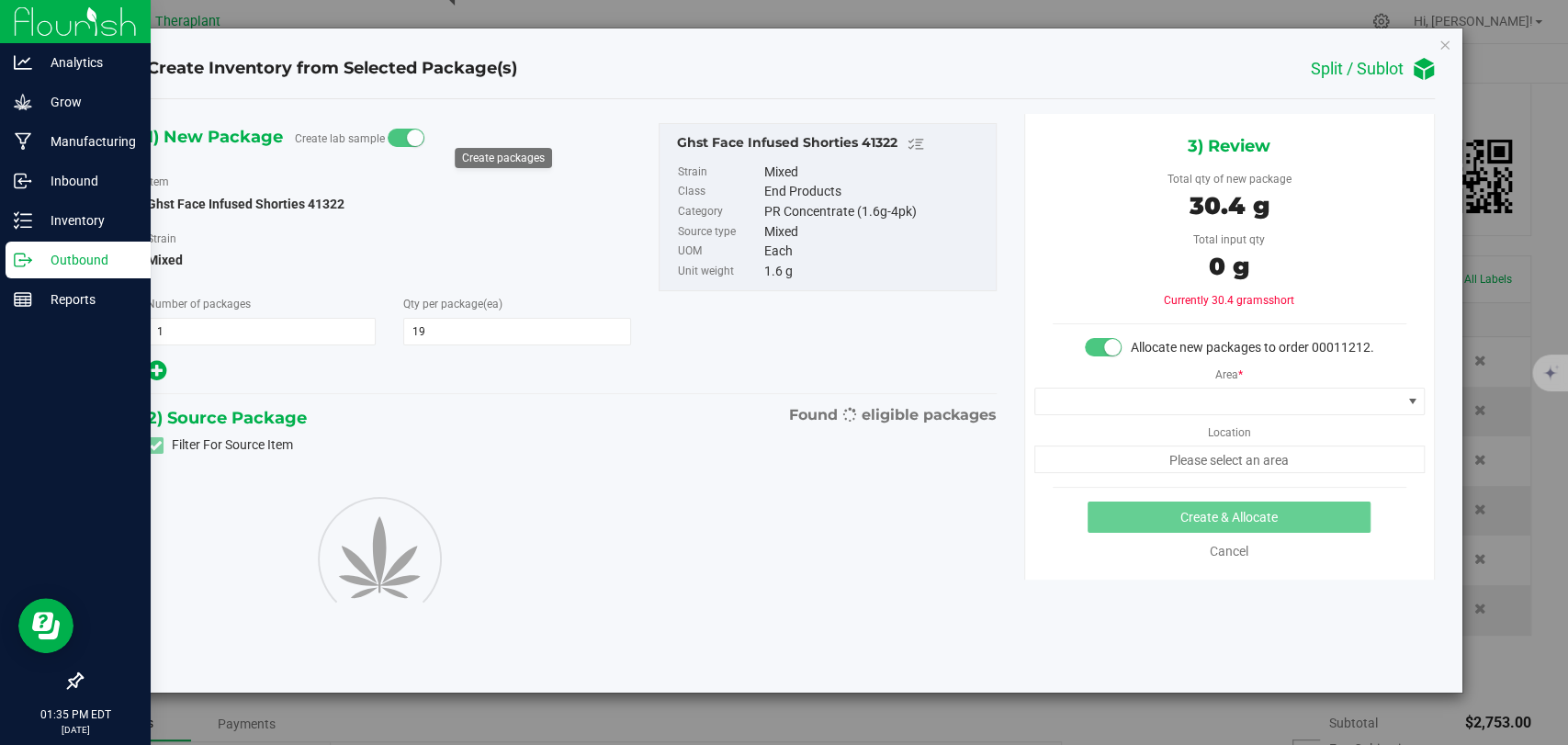
type input "19"
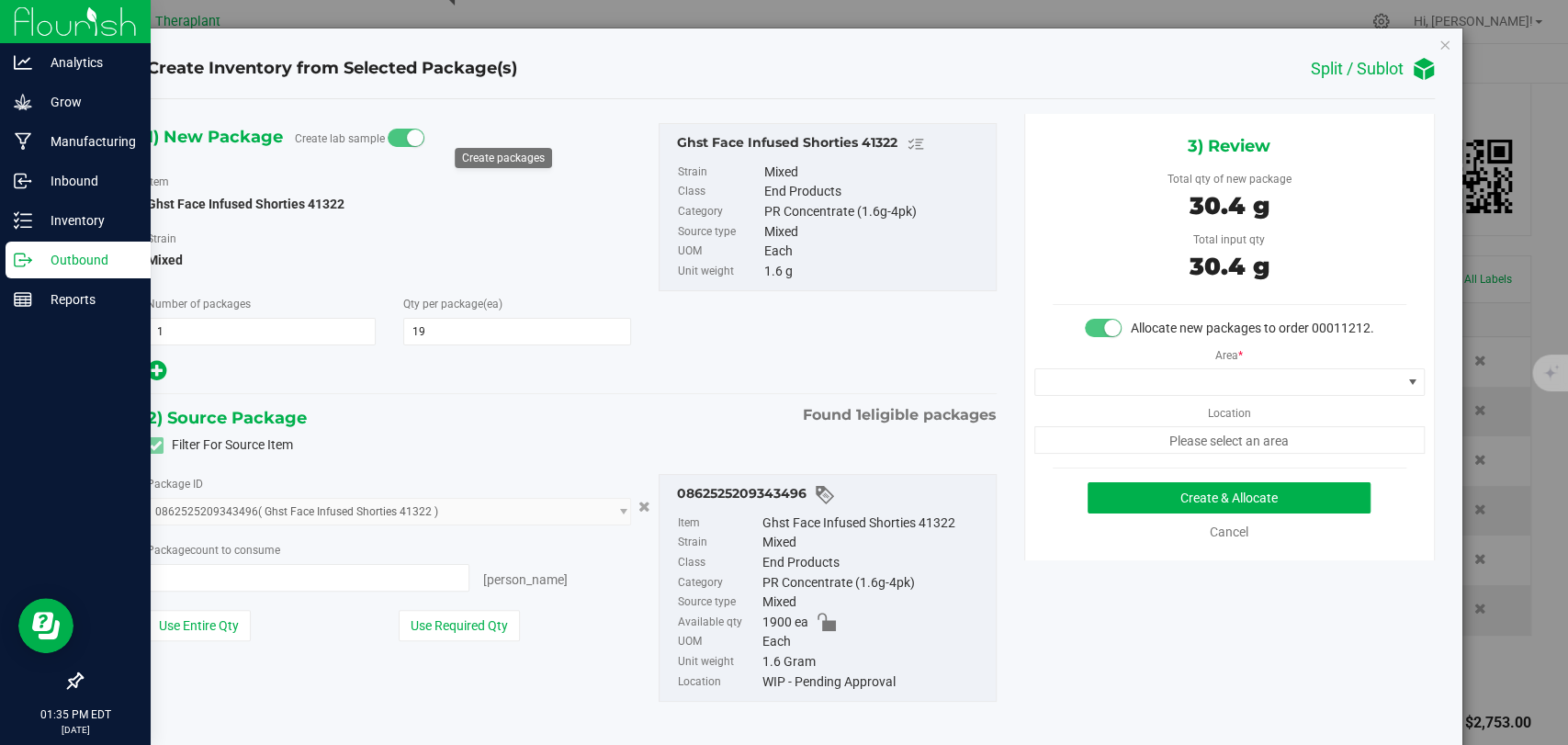
type input "19 ea"
click at [1140, 392] on span at bounding box center [1218, 381] width 366 height 26
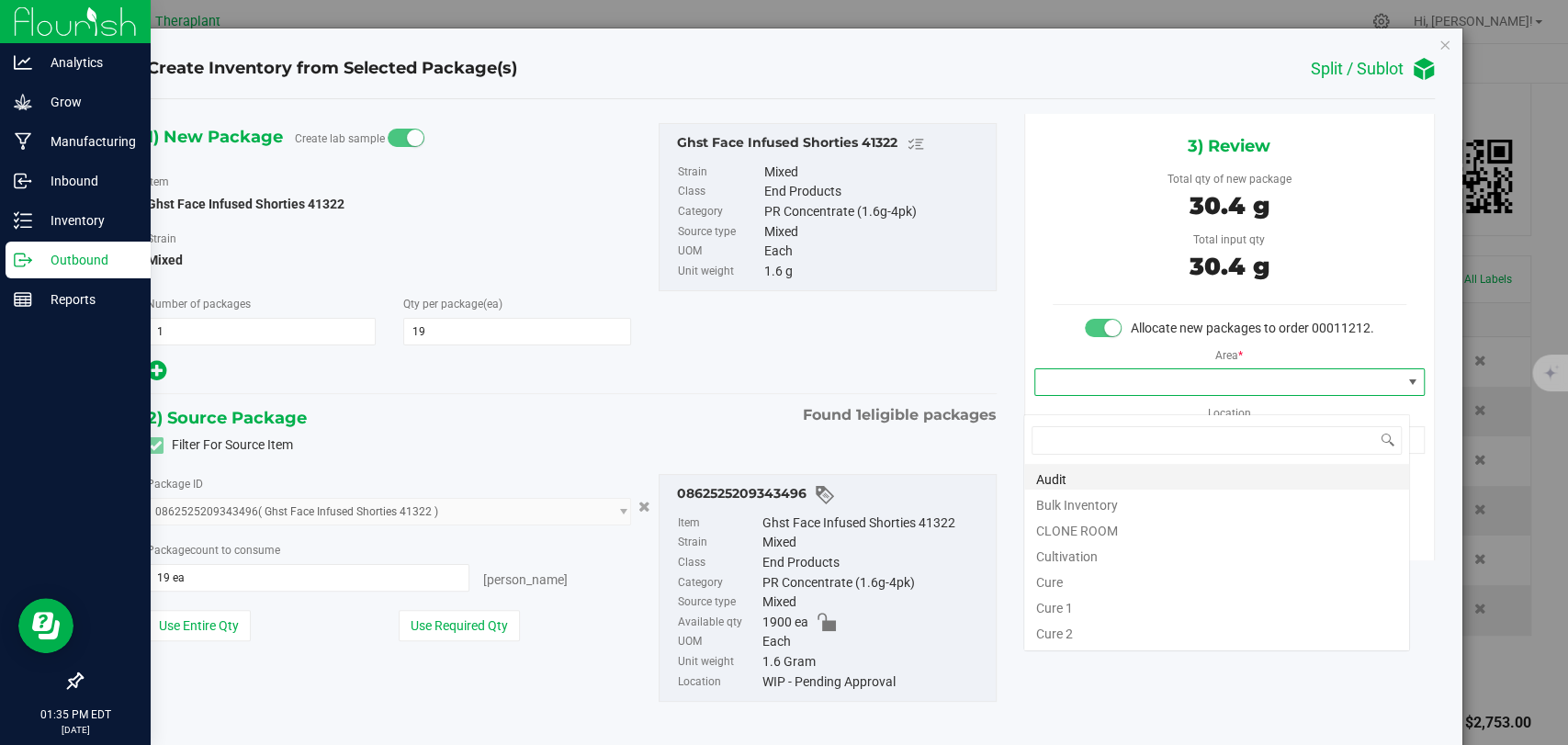
scroll to position [26, 386]
click at [1102, 502] on li "Bulk Inventory" at bounding box center [1216, 502] width 385 height 26
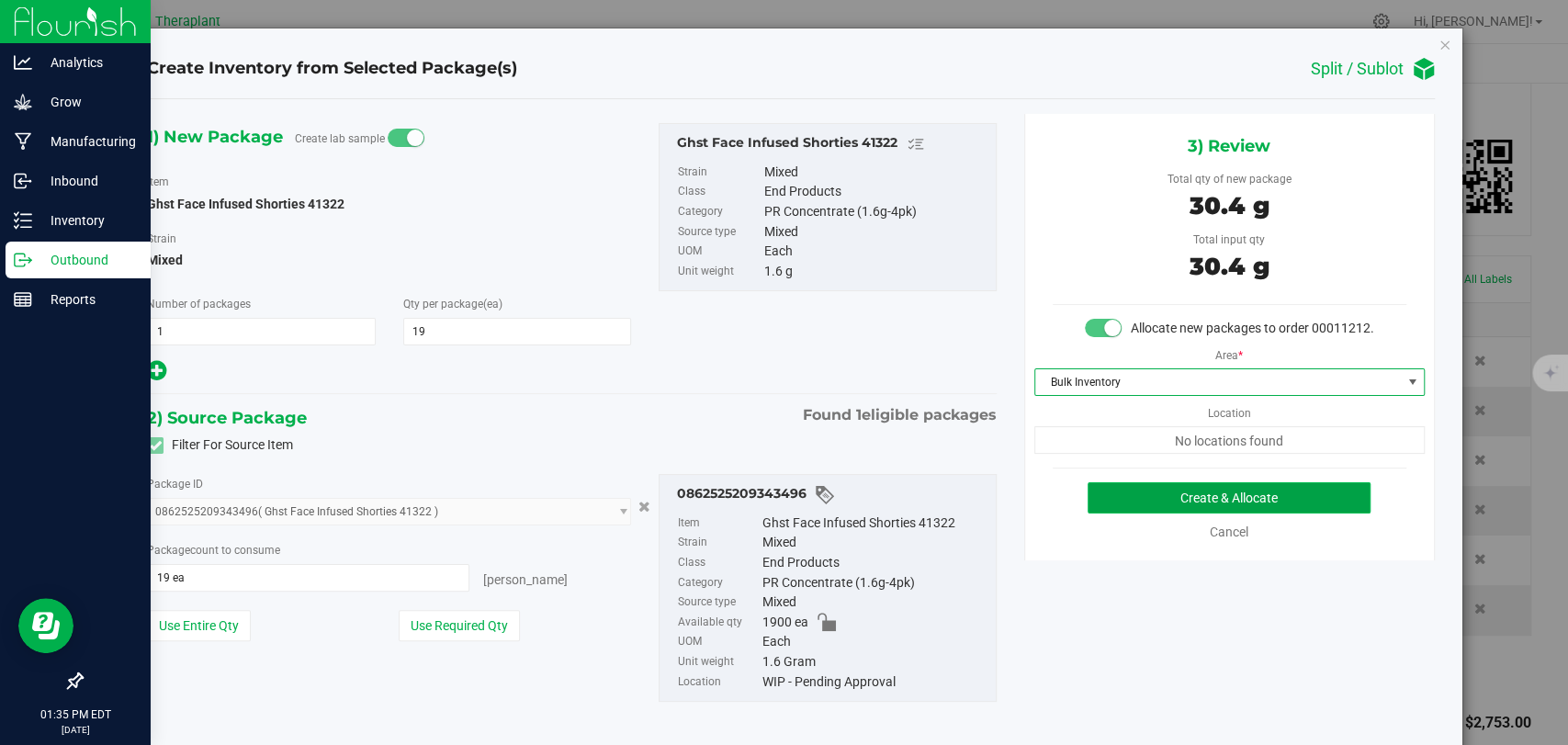
click at [1174, 513] on button "Create & Allocate" at bounding box center [1229, 498] width 283 height 31
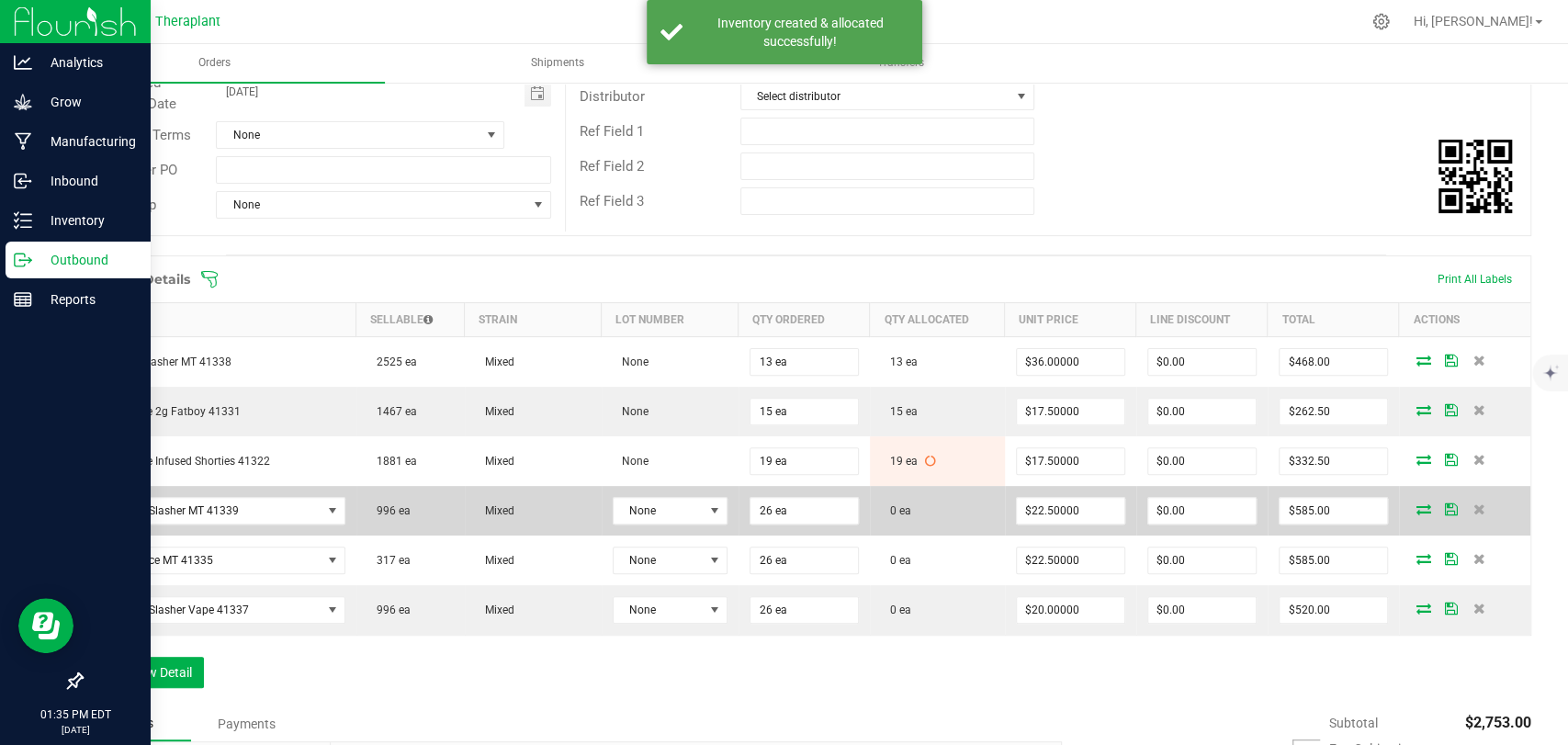
click at [1416, 505] on icon at bounding box center [1422, 508] width 15 height 11
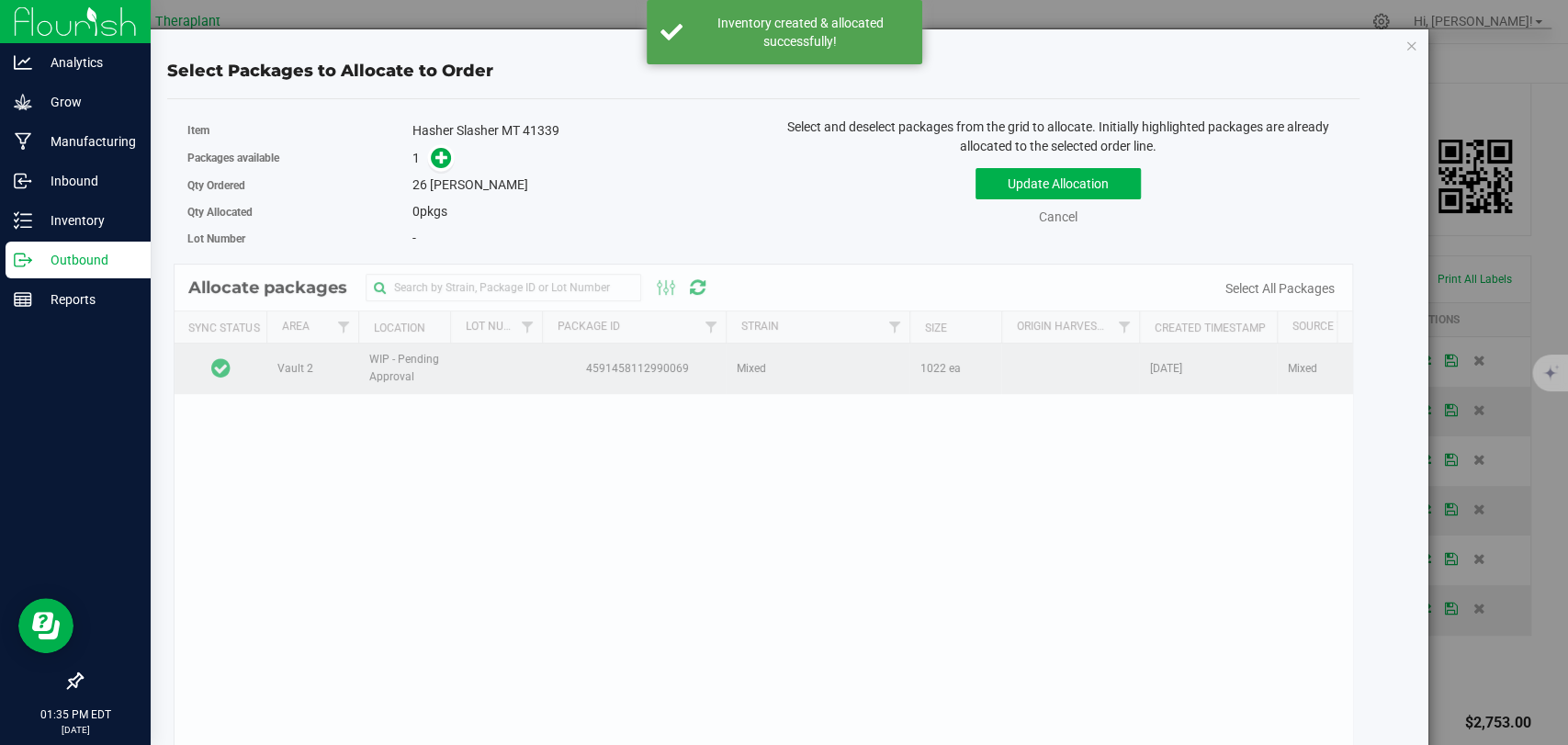
click at [243, 364] on td at bounding box center [220, 368] width 92 height 49
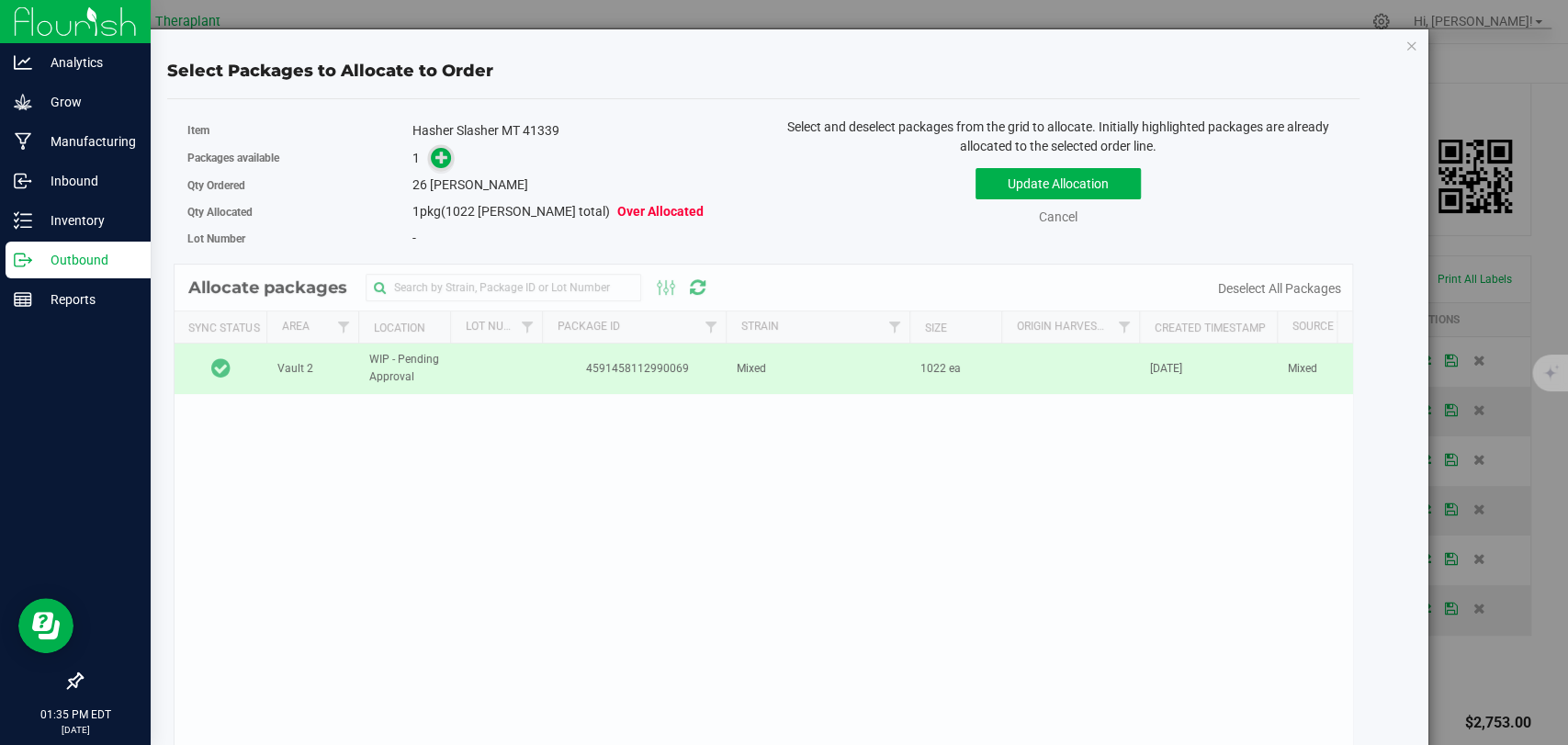
click at [431, 159] on span at bounding box center [441, 157] width 21 height 21
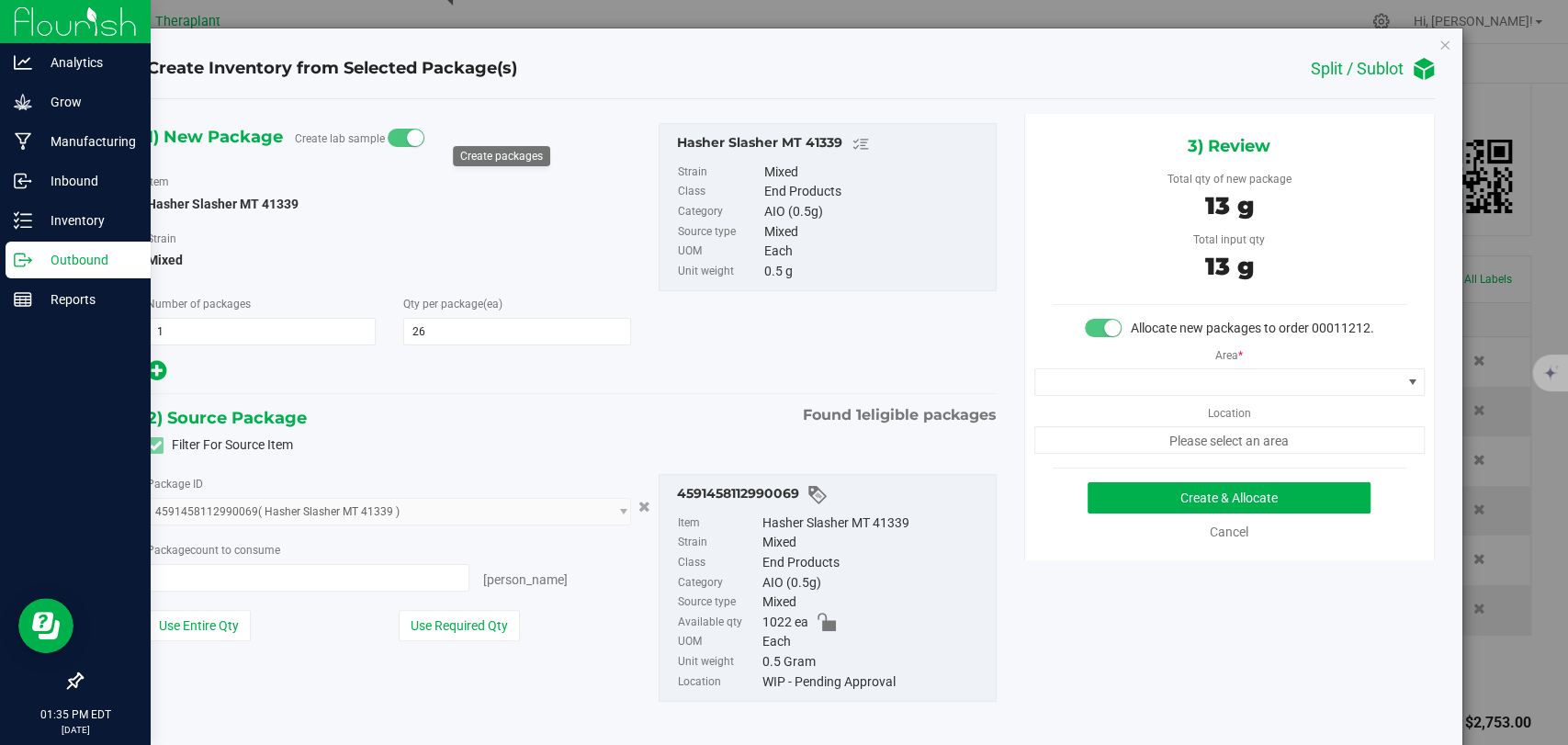
type input "26 ea"
click at [1150, 395] on span at bounding box center [1218, 381] width 366 height 26
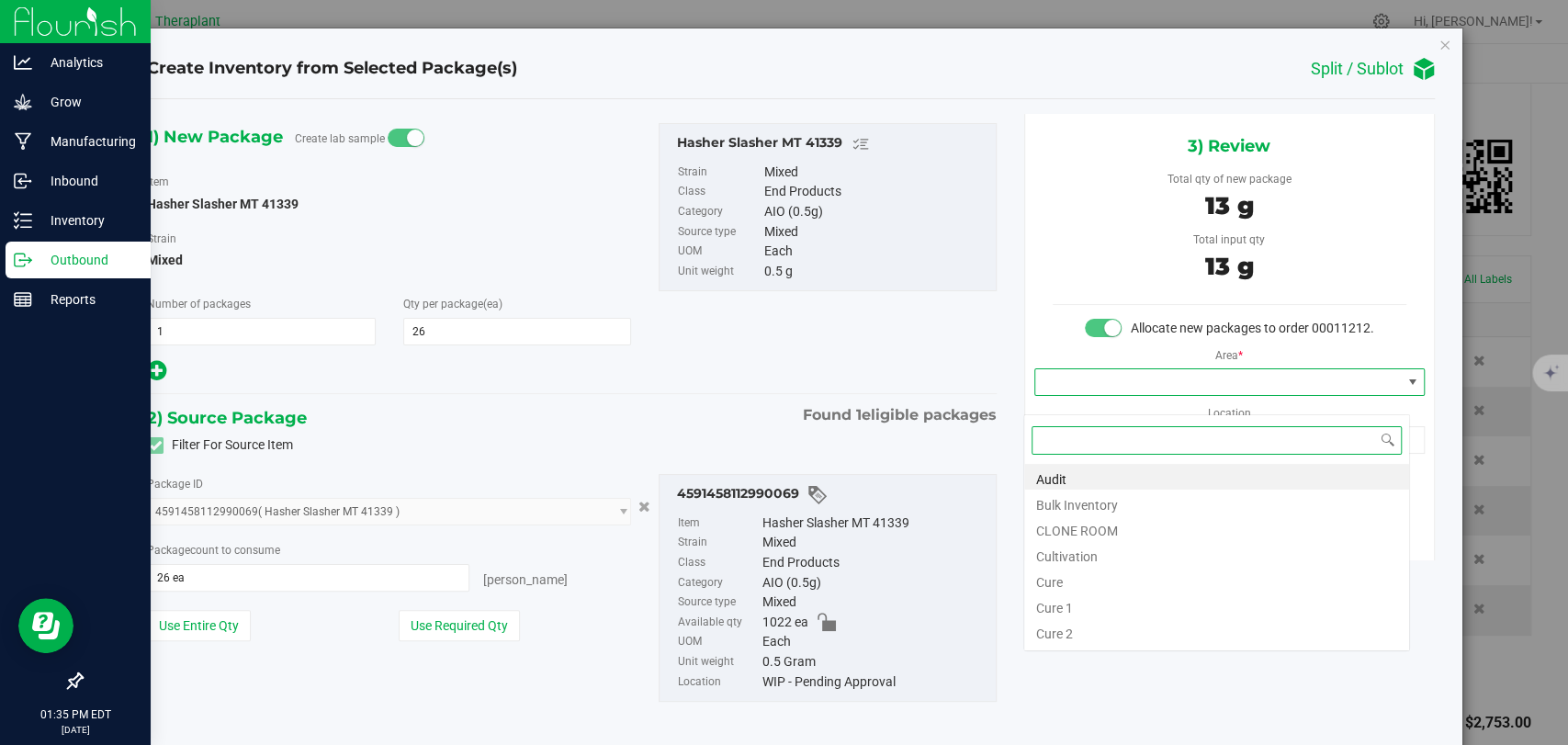
scroll to position [26, 386]
click at [1096, 505] on li "Bulk Inventory" at bounding box center [1216, 502] width 385 height 26
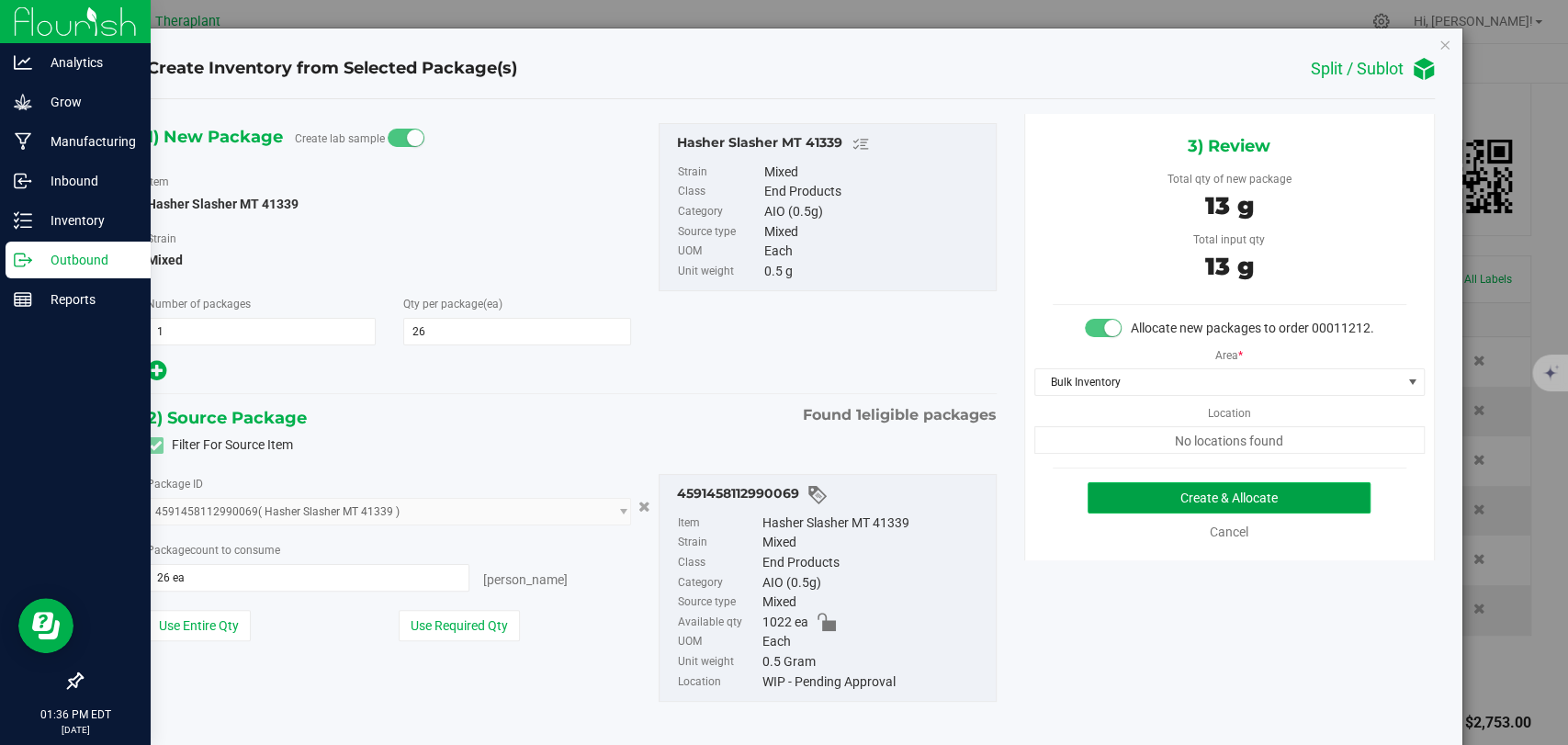
click at [1194, 510] on button "Create & Allocate" at bounding box center [1229, 498] width 283 height 31
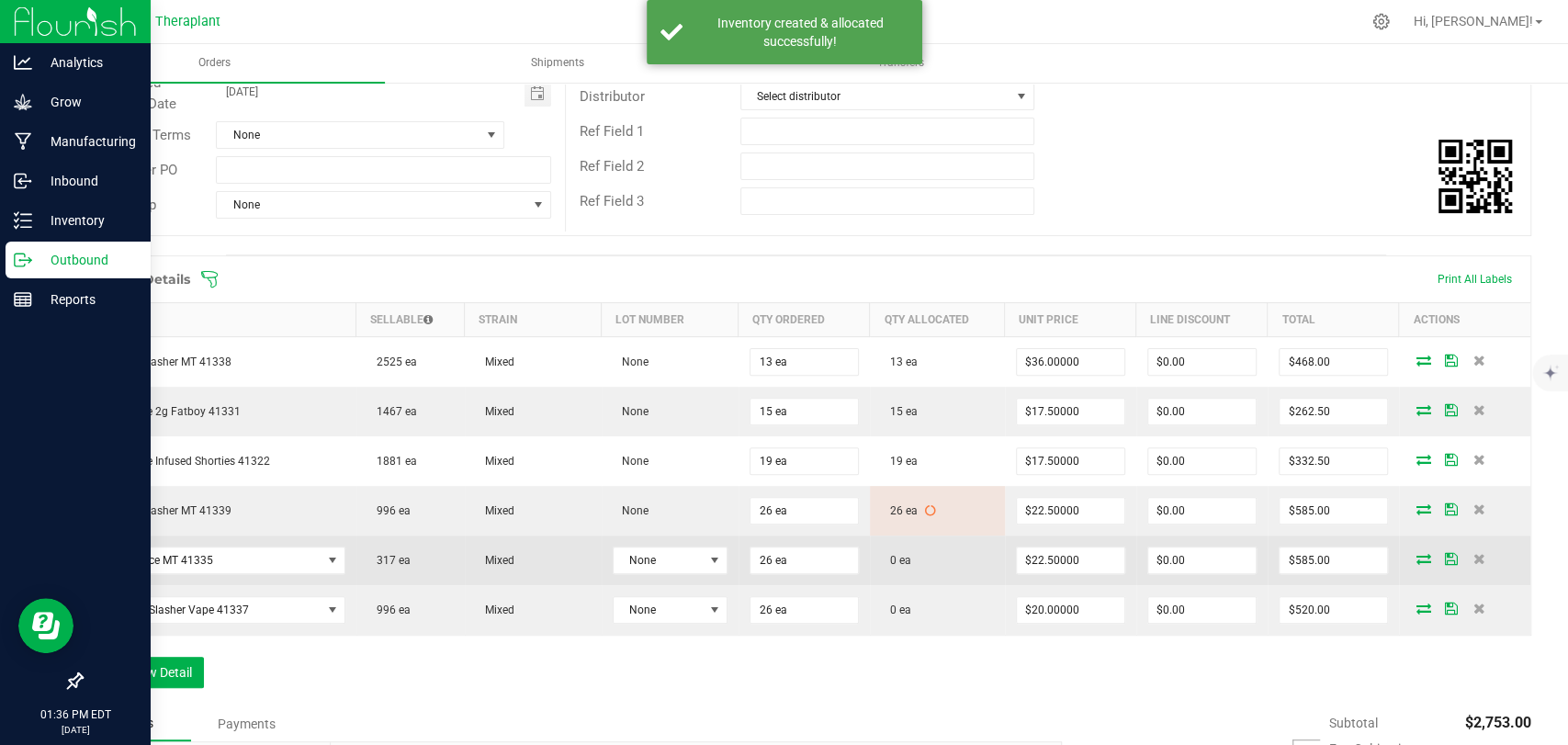
click at [1416, 557] on icon at bounding box center [1422, 558] width 15 height 11
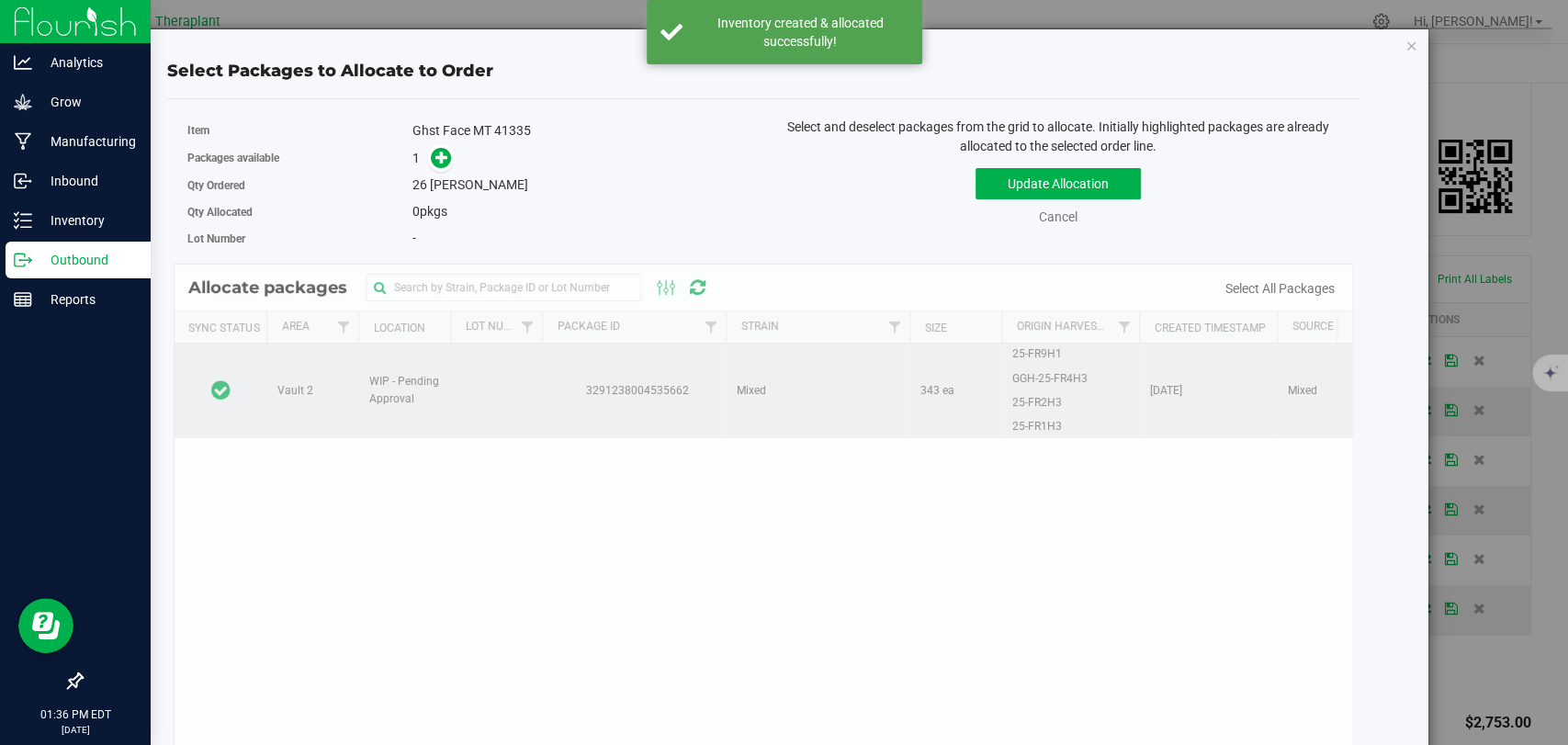
click at [231, 353] on td at bounding box center [220, 390] width 92 height 94
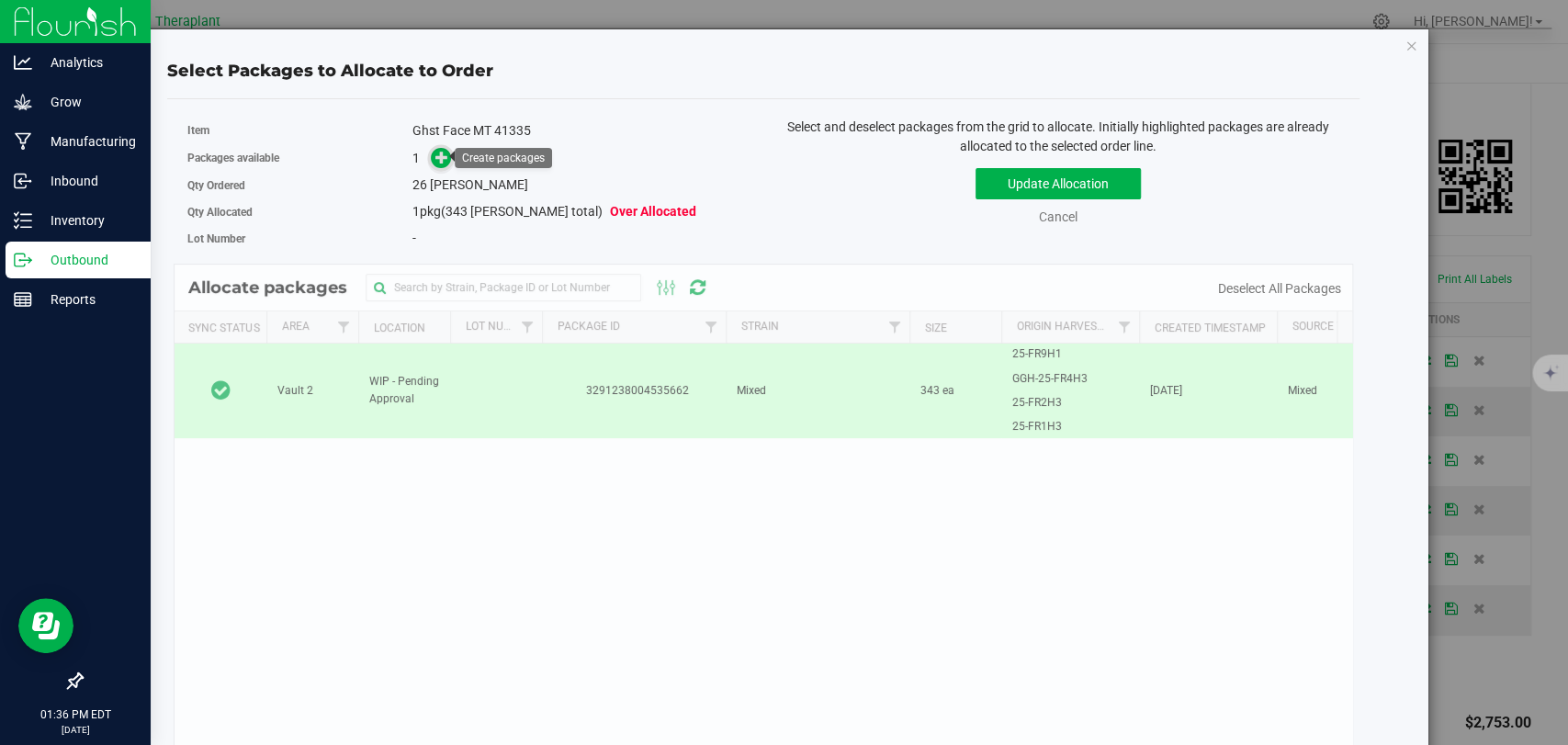
click at [437, 150] on icon at bounding box center [441, 156] width 13 height 13
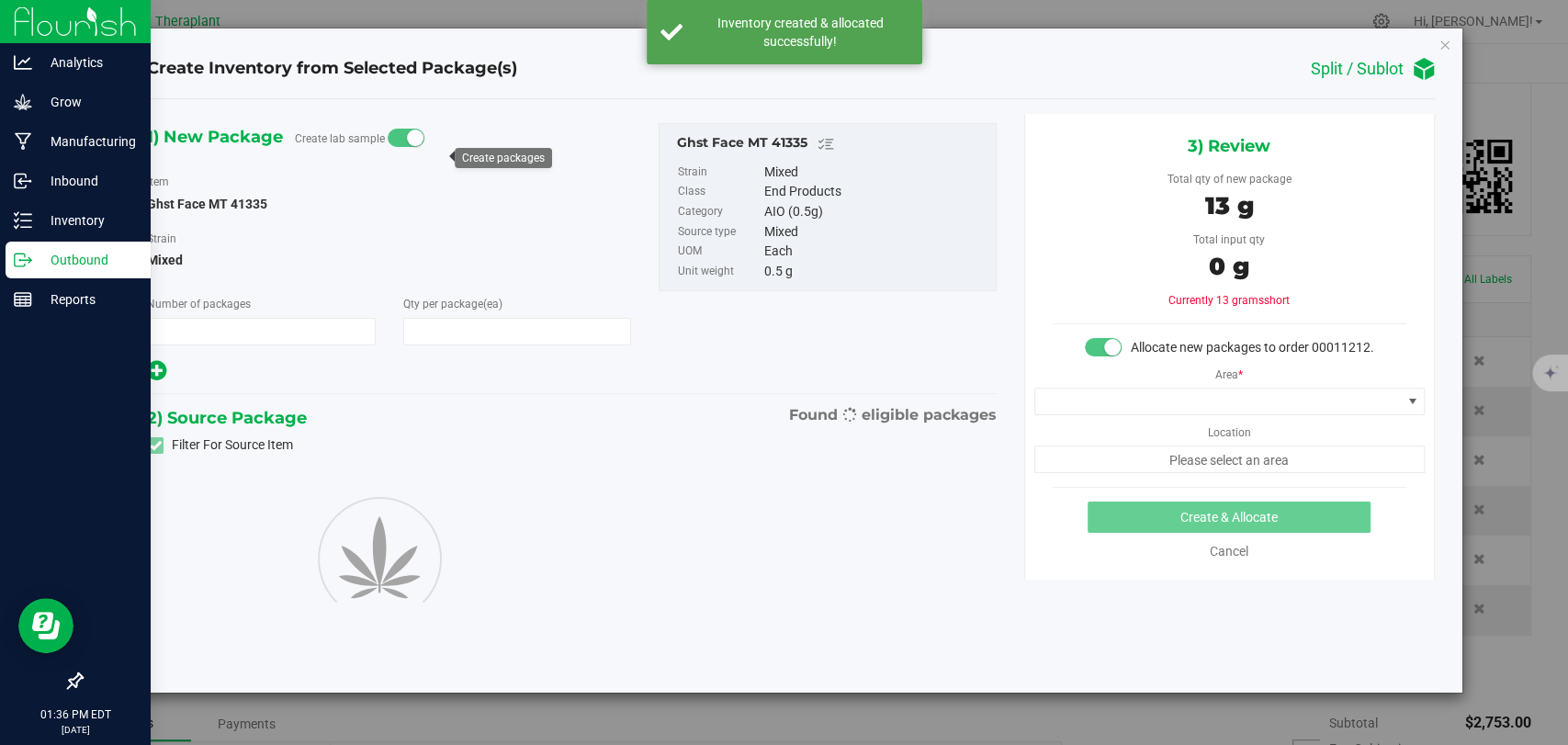
type input "1"
type input "26"
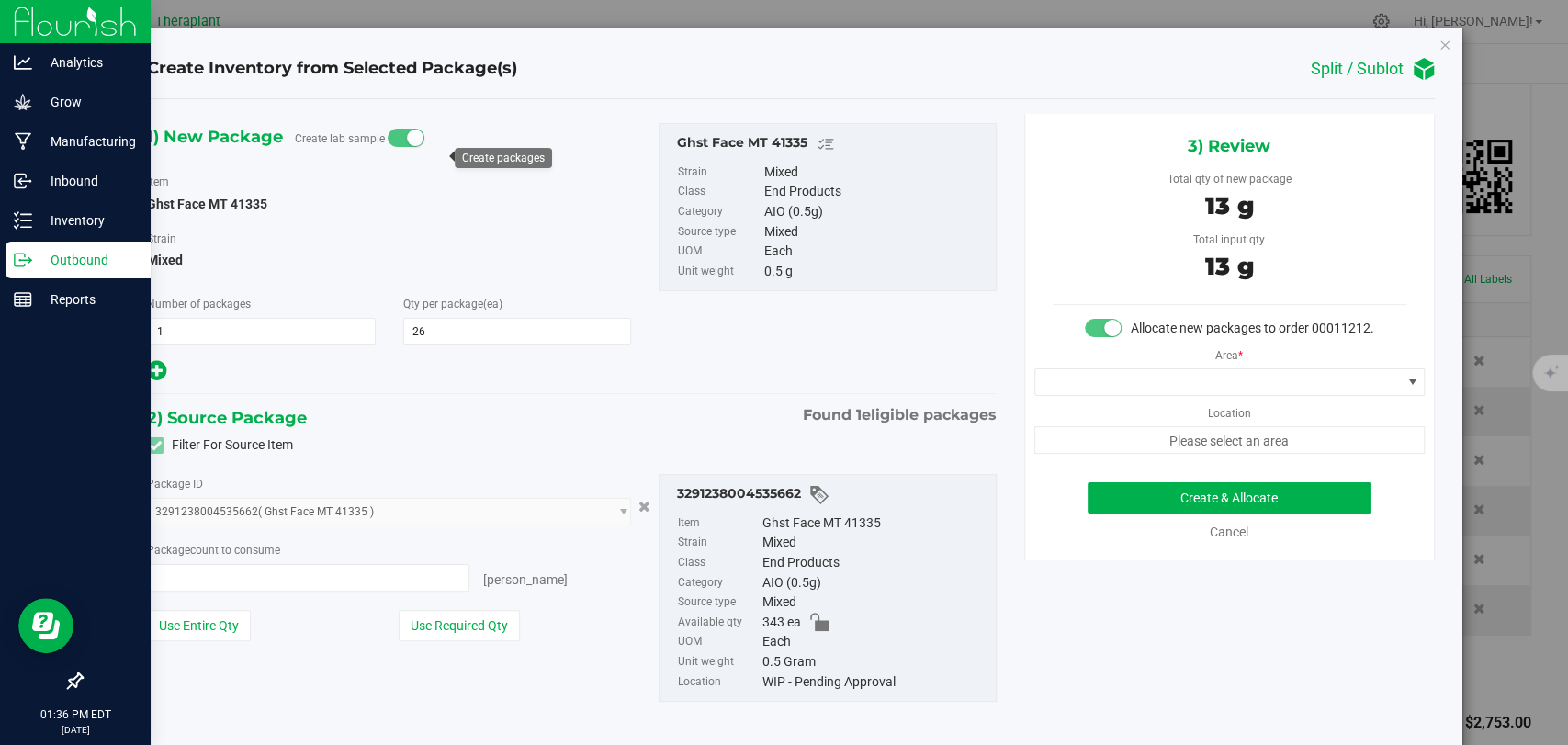
type input "26 ea"
click at [1058, 387] on span at bounding box center [1218, 381] width 366 height 26
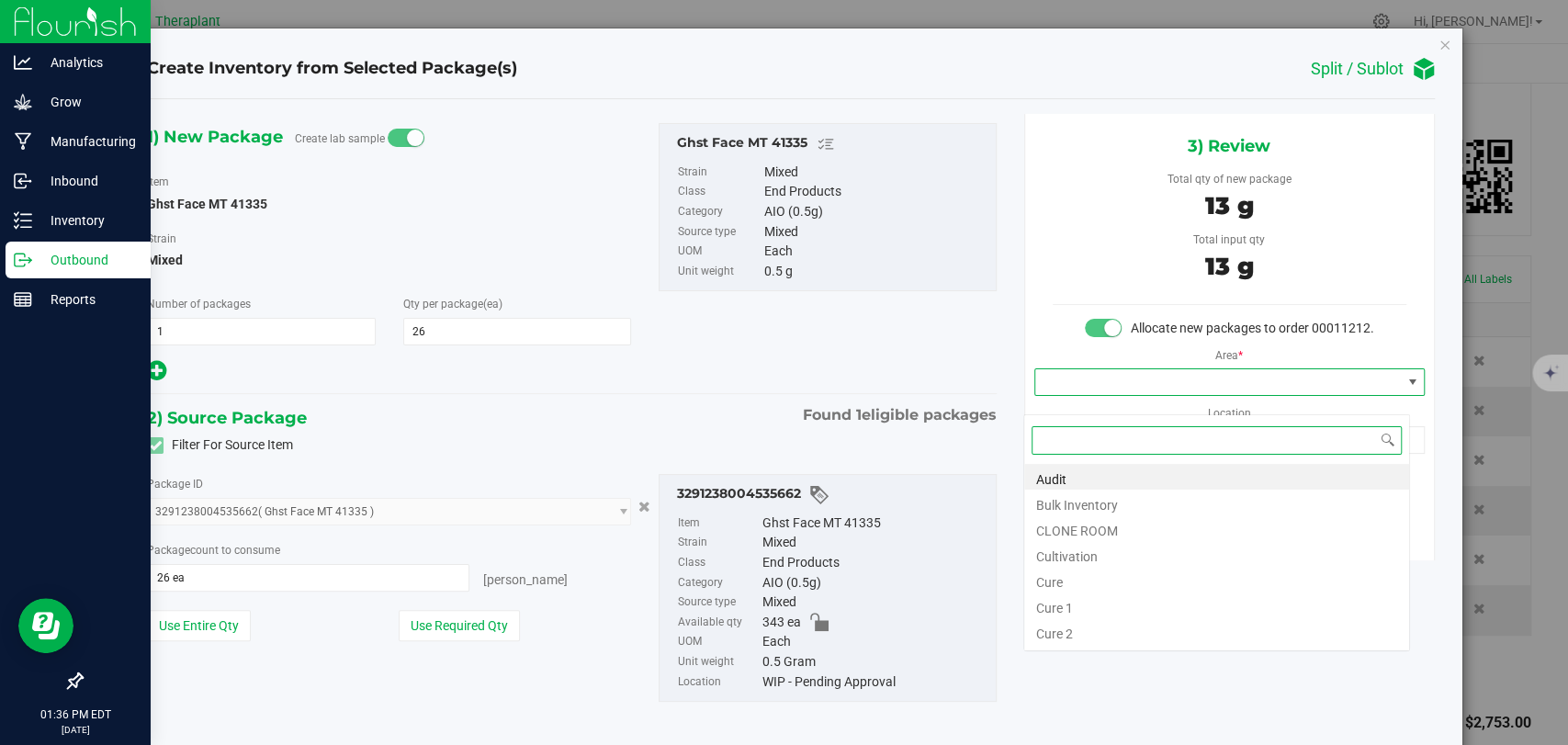
scroll to position [26, 386]
click at [1065, 499] on li "Bulk Inventory" at bounding box center [1216, 502] width 385 height 26
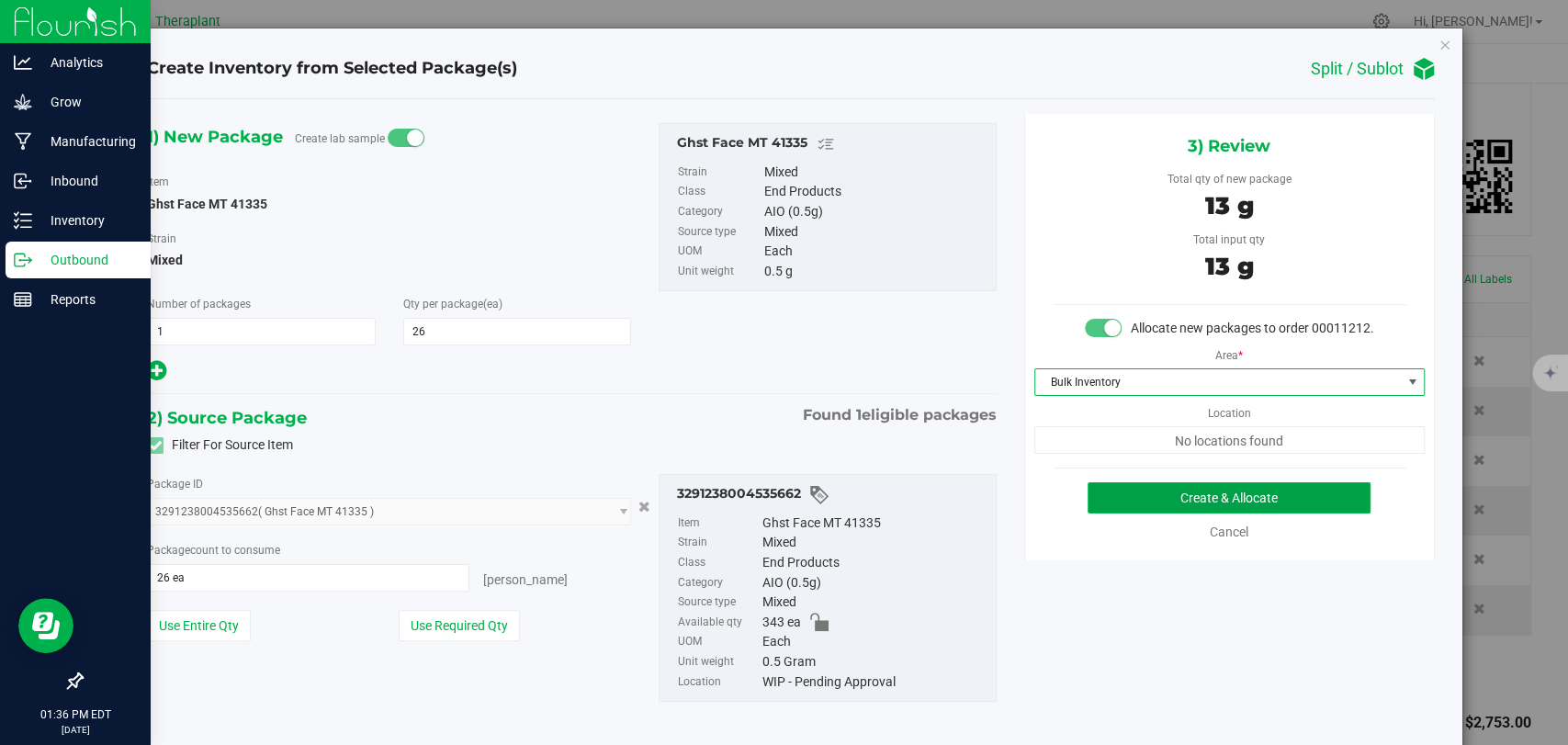
click at [1171, 508] on button "Create & Allocate" at bounding box center [1229, 498] width 283 height 31
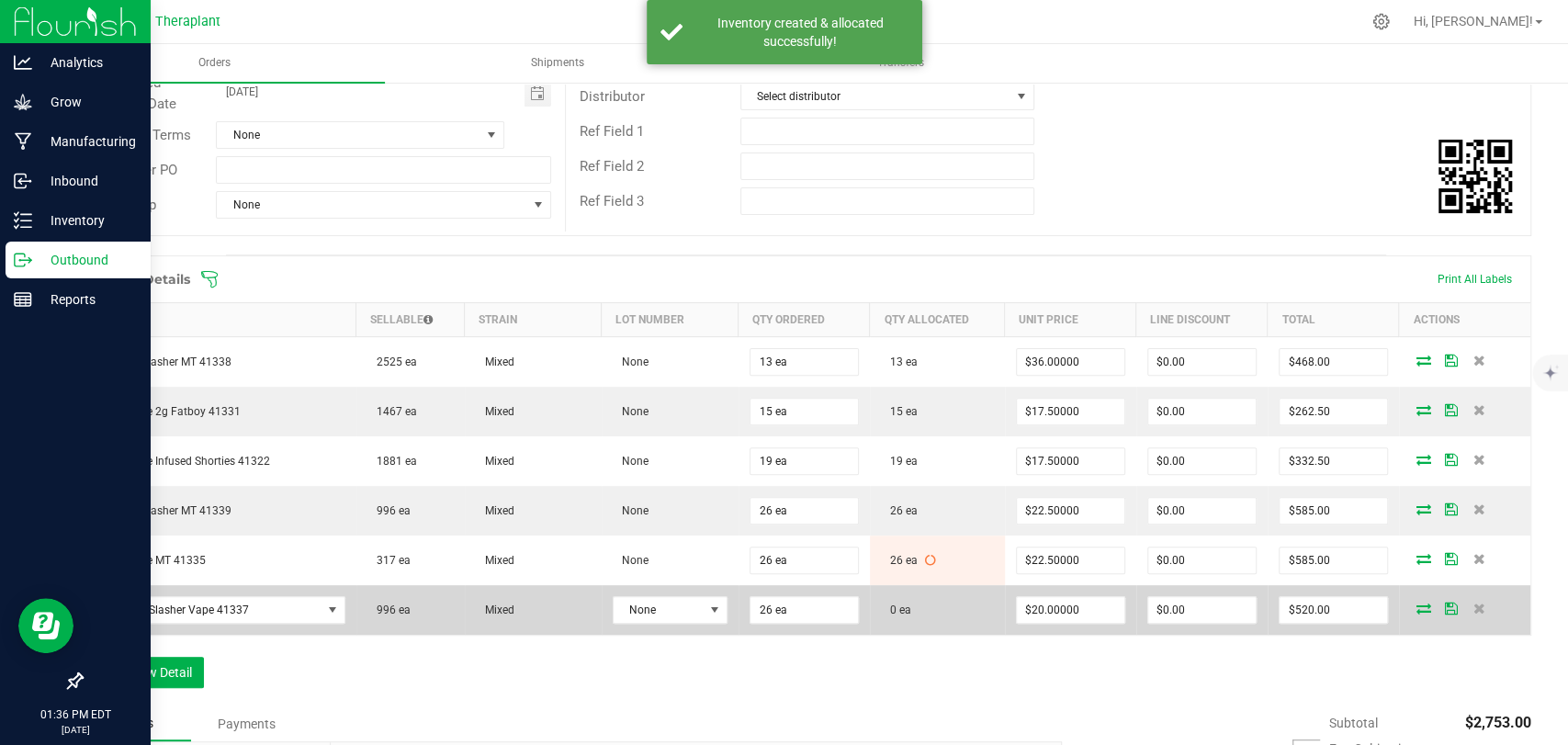
click at [1416, 603] on icon at bounding box center [1422, 607] width 15 height 11
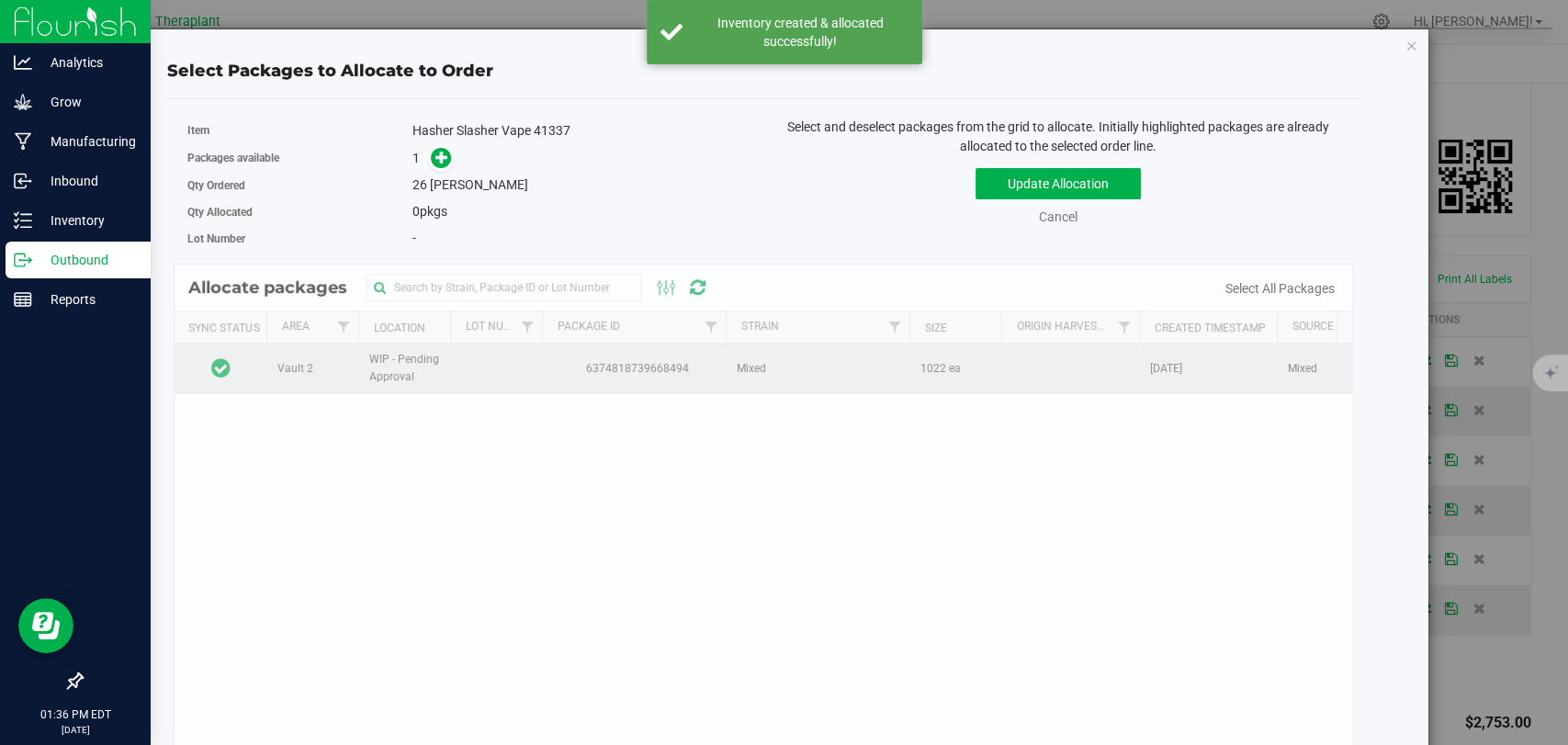
click at [251, 376] on td at bounding box center [220, 368] width 92 height 49
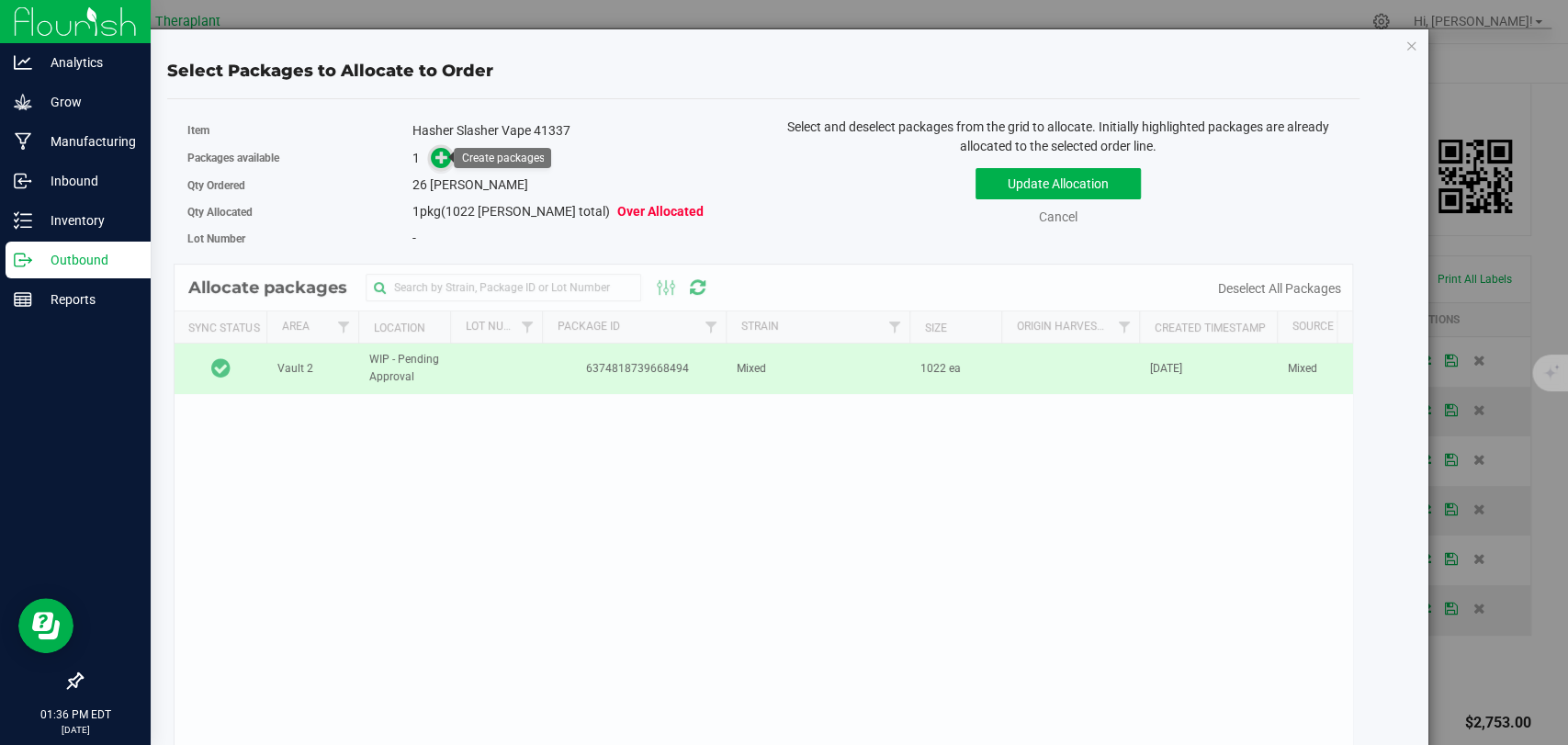
click at [436, 155] on icon at bounding box center [441, 156] width 13 height 13
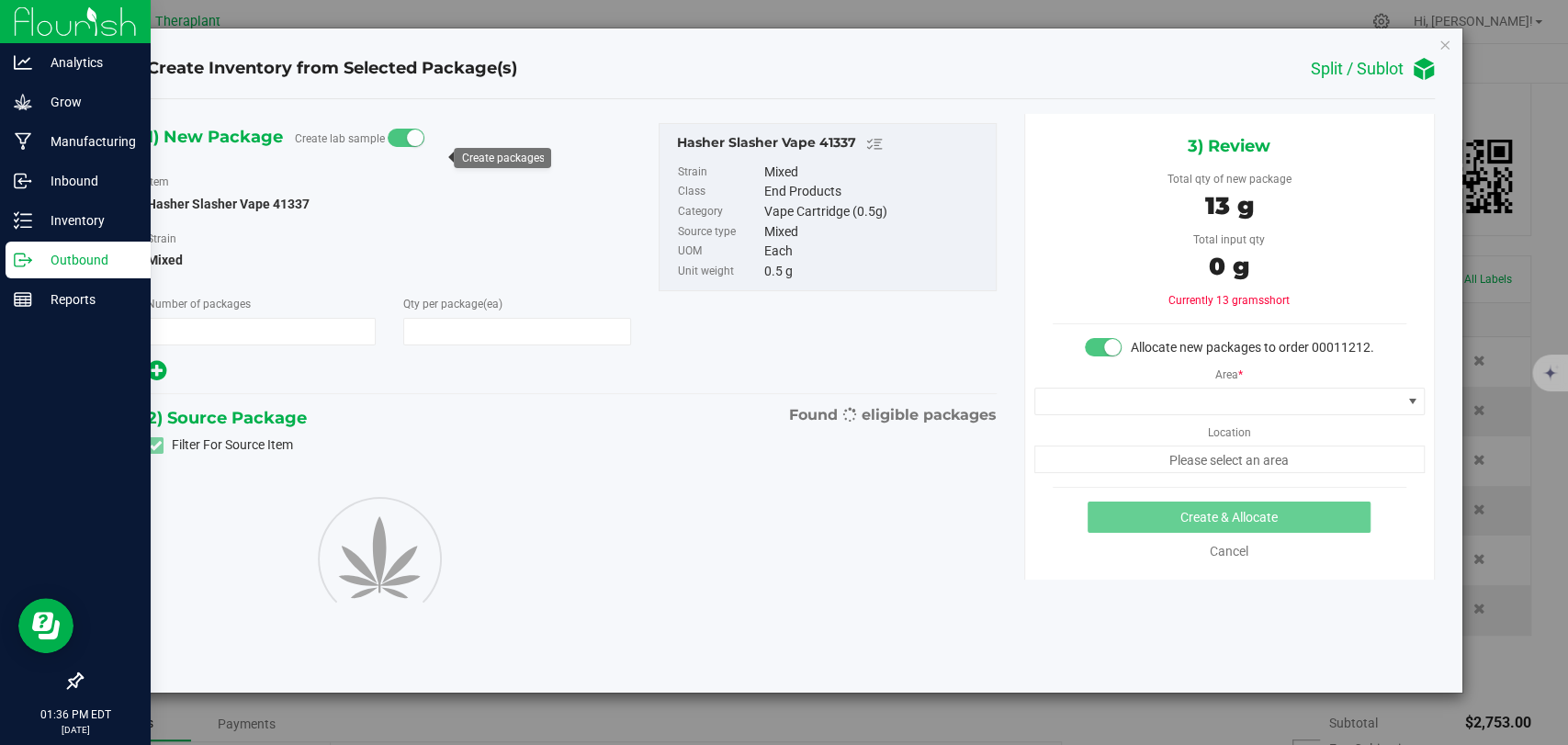
type input "1"
type input "26"
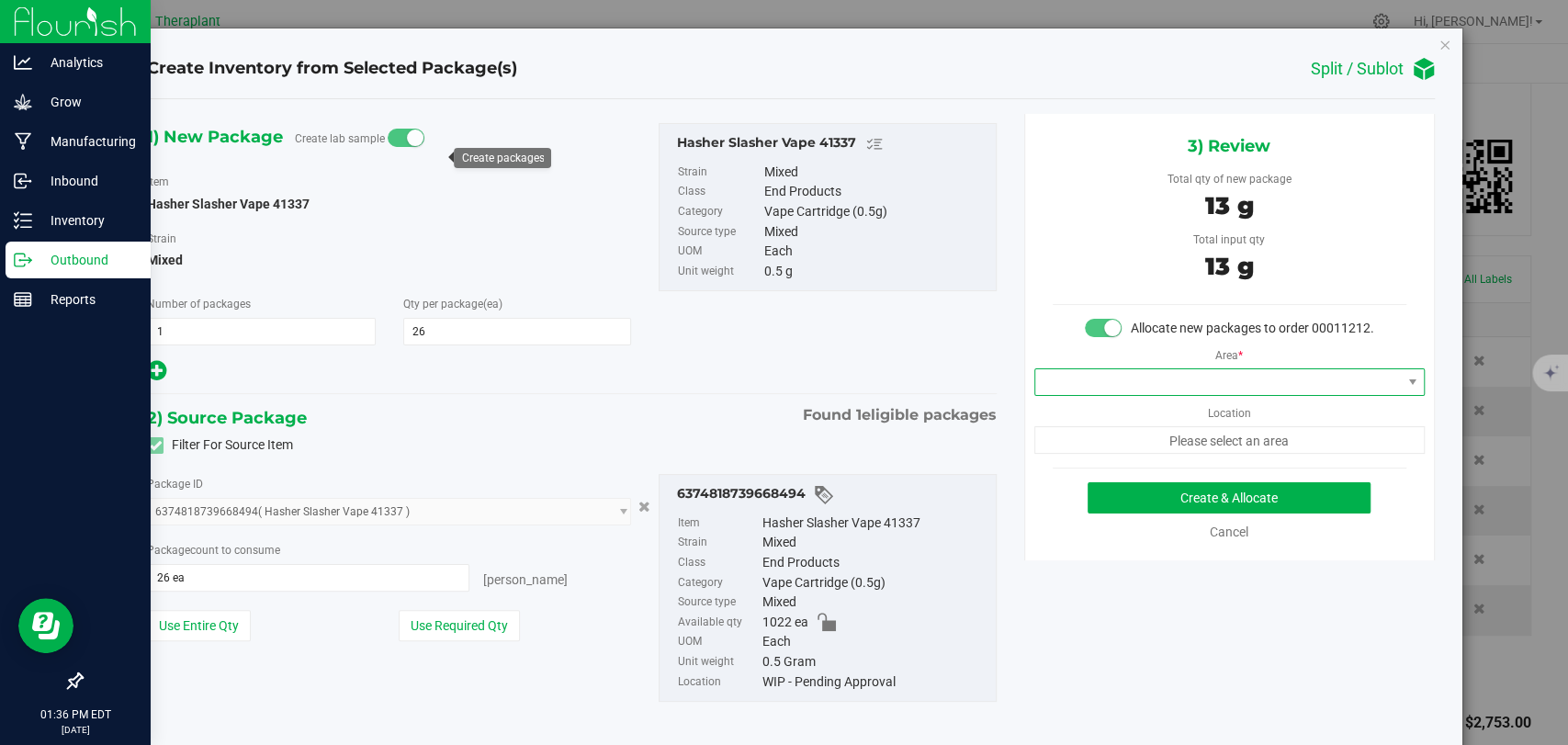
click at [1131, 395] on span at bounding box center [1218, 381] width 366 height 26
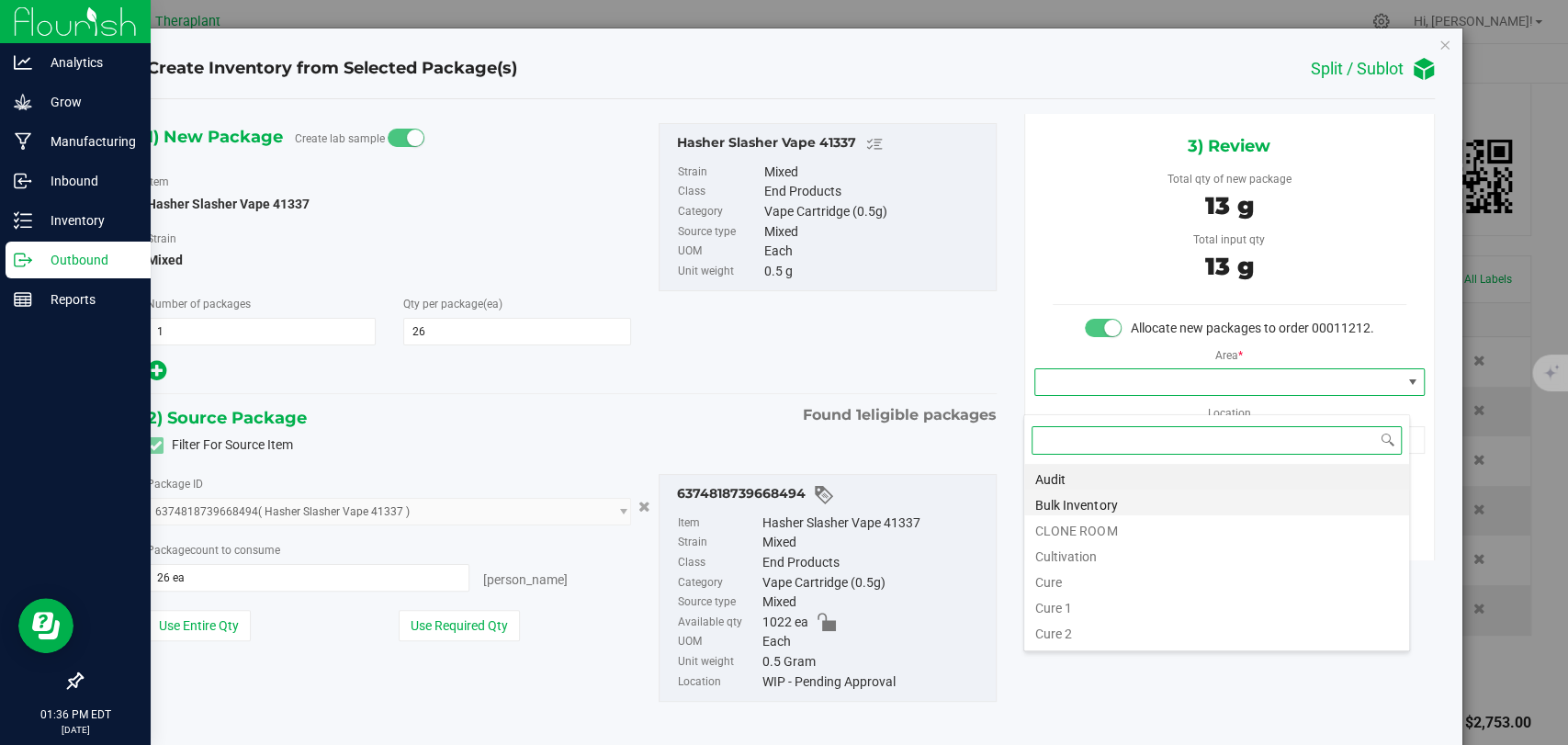
scroll to position [26, 386]
click at [1083, 503] on li "Bulk Inventory" at bounding box center [1216, 502] width 385 height 26
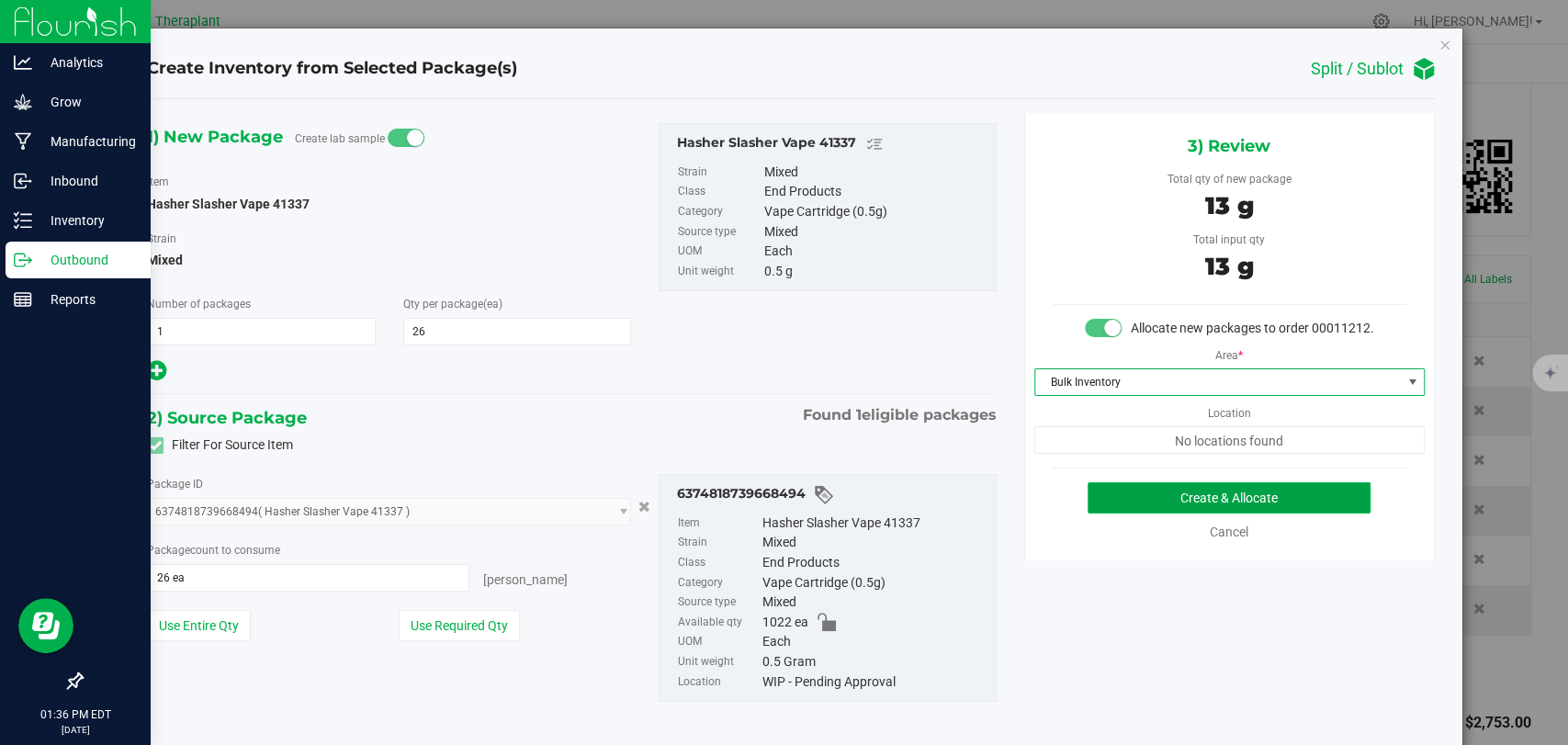
click at [1187, 513] on button "Create & Allocate" at bounding box center [1229, 498] width 283 height 31
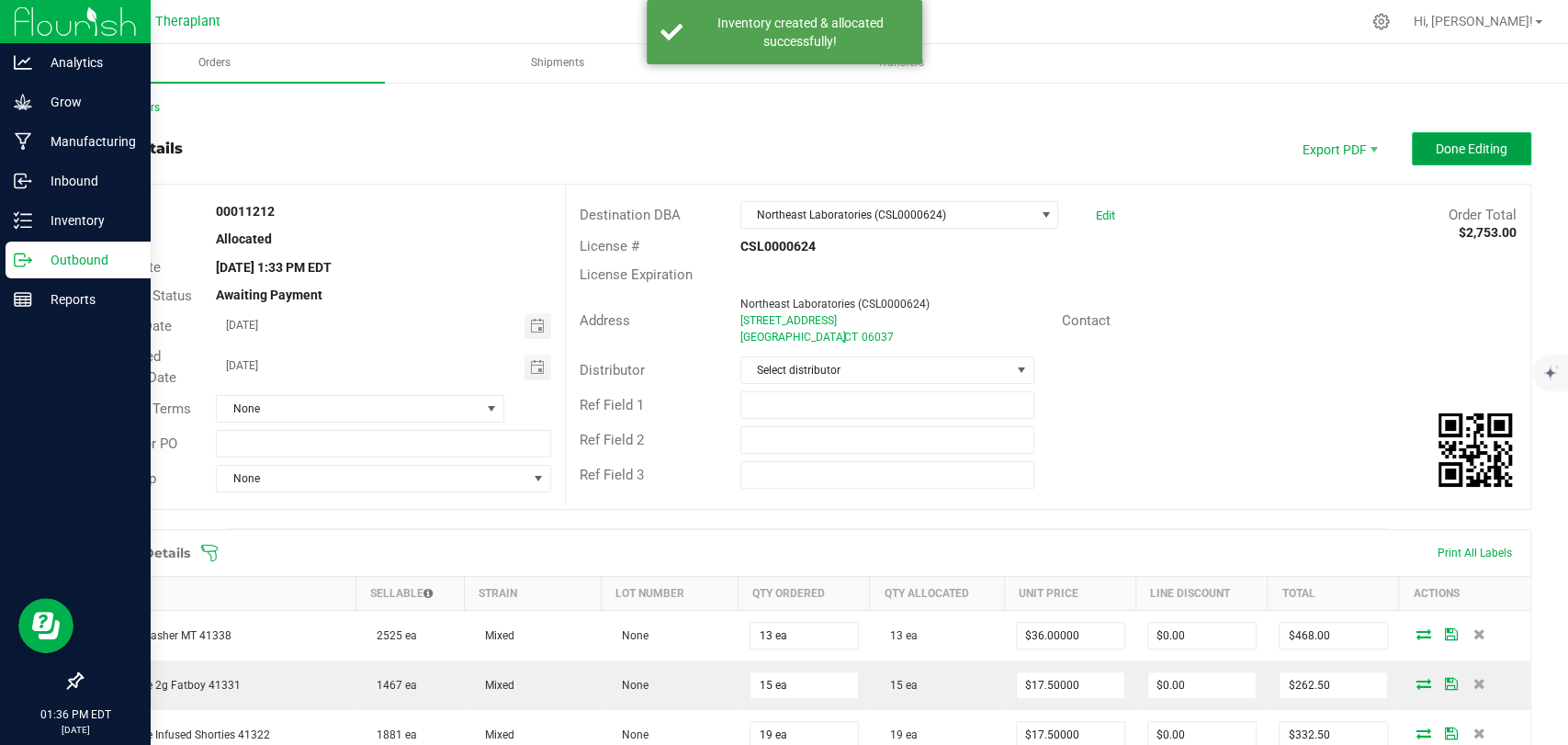
click at [1441, 152] on span "Done Editing" at bounding box center [1471, 148] width 72 height 15
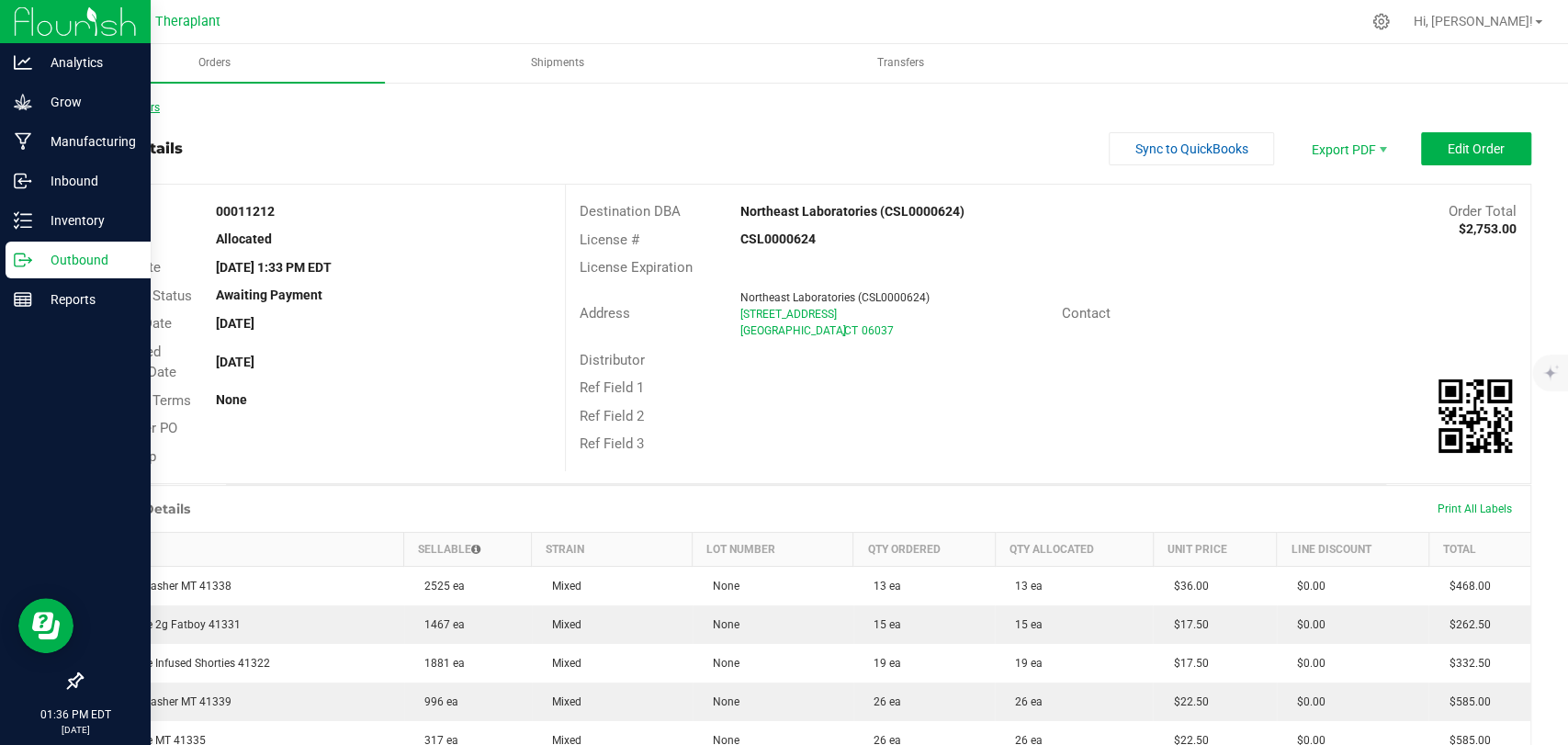
click at [127, 111] on link "Back to Orders" at bounding box center [119, 107] width 79 height 13
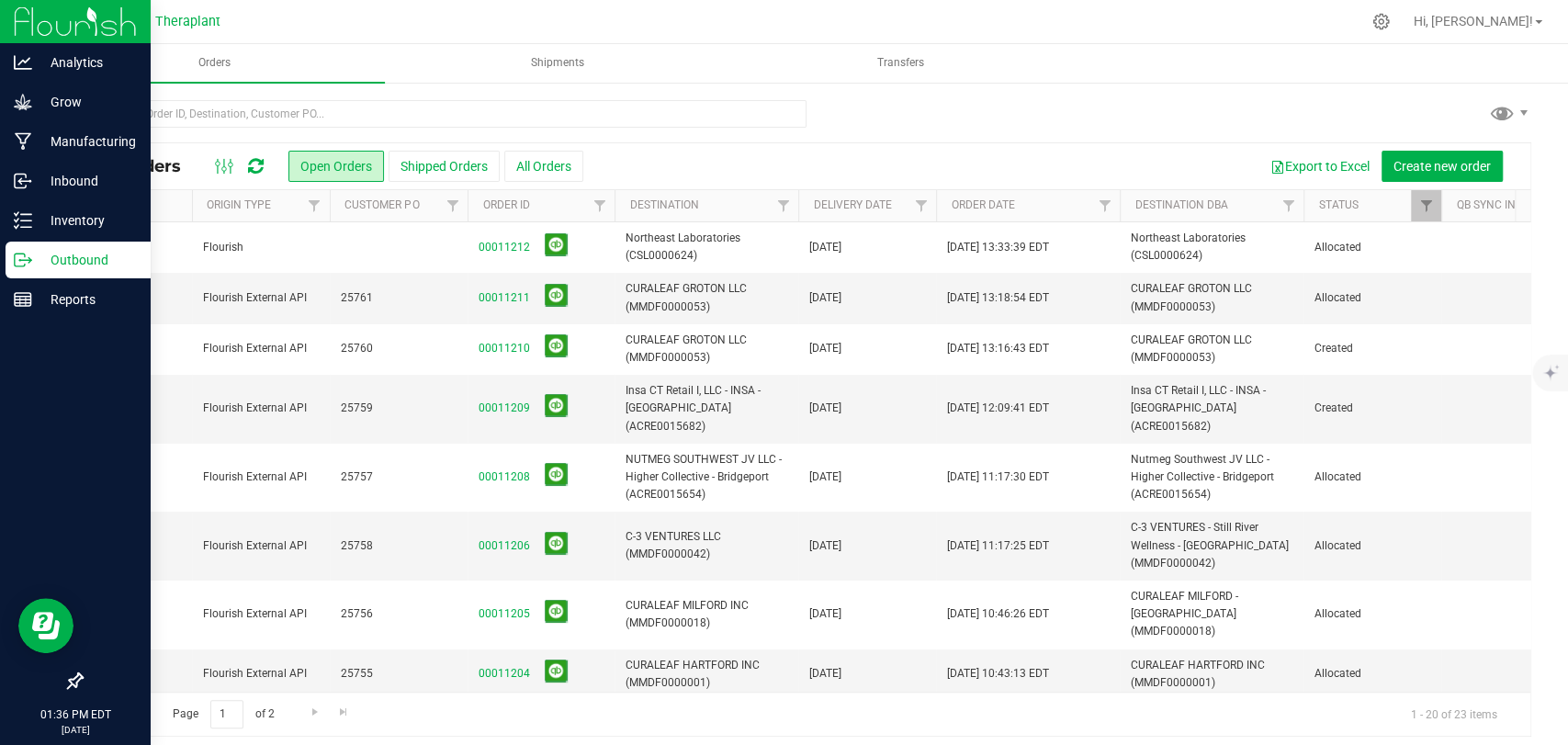
click at [287, 243] on span "Flourish" at bounding box center [260, 247] width 115 height 17
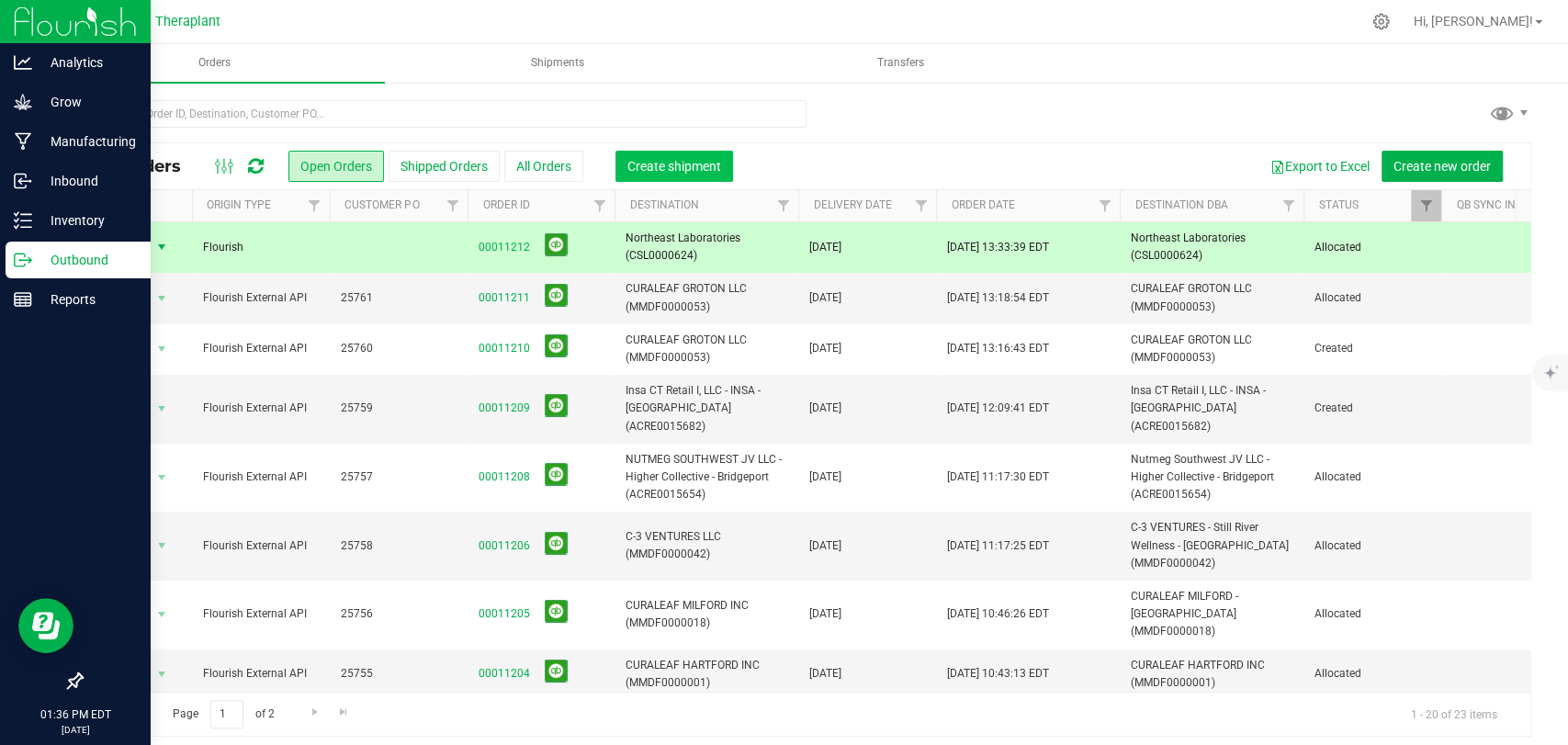
click at [643, 165] on span "Create shipment" at bounding box center [673, 166] width 94 height 15
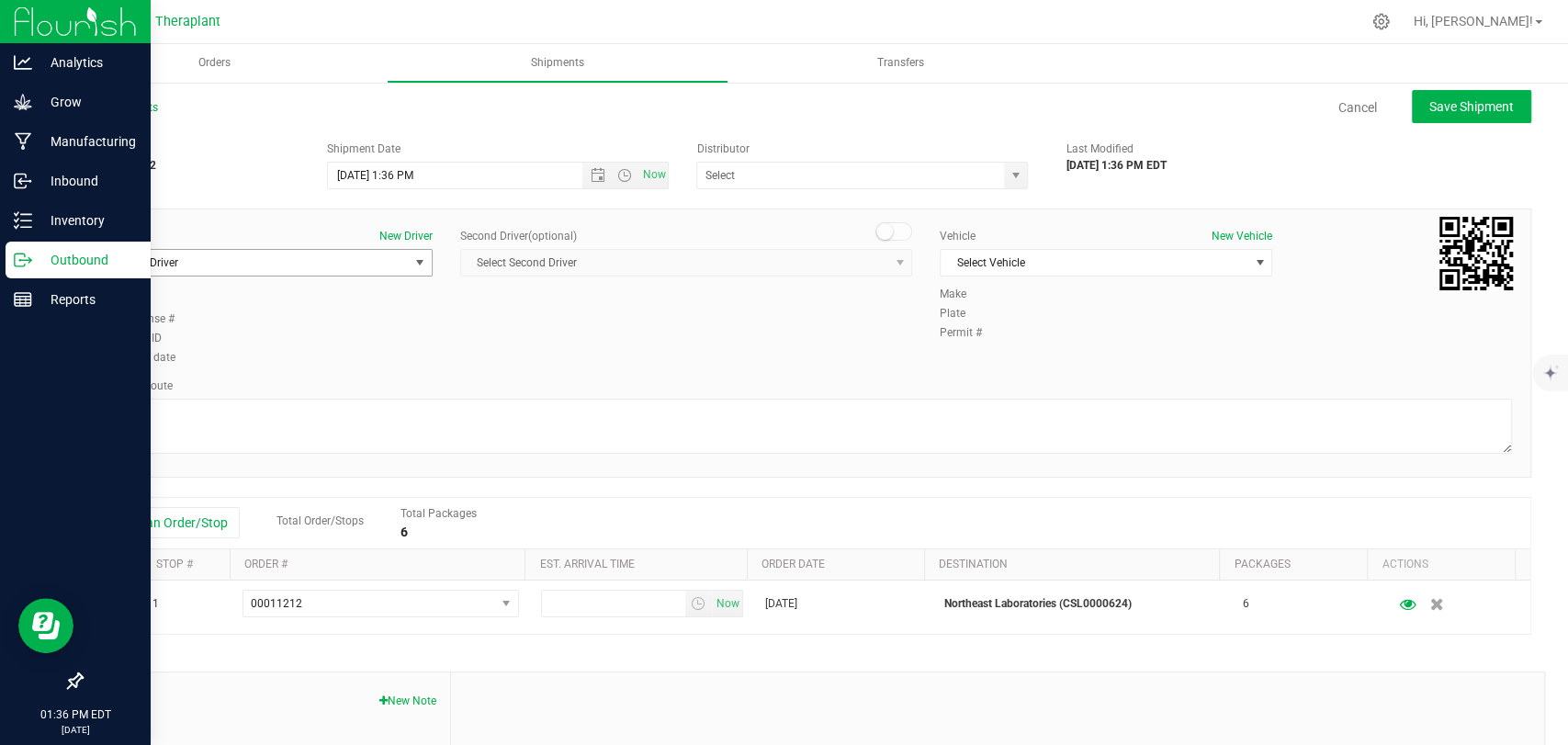
click at [324, 264] on span "Select Driver" at bounding box center [254, 262] width 308 height 26
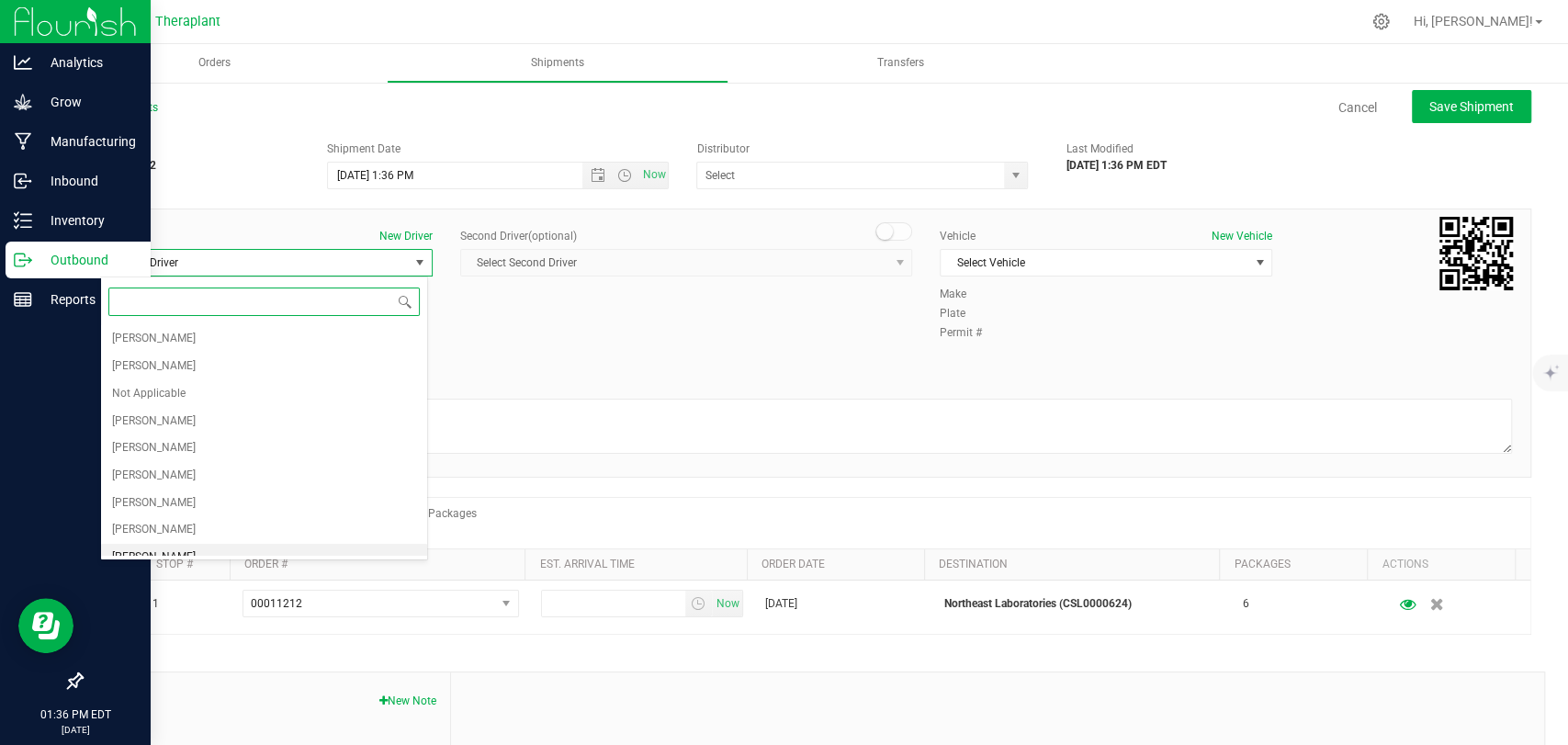
click at [172, 553] on span "[PERSON_NAME]" at bounding box center [153, 557] width 83 height 24
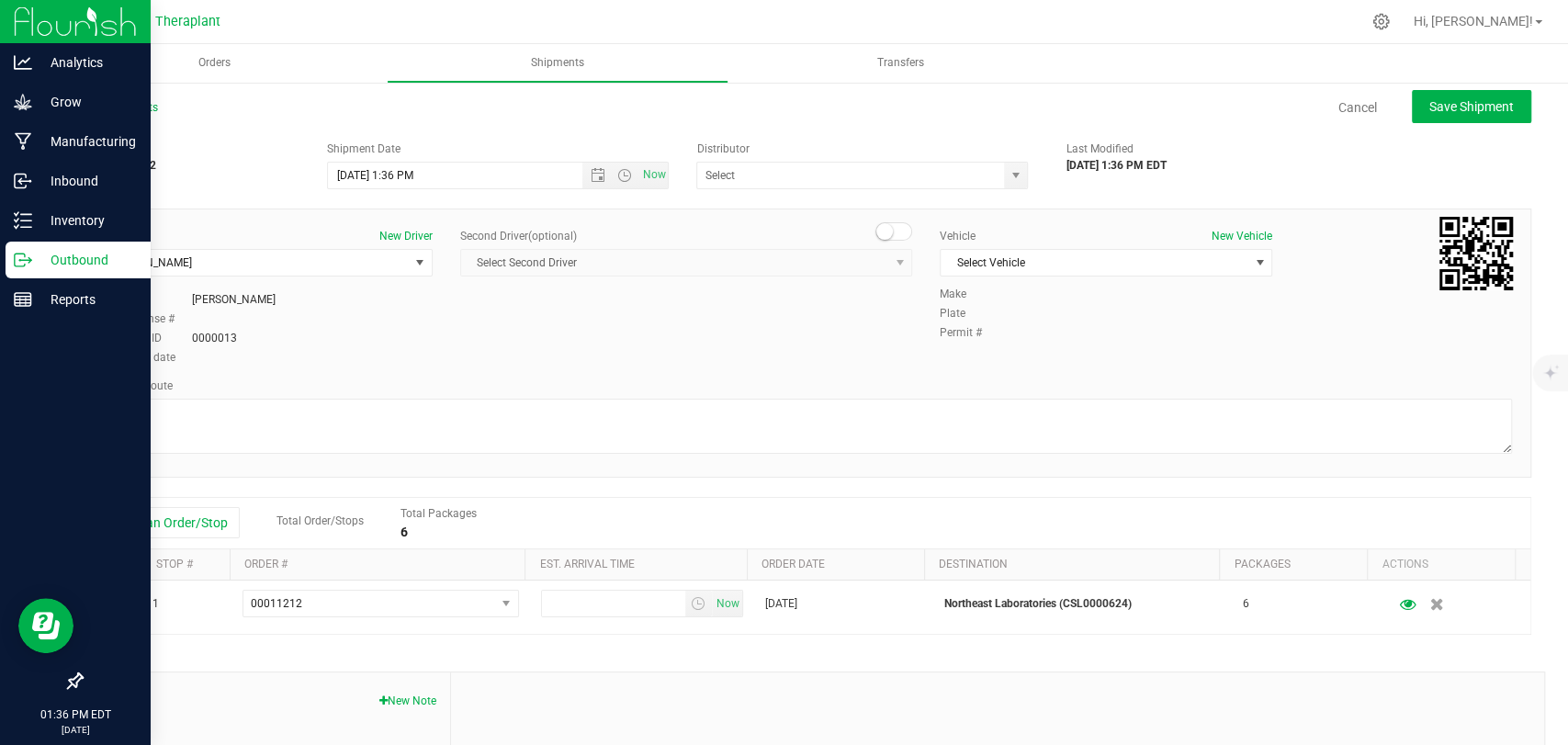
drag, startPoint x: 884, startPoint y: 221, endPoint x: 879, endPoint y: 233, distance: 13.0
click at [884, 223] on span at bounding box center [894, 231] width 37 height 18
click at [849, 255] on span "Select Second Driver" at bounding box center [674, 262] width 427 height 26
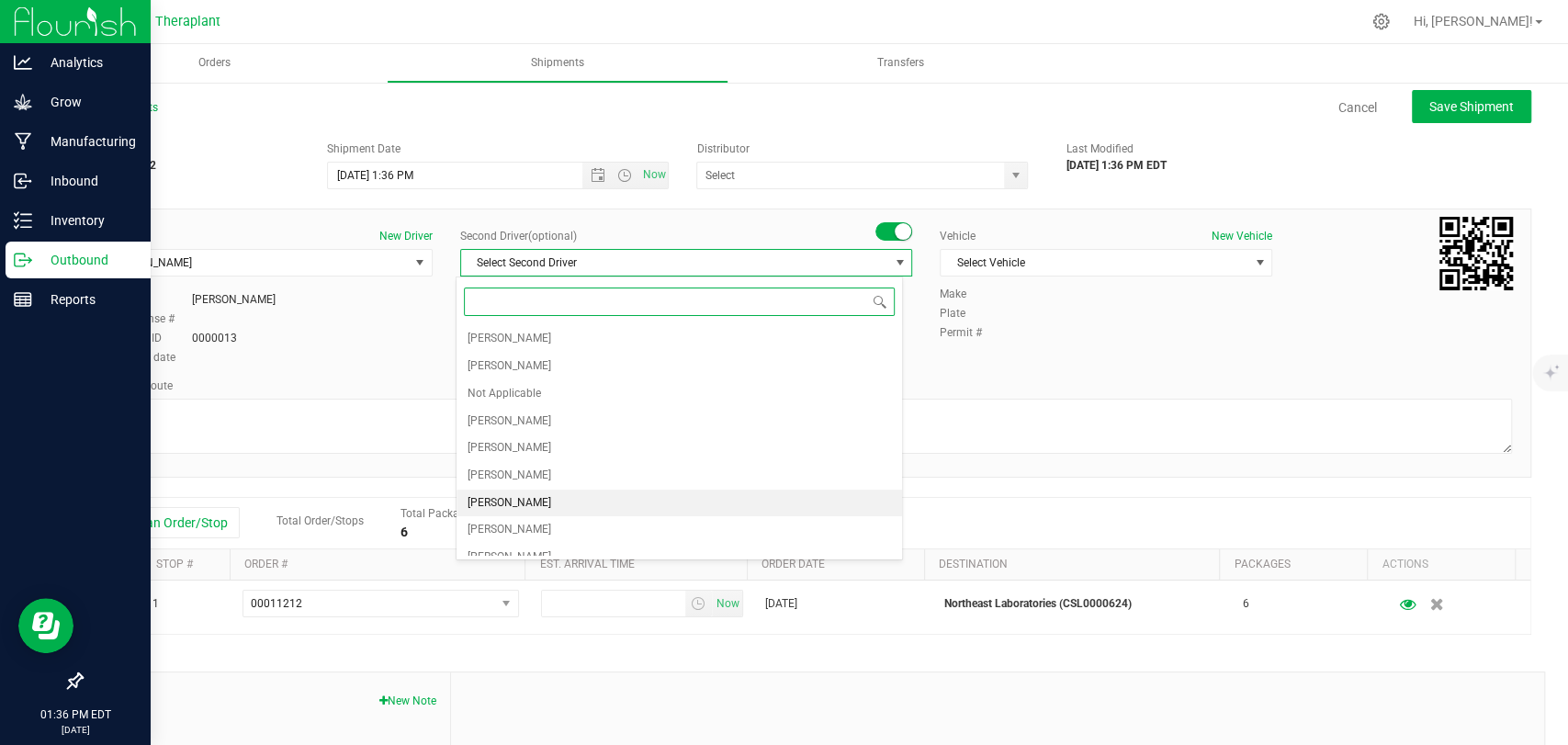
click at [529, 492] on span "[PERSON_NAME]" at bounding box center [509, 502] width 83 height 24
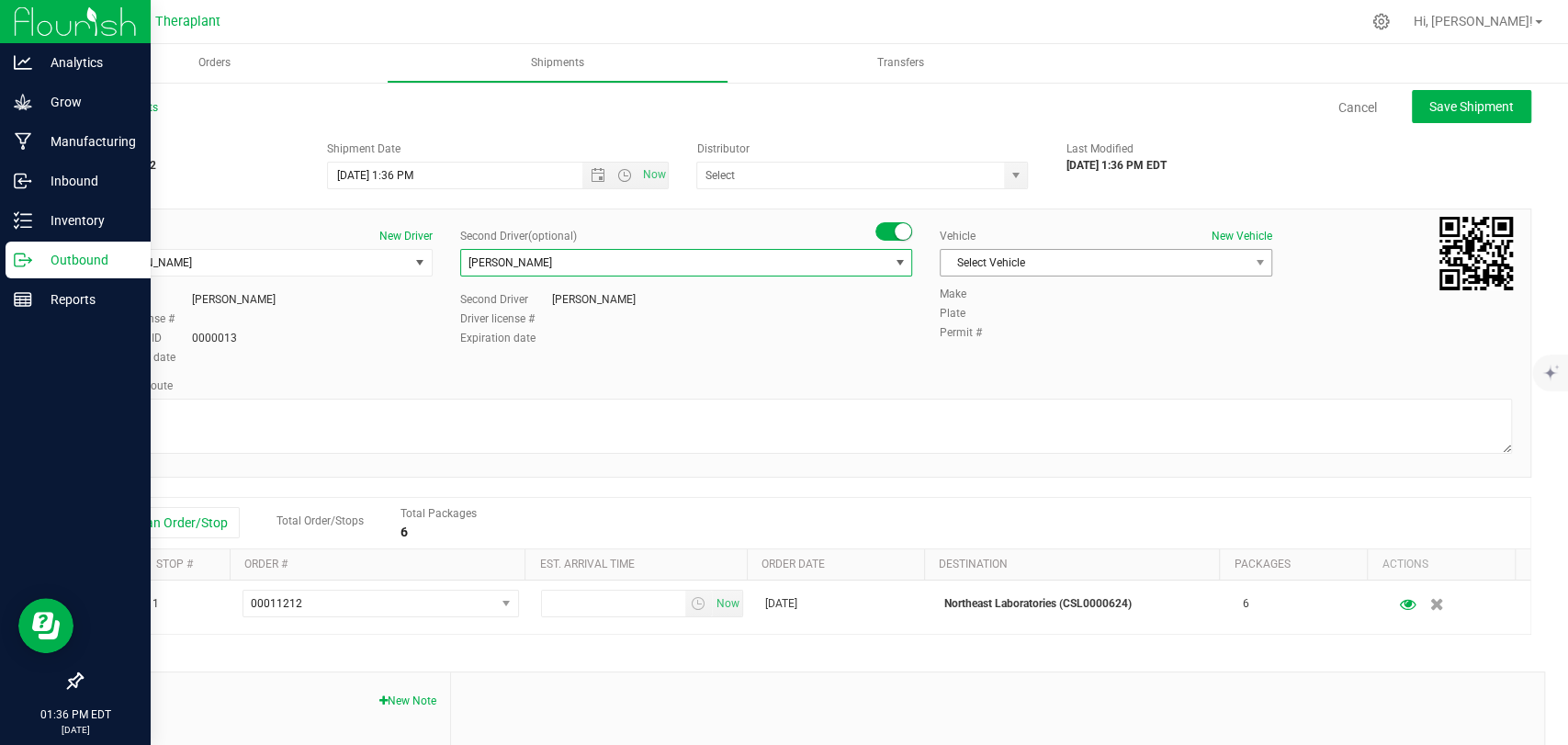
click at [1008, 265] on span "Select Vehicle" at bounding box center [1094, 262] width 308 height 26
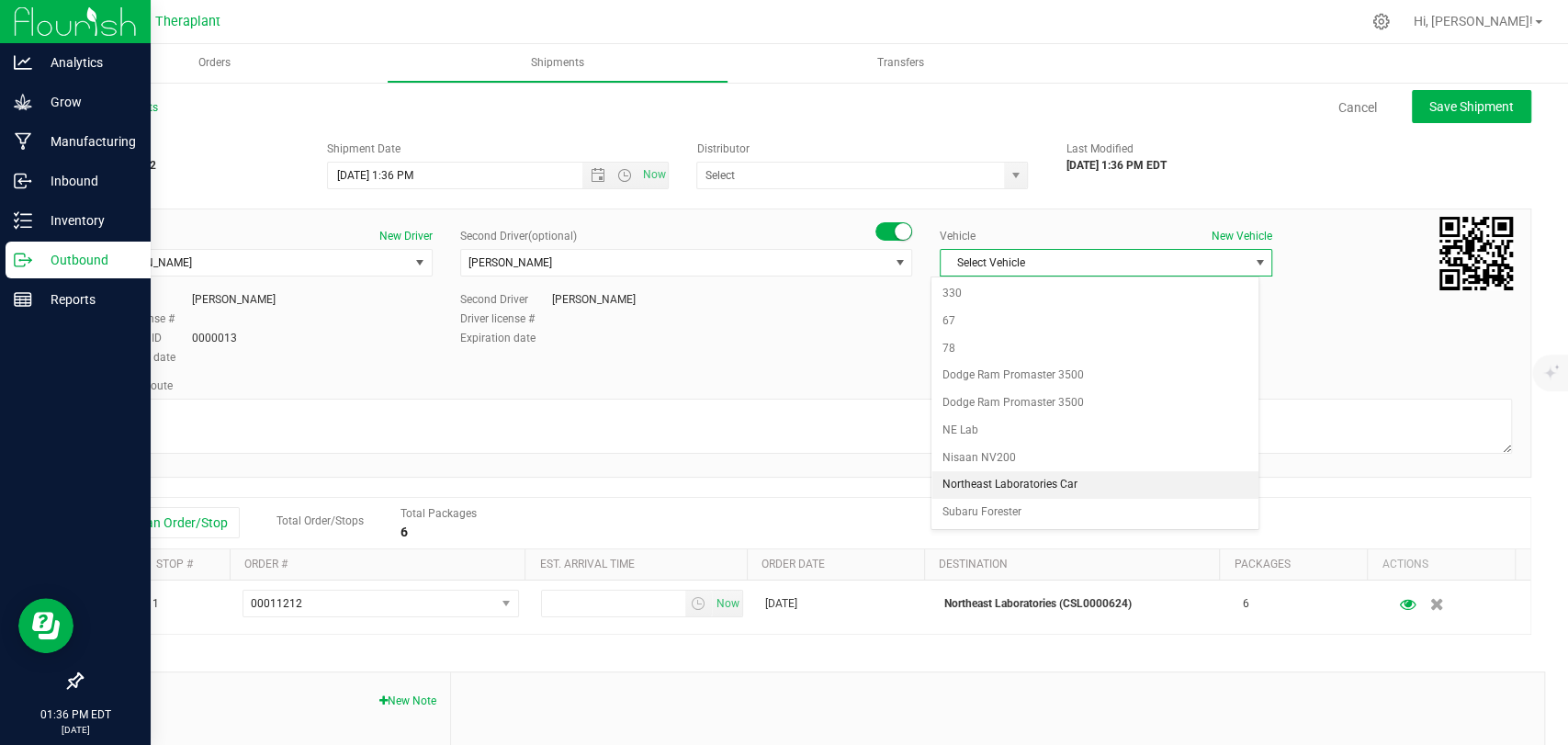
click at [1009, 479] on li "Northeast Laboratories Car" at bounding box center [1094, 485] width 327 height 27
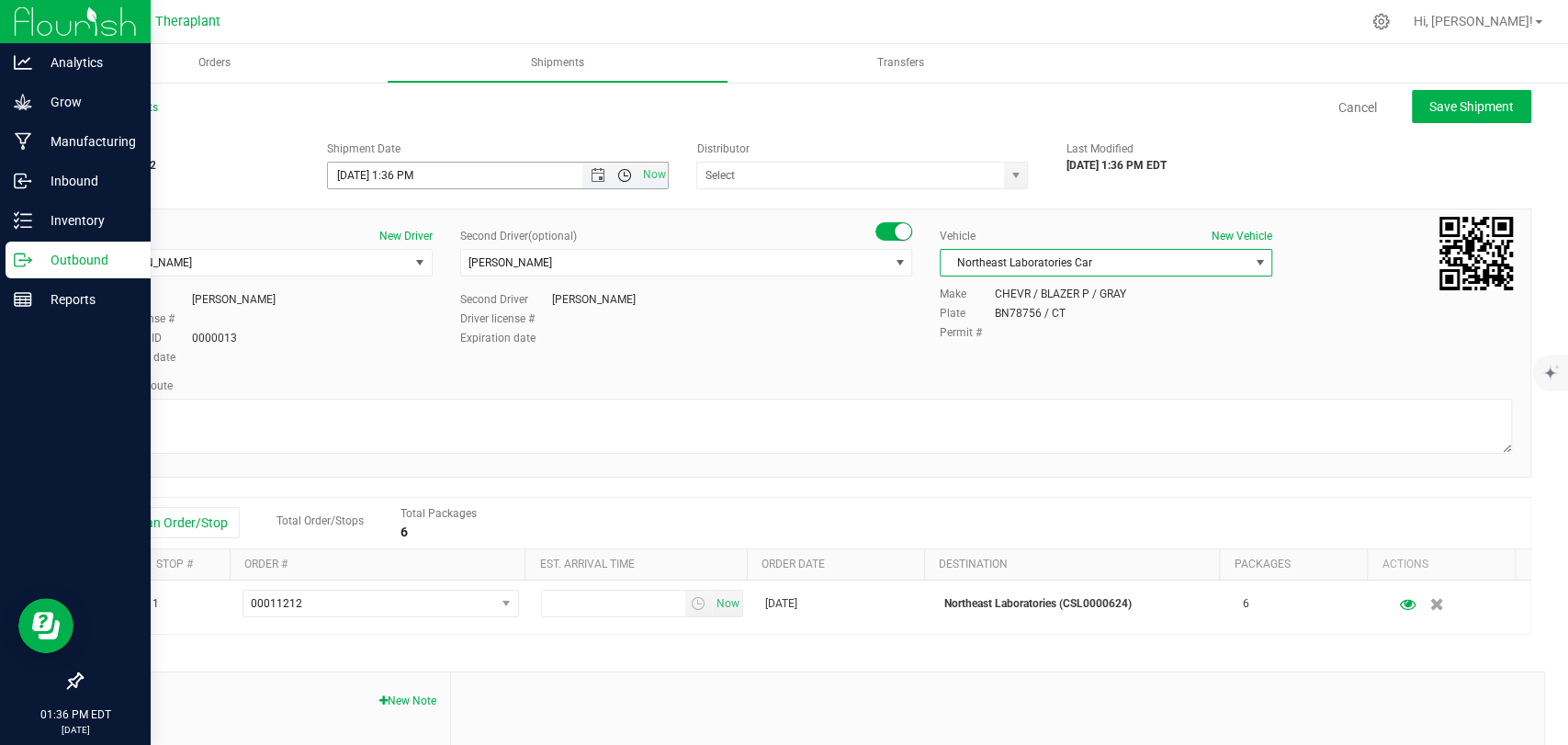
click at [623, 173] on span "Open the time view" at bounding box center [624, 175] width 15 height 15
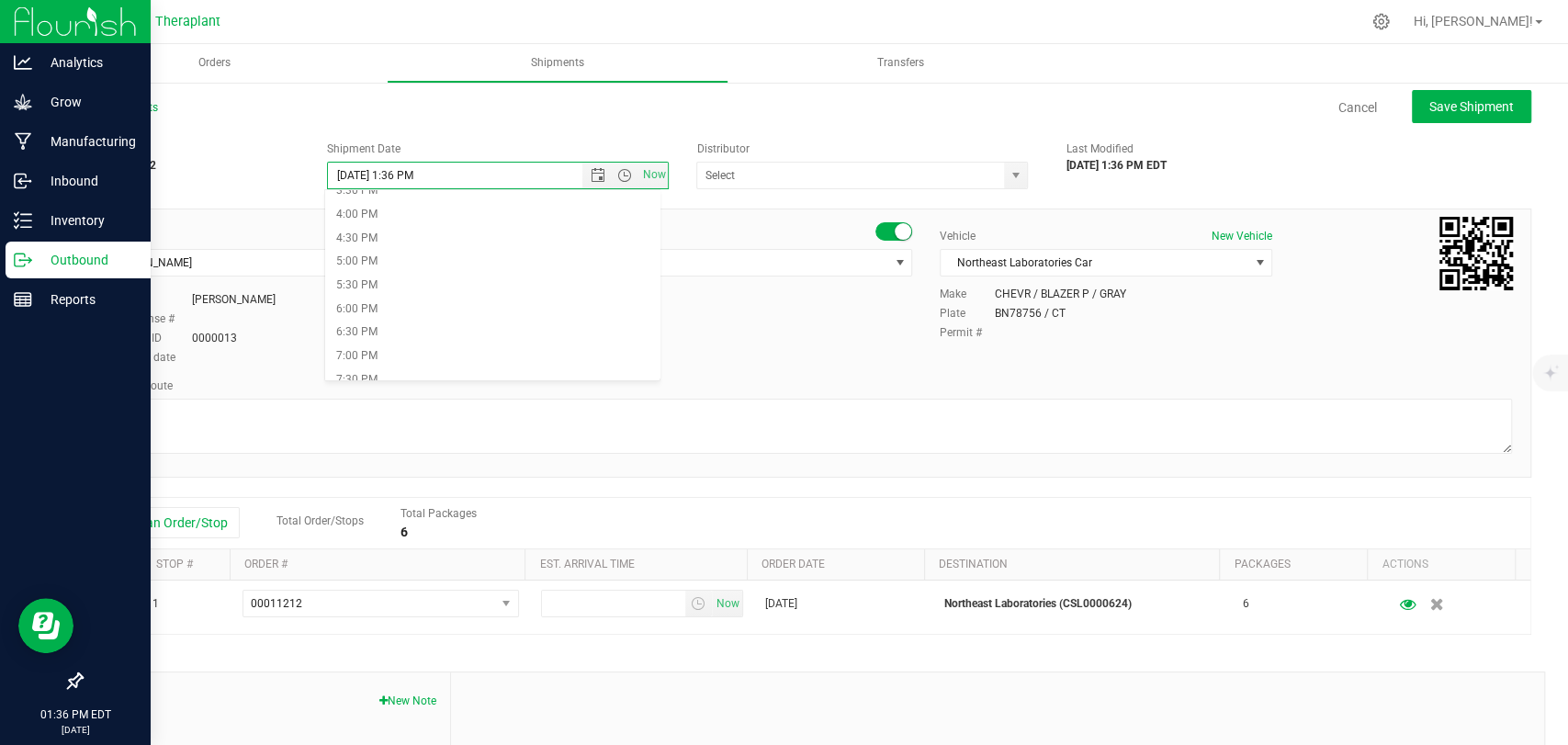
scroll to position [815, 0]
click at [386, 287] on li "7:00 PM" at bounding box center [492, 286] width 335 height 24
type input "[DATE] 7:00 PM"
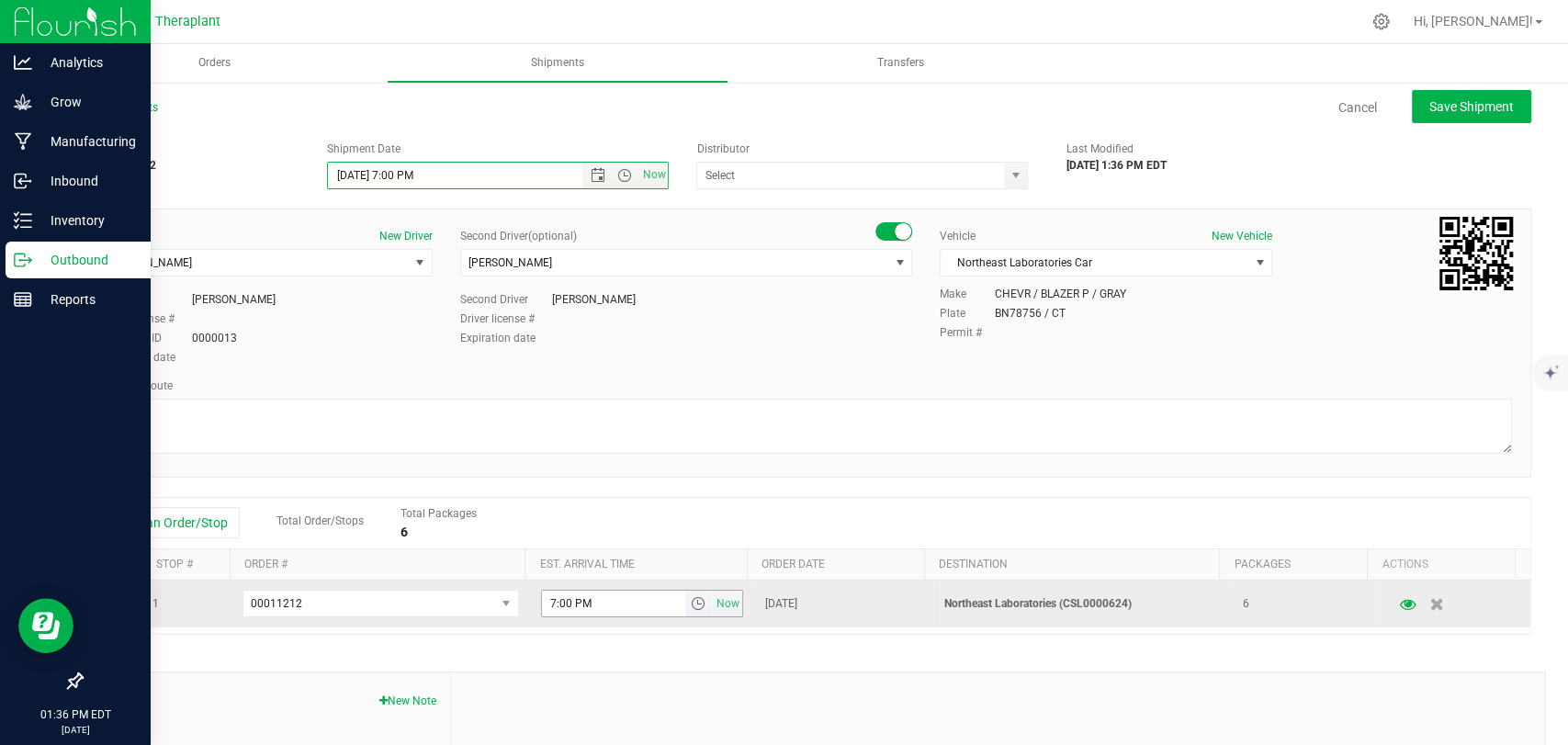
click at [690, 604] on span "select" at bounding box center [697, 602] width 15 height 15
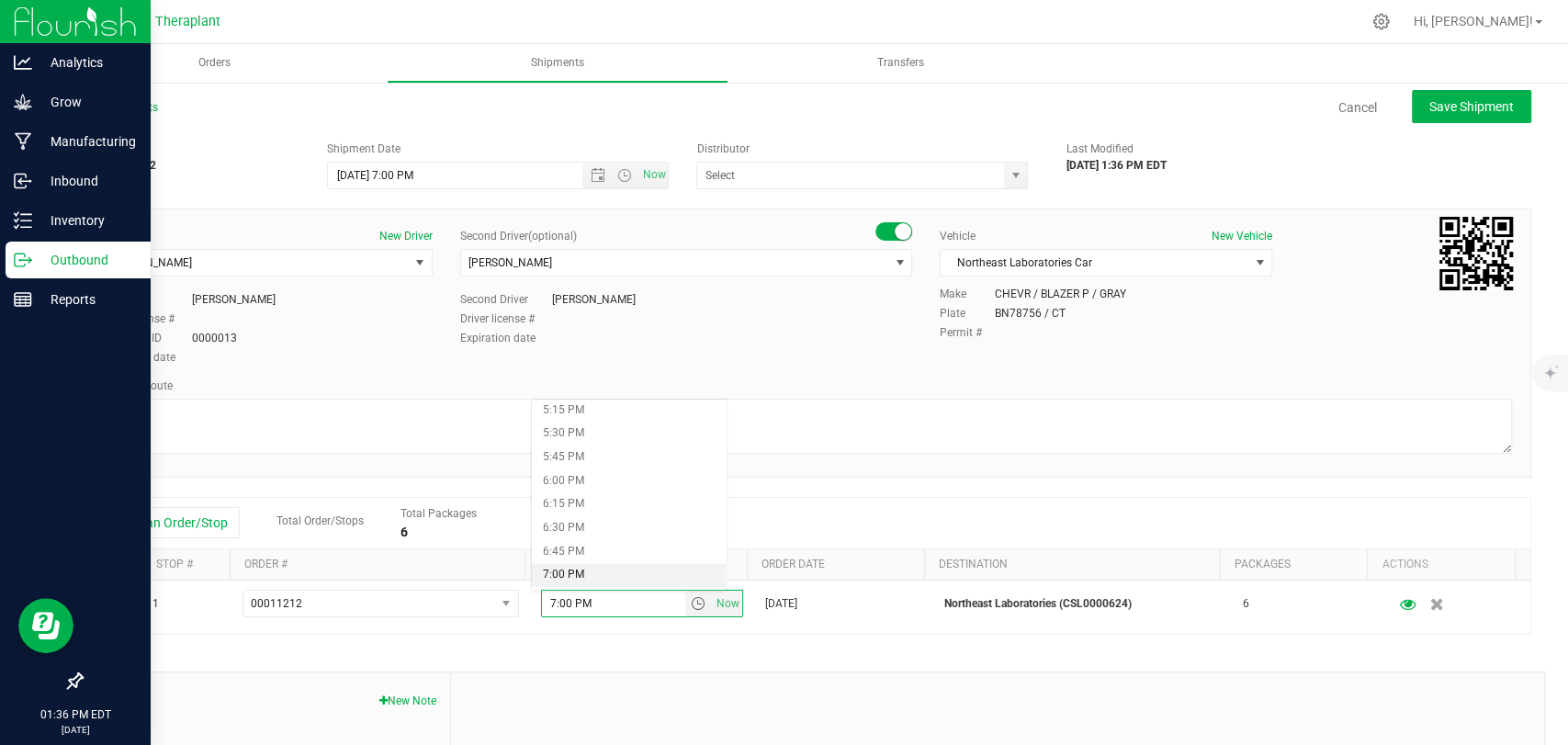
scroll to position [1733, 0]
click at [579, 523] on li "7:30 PM" at bounding box center [629, 521] width 194 height 24
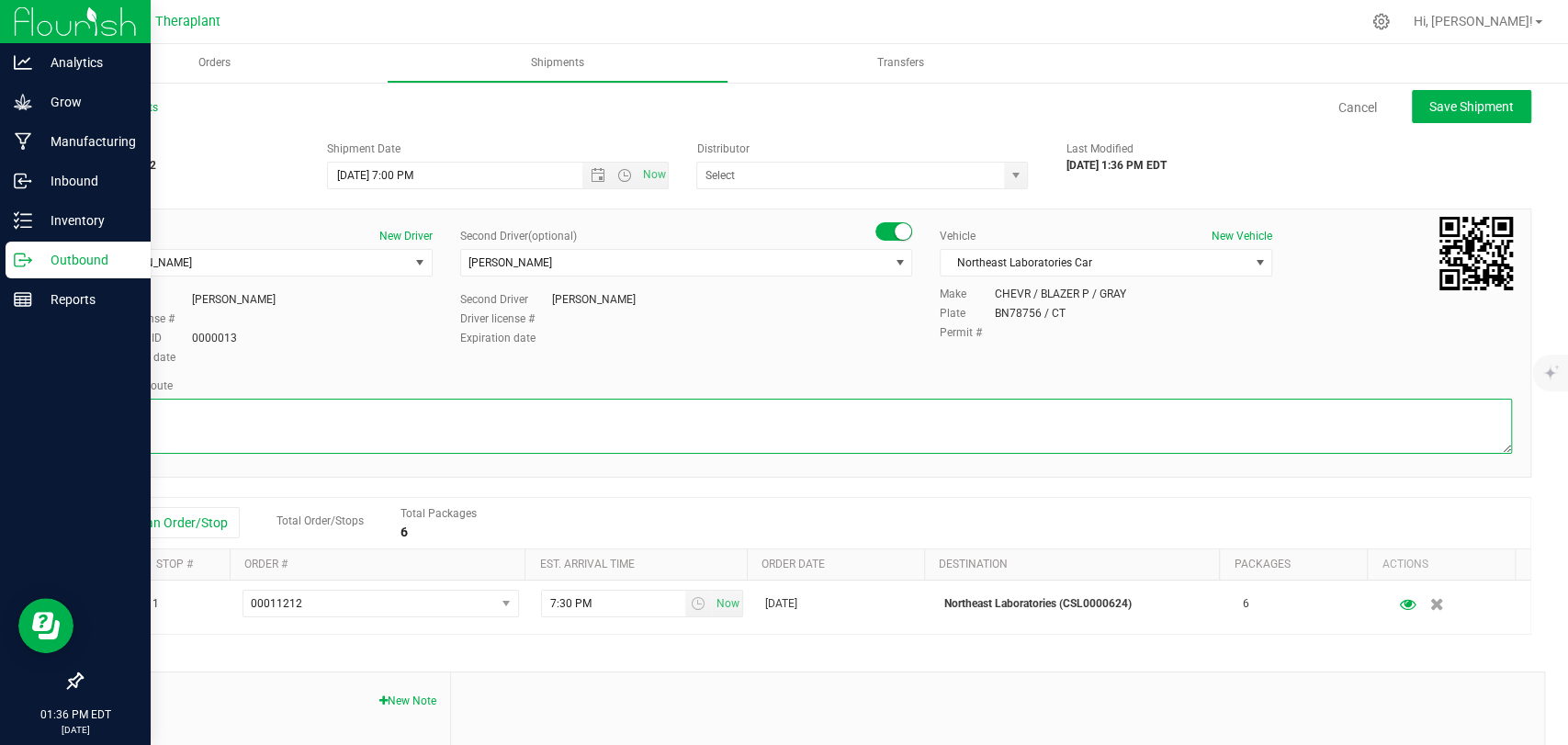
click at [471, 432] on textarea at bounding box center [805, 426] width 1412 height 55
click at [291, 404] on textarea at bounding box center [805, 426] width 1412 height 55
paste textarea "CT-8 S from CT-262, I-84 E, I-691 E, then I-91 N to [GEOGRAPHIC_DATA], Exit 23,…"
click at [646, 409] on textarea at bounding box center [805, 426] width 1412 height 55
type textarea "CT-8 S from CT-262, I-84 E, I-691 E, then I-91 N to [GEOGRAPHIC_DATA], Exit 23,…"
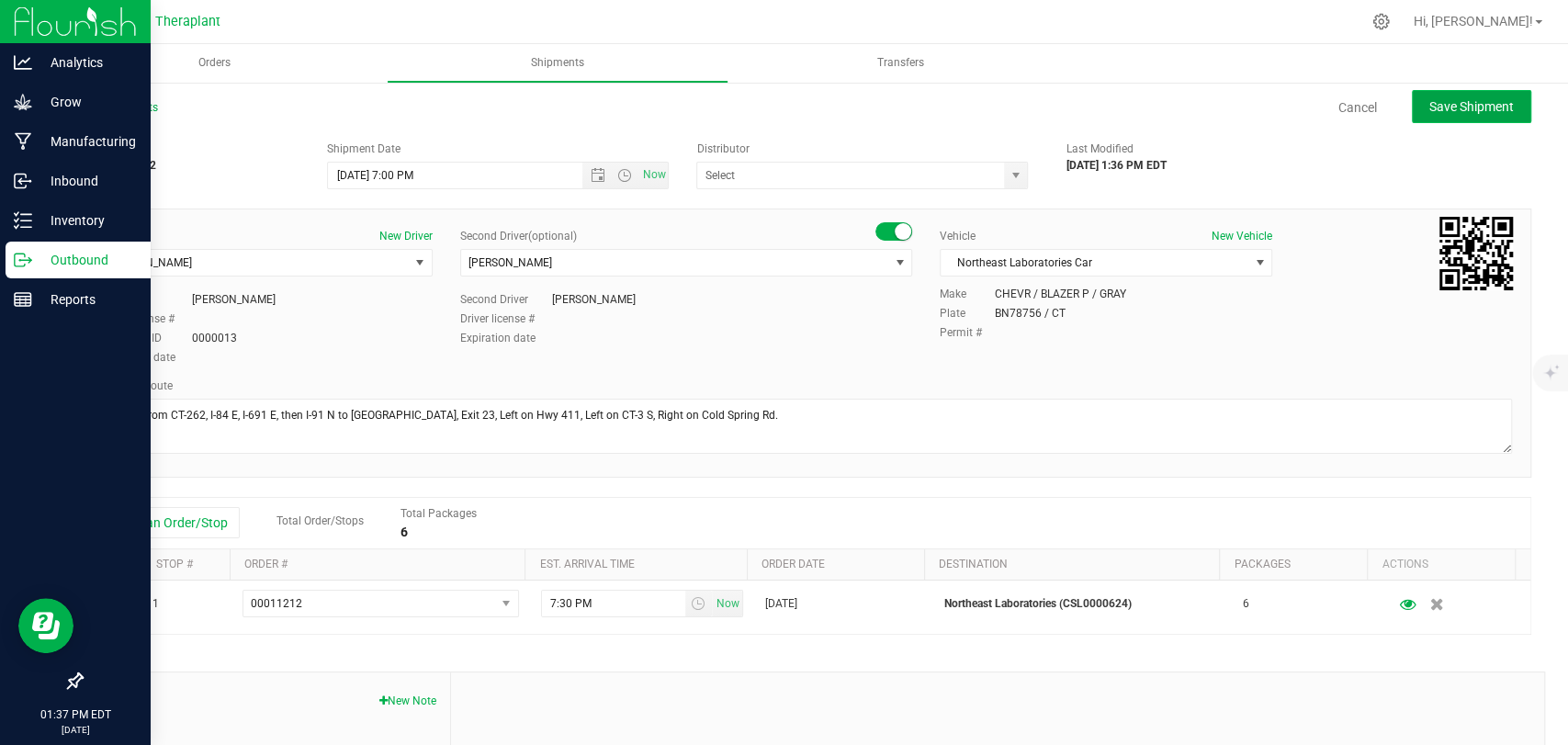
click at [1412, 105] on button "Save Shipment" at bounding box center [1471, 107] width 119 height 33
type input "[DATE] 11:00 PM"
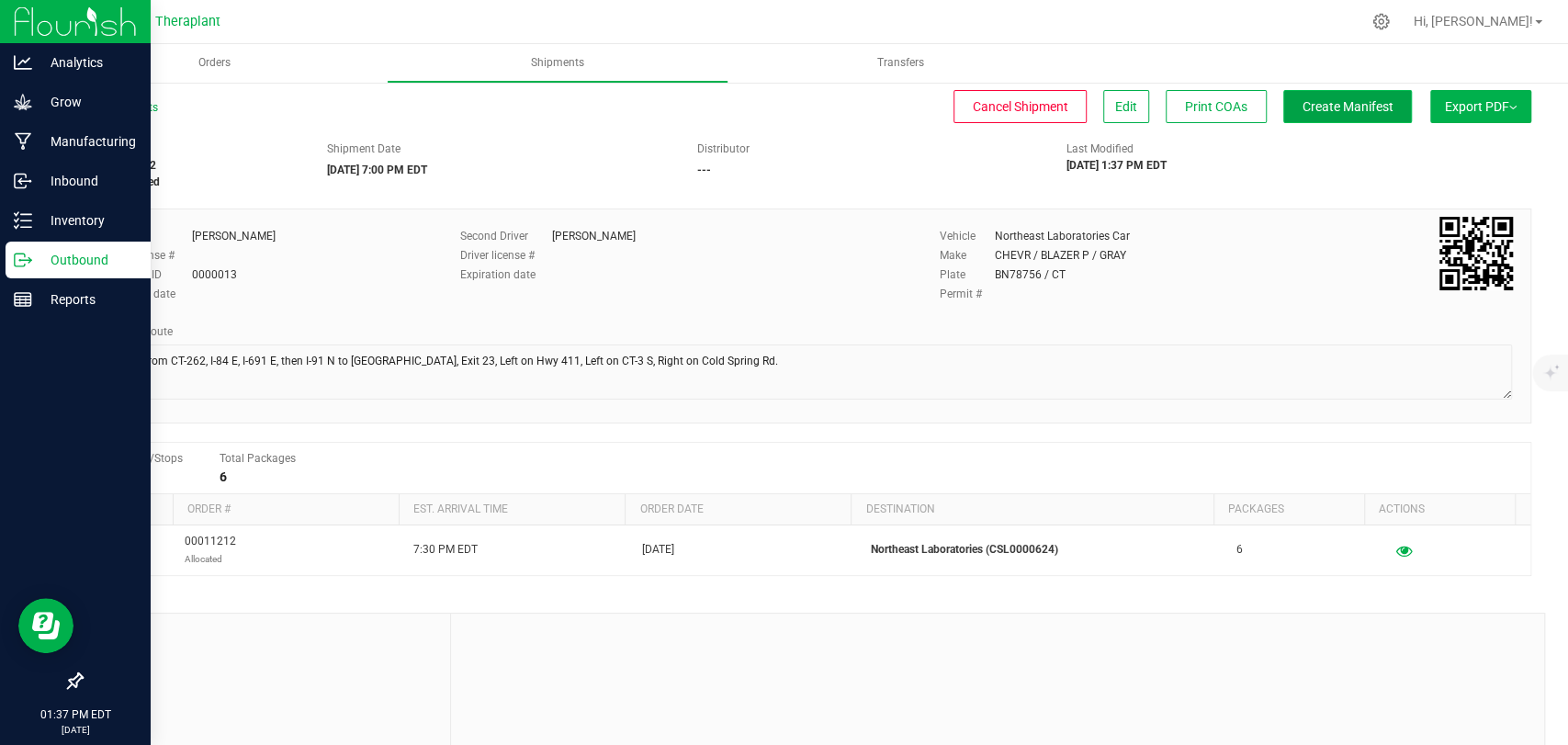
click at [1366, 104] on span "Create Manifest" at bounding box center [1348, 106] width 91 height 15
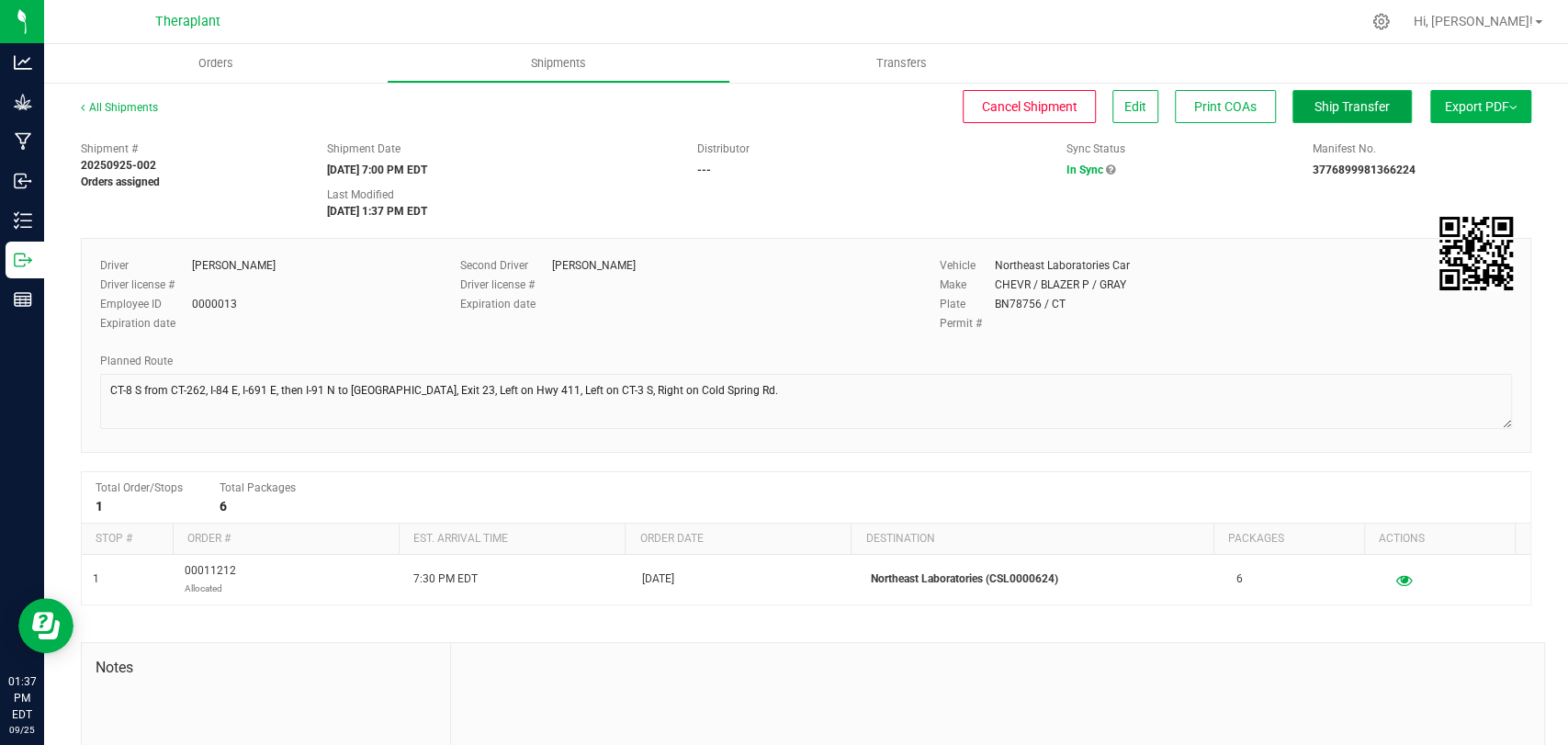
click at [1373, 105] on button "Ship Transfer" at bounding box center [1352, 107] width 119 height 33
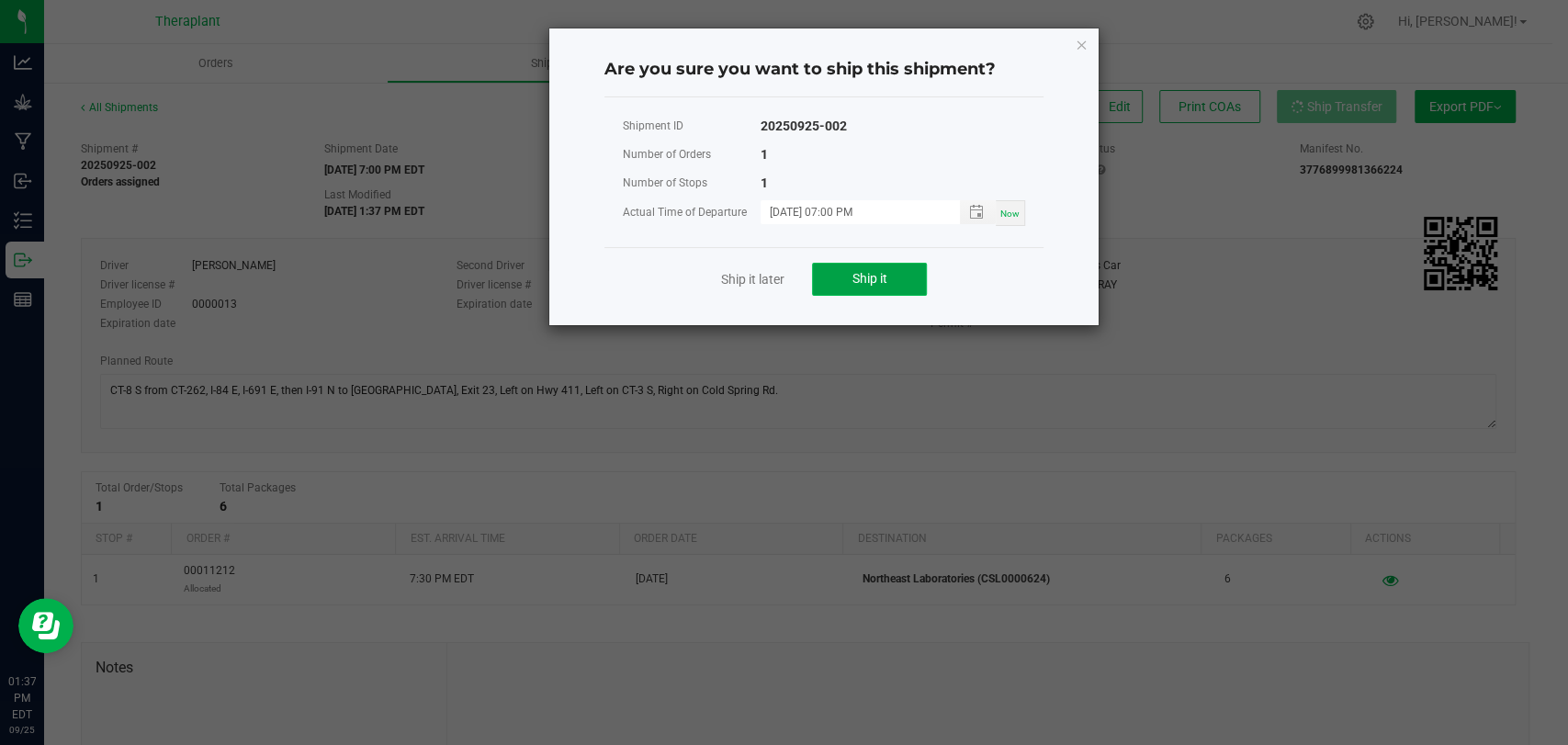
click at [831, 290] on button "Ship it" at bounding box center [869, 279] width 114 height 33
